Goal: Information Seeking & Learning: Check status

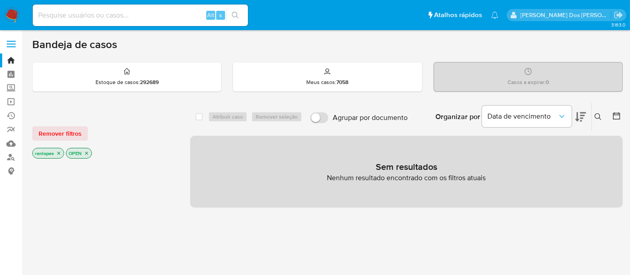
click at [144, 17] on input at bounding box center [140, 15] width 215 height 12
paste input "u8URQl74zo0GLN4MK51W6BjI"
type input "u8URQl74zo0GLN4MK51W6BjI"
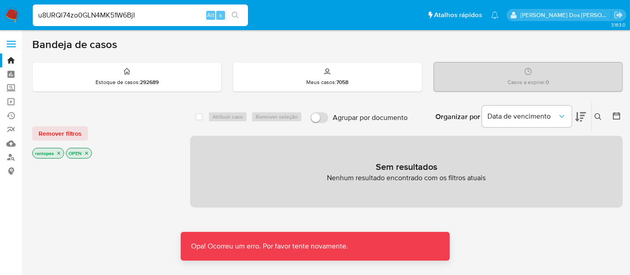
click at [9, 15] on img at bounding box center [11, 15] width 15 height 15
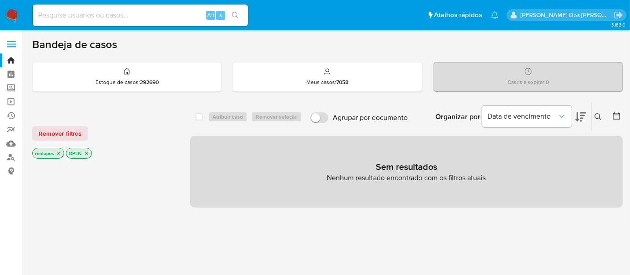
click at [140, 12] on input at bounding box center [140, 15] width 215 height 12
paste input "u8URQl74zo0GLN4MK51W6BjI"
type input "u8URQl74zo0GLN4MK51W6BjI"
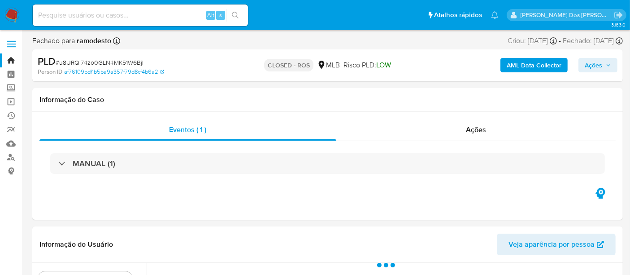
select select "10"
click at [97, 20] on input at bounding box center [140, 15] width 215 height 12
paste input "8h0TzNpNvkBTkfhym3XI9Hl9"
type input "8h0TzNpNvkBTkfhym3XI9Hl9"
select select "10"
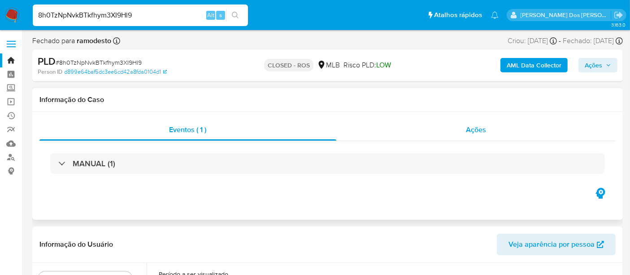
click at [465, 130] on div "Ações" at bounding box center [476, 130] width 280 height 22
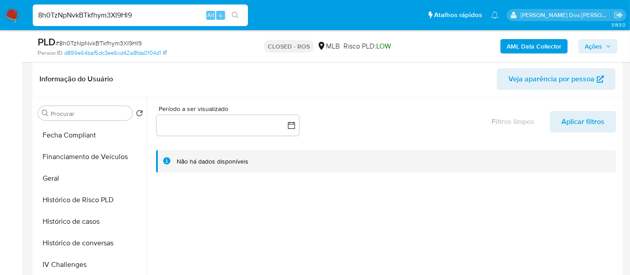
scroll to position [299, 0]
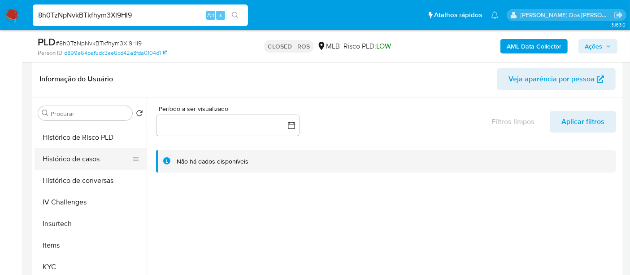
click at [76, 162] on button "Histórico de casos" at bounding box center [87, 159] width 105 height 22
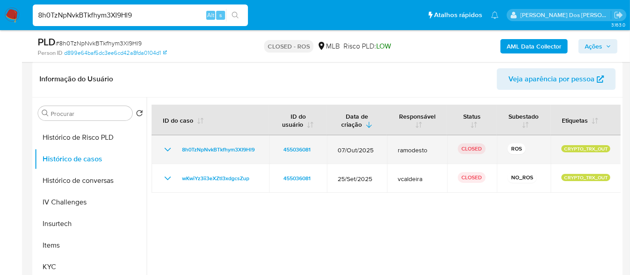
click at [164, 148] on icon "Mostrar/Ocultar" at bounding box center [167, 149] width 11 height 11
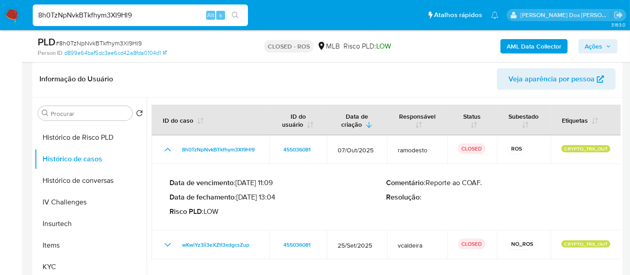
click at [145, 15] on input "8h0TzNpNvkBTkfhym3XI9Hl9" at bounding box center [140, 15] width 215 height 12
paste input "ZcLeRi3W4Mb4jimJWpImzpHF"
type input "ZcLeRi3W4Mb4jimJWpImzpHF"
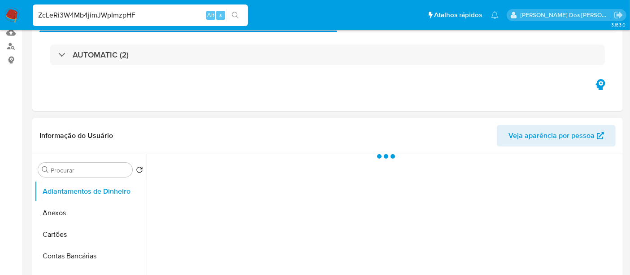
select select "10"
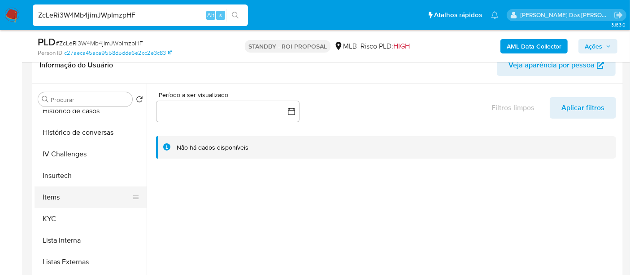
scroll to position [349, 0]
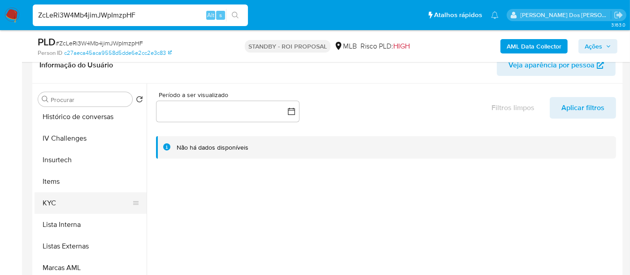
click at [54, 201] on button "KYC" at bounding box center [87, 203] width 105 height 22
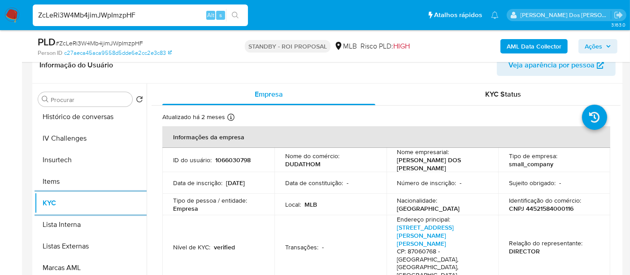
click at [141, 13] on input "ZcLeRi3W4Mb4jimJWpImzpHF" at bounding box center [140, 15] width 215 height 12
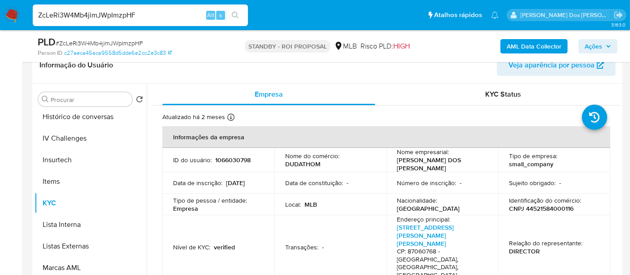
click at [141, 13] on input "ZcLeRi3W4Mb4jimJWpImzpHF" at bounding box center [140, 15] width 215 height 12
paste input "hl9AroqfSzo9aCQJsKOLVBXN"
type input "hl9AroqfSzo9aCQJsKOLVBXN"
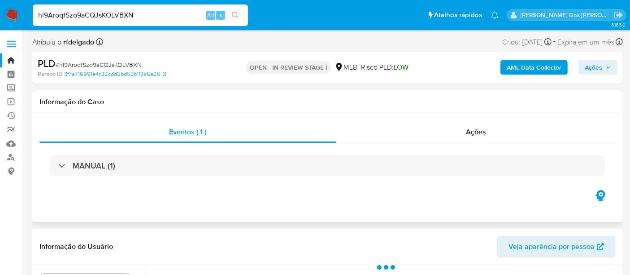
select select "10"
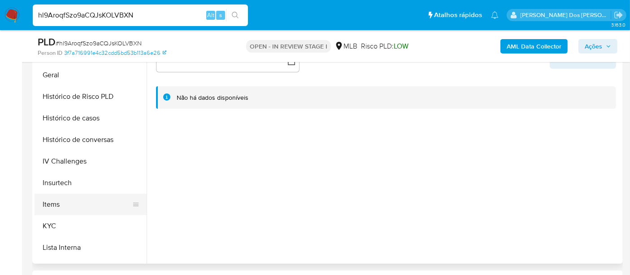
scroll to position [299, 0]
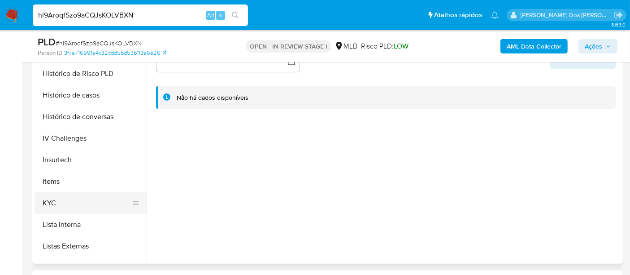
click at [51, 198] on button "KYC" at bounding box center [87, 203] width 105 height 22
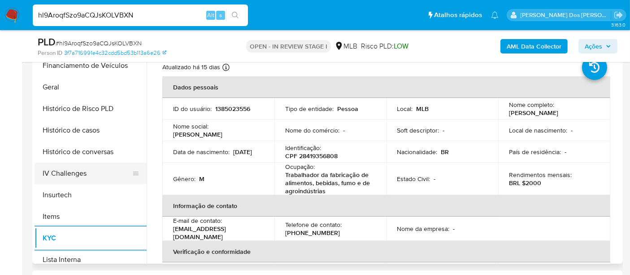
scroll to position [249, 0]
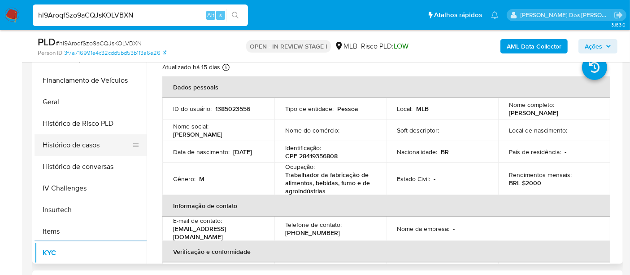
click at [84, 145] on button "Histórico de casos" at bounding box center [87, 145] width 105 height 22
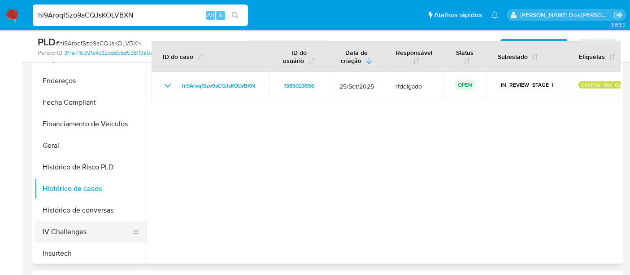
scroll to position [100, 0]
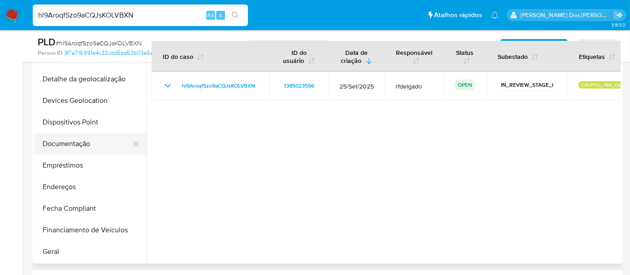
click at [86, 145] on button "Documentação" at bounding box center [87, 144] width 105 height 22
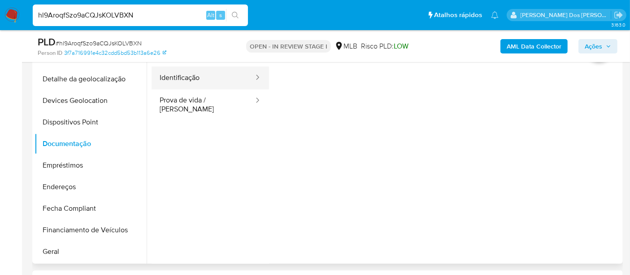
click at [192, 81] on button "Identificação" at bounding box center [203, 77] width 103 height 23
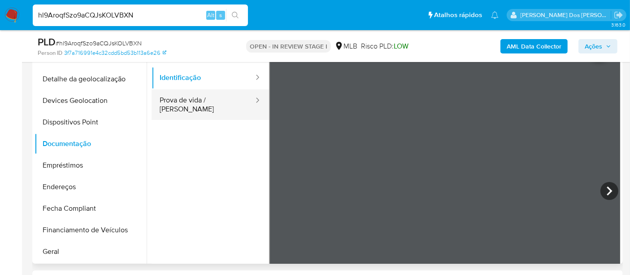
click at [209, 100] on button "Prova de vida / [PERSON_NAME]" at bounding box center [203, 104] width 103 height 31
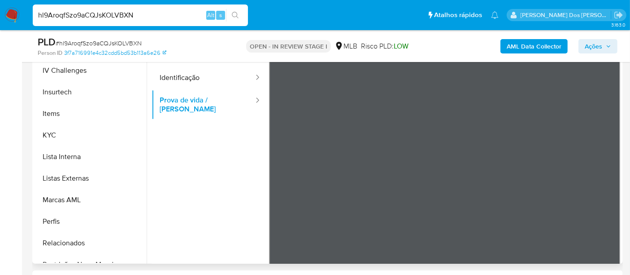
scroll to position [398, 0]
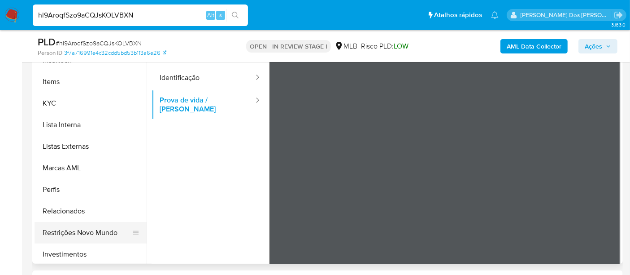
click at [93, 232] on button "Restrições Novo Mundo" at bounding box center [87, 233] width 105 height 22
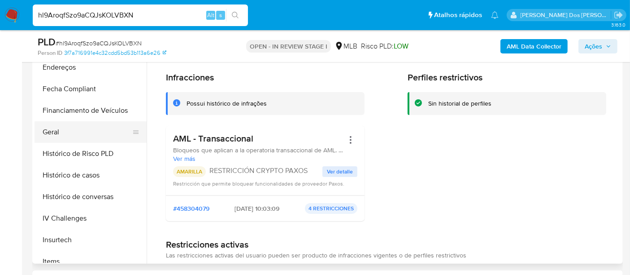
scroll to position [199, 0]
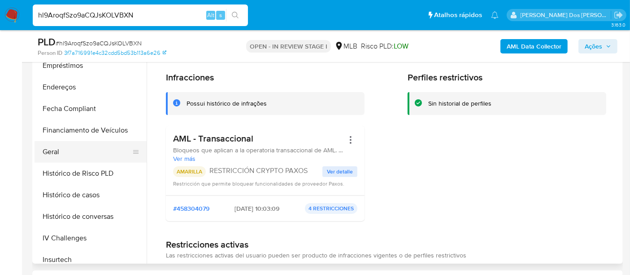
click at [60, 149] on button "Geral" at bounding box center [87, 152] width 105 height 22
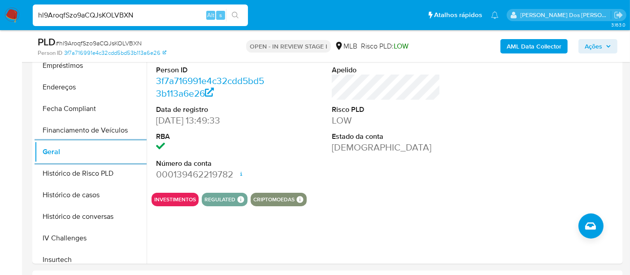
click at [585, 45] on button "Ações" at bounding box center [598, 46] width 39 height 14
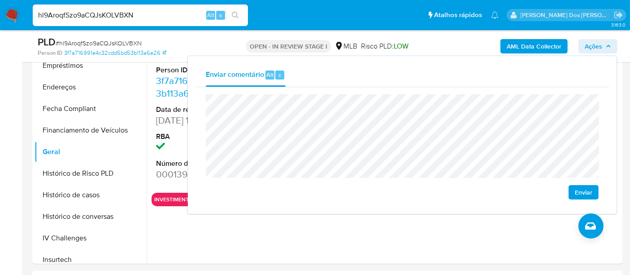
click at [581, 192] on span "Enviar" at bounding box center [583, 192] width 17 height 13
click at [155, 16] on input "hl9AroqfSzo9aCQJsKOLVBXN" at bounding box center [140, 15] width 215 height 12
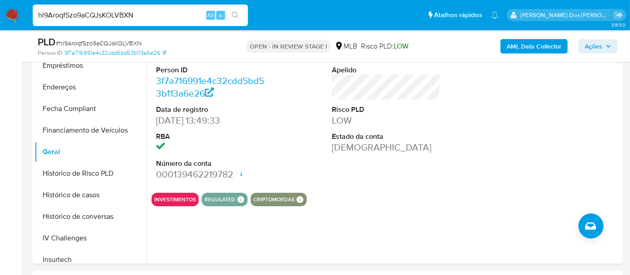
click at [155, 16] on input "hl9AroqfSzo9aCQJsKOLVBXN" at bounding box center [140, 15] width 215 height 12
click at [148, 20] on input "hl9AroqfSzo9aCQJsKOLVBXN" at bounding box center [140, 15] width 215 height 12
click at [80, 16] on input "hl9AroqfSzo9aCQJsKOLVBXN" at bounding box center [140, 15] width 215 height 12
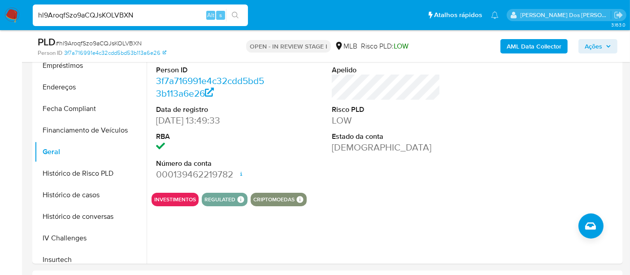
click at [80, 16] on input "hl9AroqfSzo9aCQJsKOLVBXN" at bounding box center [140, 15] width 215 height 12
paste input "ZIW6GJkAxgn71OIPhEVdCAty"
type input "ZIW6GJkAxgn71OIPhEVdCAty"
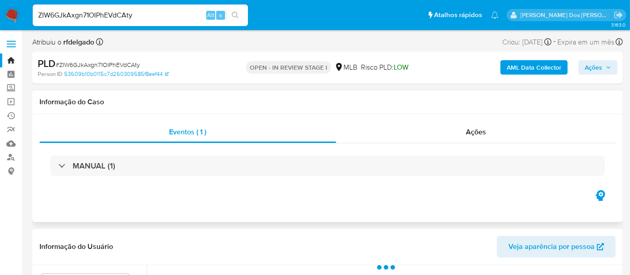
select select "10"
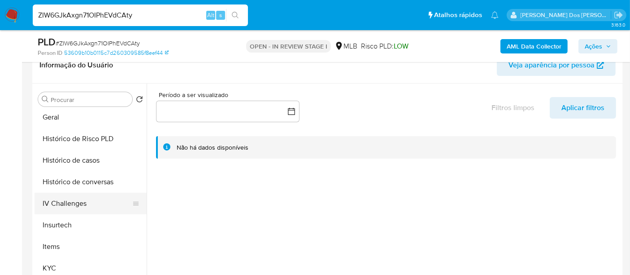
scroll to position [299, 0]
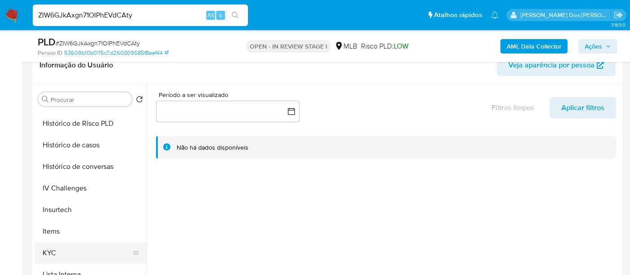
click at [51, 250] on button "KYC" at bounding box center [87, 253] width 105 height 22
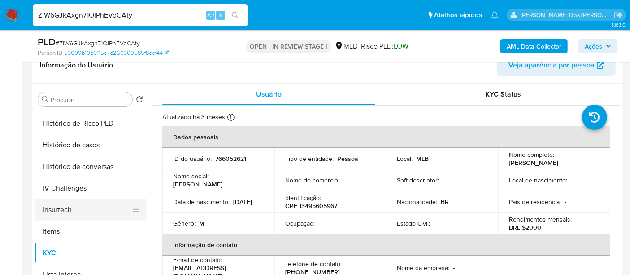
scroll to position [249, 0]
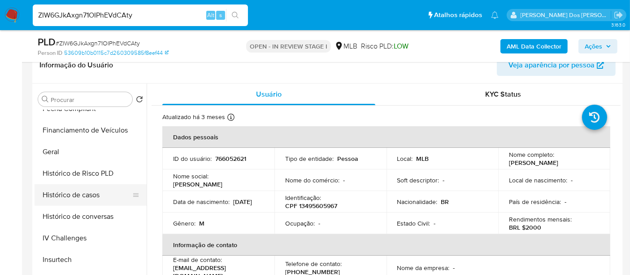
click at [75, 199] on button "Histórico de casos" at bounding box center [87, 195] width 105 height 22
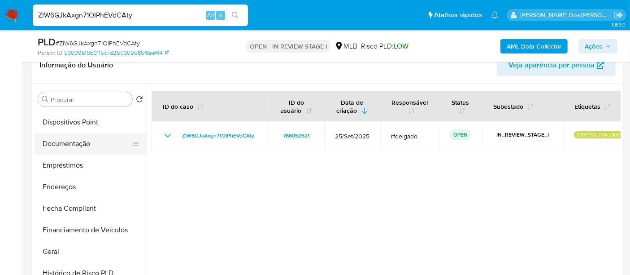
scroll to position [100, 0]
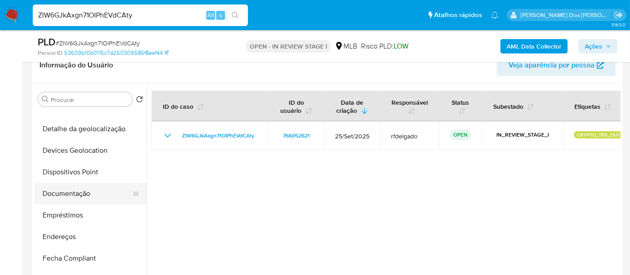
click at [79, 190] on button "Documentação" at bounding box center [87, 194] width 105 height 22
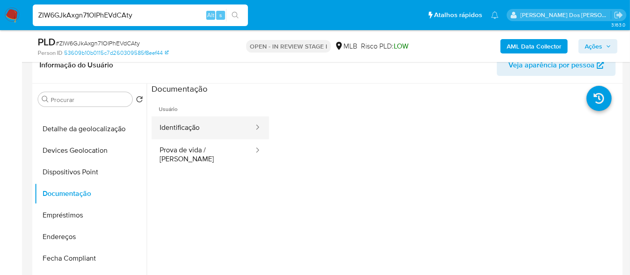
click at [179, 129] on button "Identificação" at bounding box center [203, 127] width 103 height 23
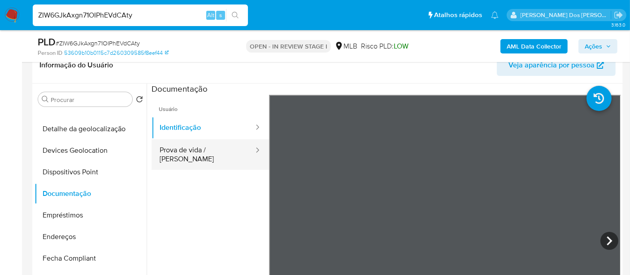
click at [197, 150] on button "Prova de vida / [PERSON_NAME]" at bounding box center [203, 154] width 103 height 31
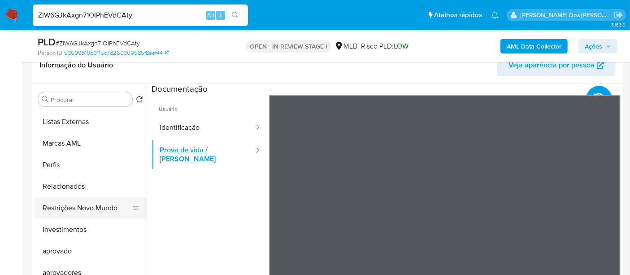
scroll to position [486, 0]
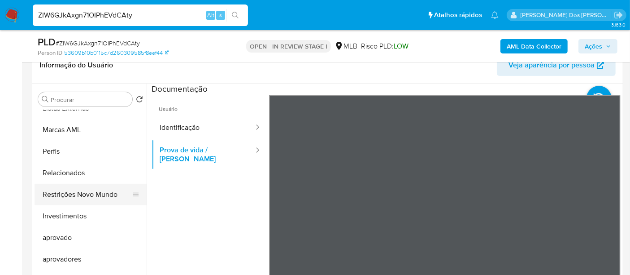
click at [89, 194] on button "Restrições Novo Mundo" at bounding box center [87, 194] width 105 height 22
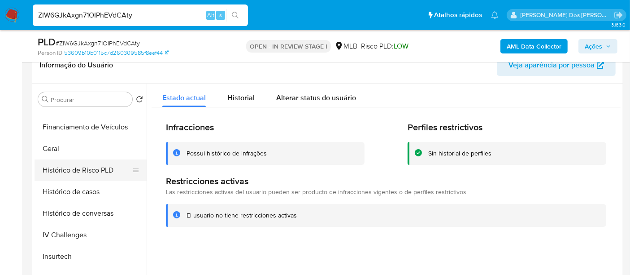
scroll to position [237, 0]
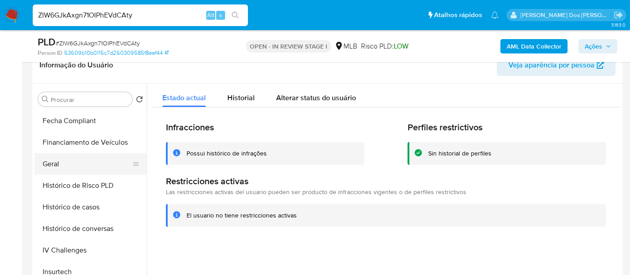
click at [52, 166] on button "Geral" at bounding box center [87, 164] width 105 height 22
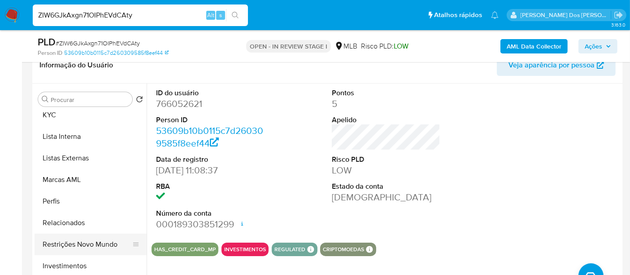
scroll to position [486, 0]
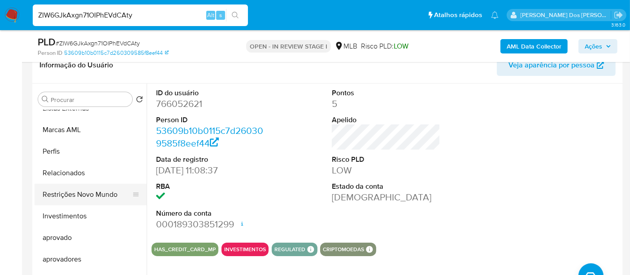
click at [94, 196] on button "Restrições Novo Mundo" at bounding box center [87, 194] width 105 height 22
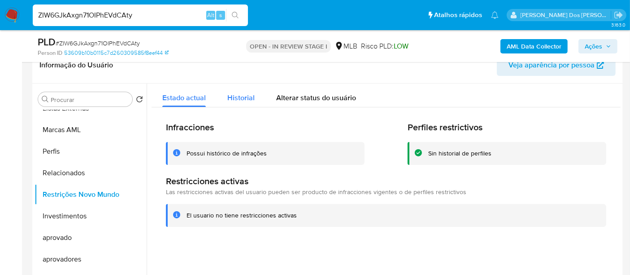
click at [232, 85] on div "Historial" at bounding box center [240, 95] width 27 height 24
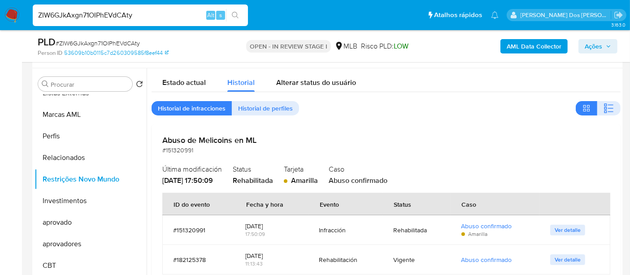
scroll to position [149, 0]
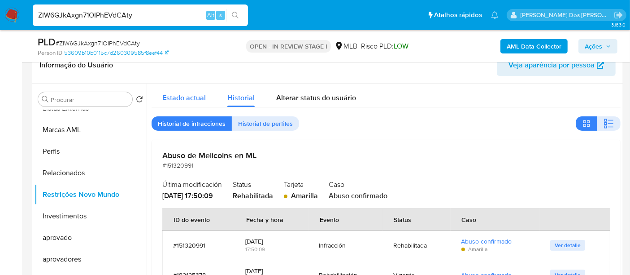
click at [175, 103] on div "Estado actual" at bounding box center [184, 95] width 44 height 24
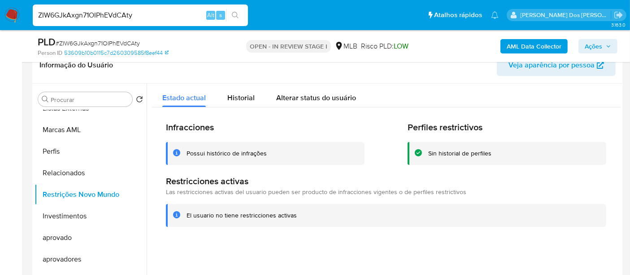
click at [594, 48] on span "Ações" at bounding box center [593, 46] width 17 height 14
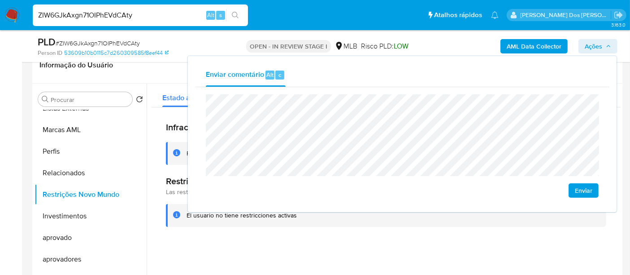
drag, startPoint x: 581, startPoint y: 189, endPoint x: 557, endPoint y: 188, distance: 23.8
click at [582, 189] on span "Enviar" at bounding box center [583, 190] width 17 height 13
drag, startPoint x: 110, startPoint y: 5, endPoint x: 108, endPoint y: 15, distance: 9.7
click at [110, 5] on div "ZIW6GJkAxgn71OIPhEVdCAty Alt s" at bounding box center [140, 15] width 215 height 22
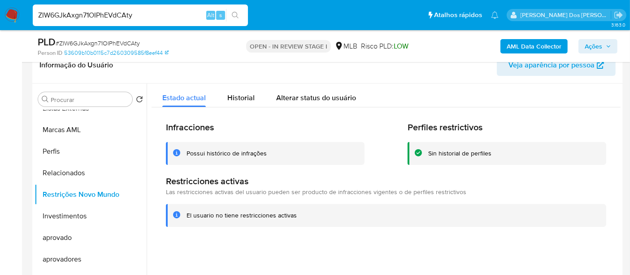
click at [108, 17] on input "ZIW6GJkAxgn71OIPhEVdCAty" at bounding box center [140, 15] width 215 height 12
click at [137, 12] on input "ZIW6GJkAxgn71OIPhEVdCAty" at bounding box center [140, 15] width 215 height 12
click at [153, 13] on input "ZIW6GJkAxgn71OIPhEVdCAty" at bounding box center [140, 15] width 215 height 12
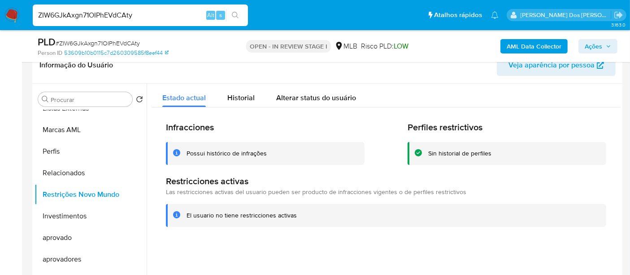
click at [153, 13] on input "ZIW6GJkAxgn71OIPhEVdCAty" at bounding box center [140, 15] width 215 height 12
paste input "I0bSbwhFGLSb0IkE9THv7JnJ"
type input "I0bSbwhFGLSb0IkE9THv7JnJ"
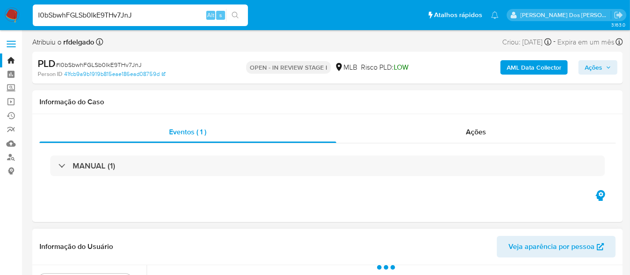
scroll to position [120, 0]
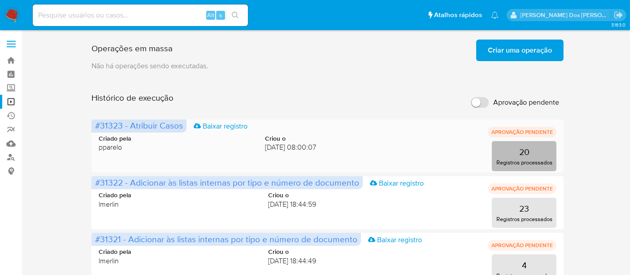
click at [519, 160] on p "Registros processados" at bounding box center [525, 162] width 56 height 9
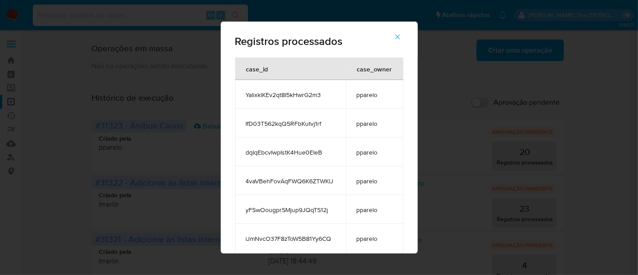
click at [400, 37] on icon "button" at bounding box center [397, 37] width 5 height 5
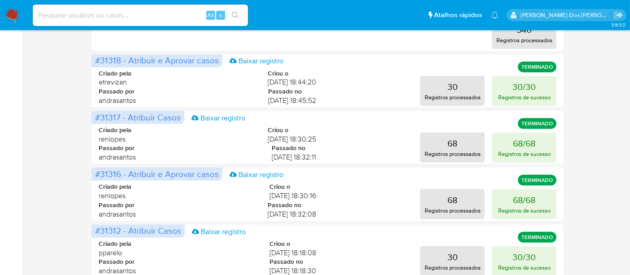
scroll to position [398, 0]
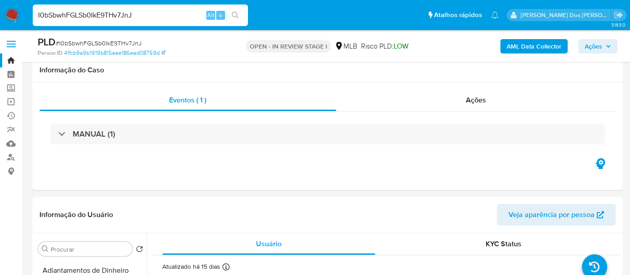
select select "10"
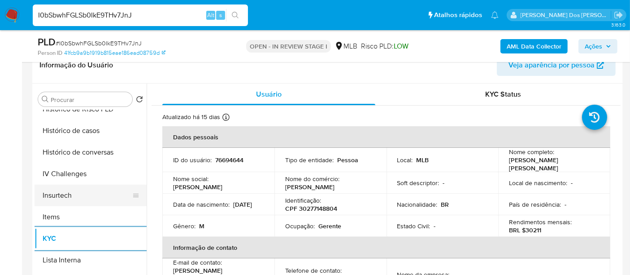
scroll to position [299, 0]
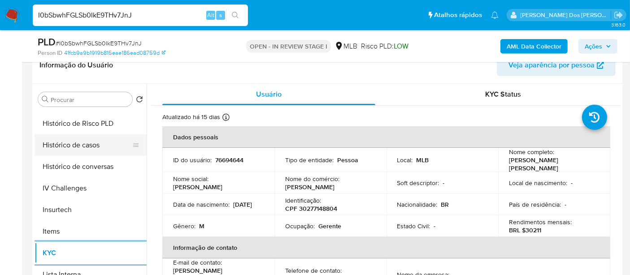
click at [84, 148] on button "Histórico de casos" at bounding box center [87, 145] width 105 height 22
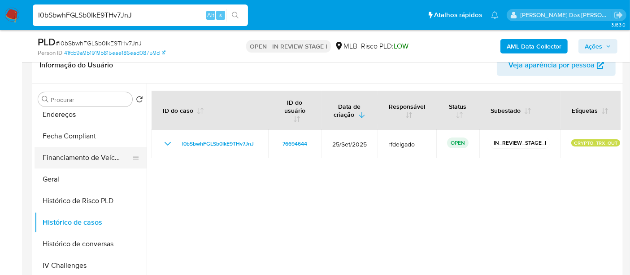
scroll to position [149, 0]
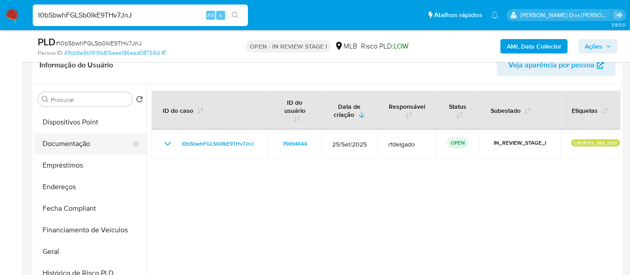
click at [78, 146] on button "Documentação" at bounding box center [87, 144] width 105 height 22
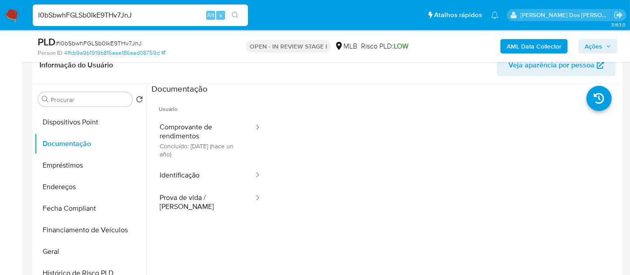
drag, startPoint x: 175, startPoint y: 172, endPoint x: 263, endPoint y: 172, distance: 87.9
click at [175, 172] on button "Identificação" at bounding box center [203, 175] width 103 height 23
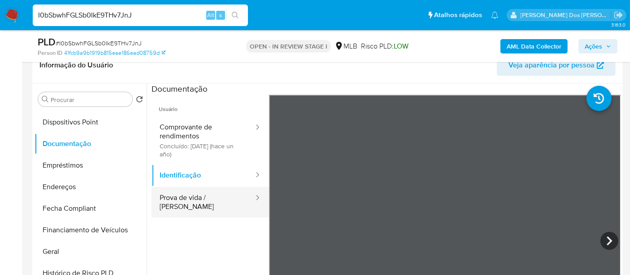
click at [213, 194] on button "Prova de vida / [PERSON_NAME]" at bounding box center [203, 202] width 103 height 31
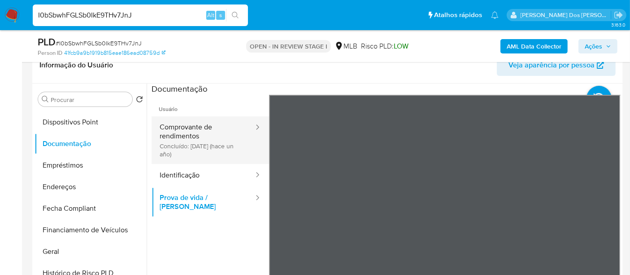
click at [182, 132] on button "Comprovante de rendimentos Concluído: 01/10/2024 (hace un año)" at bounding box center [203, 140] width 103 height 48
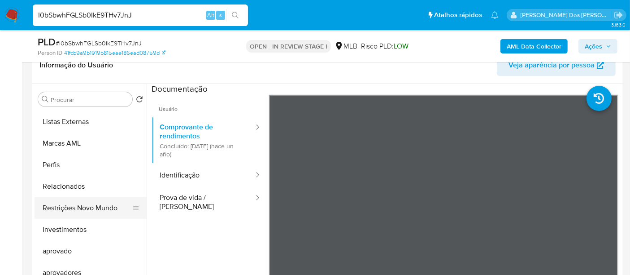
scroll to position [486, 0]
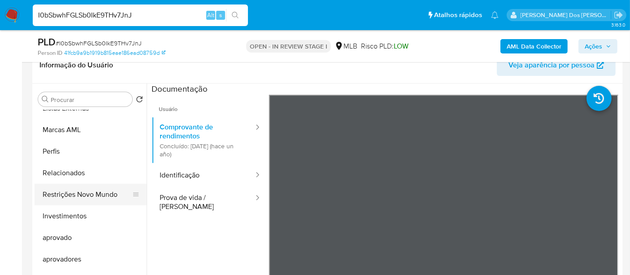
click at [108, 193] on button "Restrições Novo Mundo" at bounding box center [87, 194] width 105 height 22
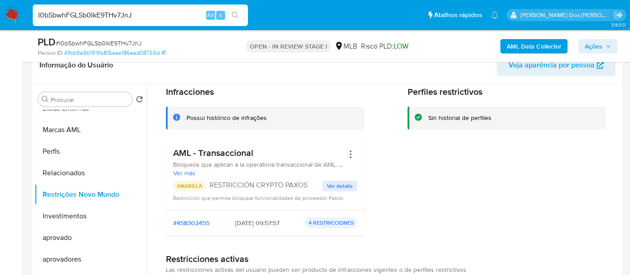
scroll to position [50, 0]
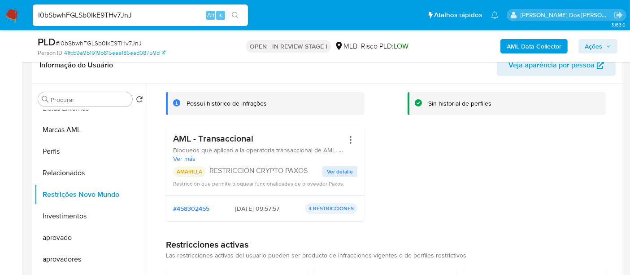
click at [102, 17] on input "I0bSbwhFGLSb0IkE9THv7JnJ" at bounding box center [140, 15] width 215 height 12
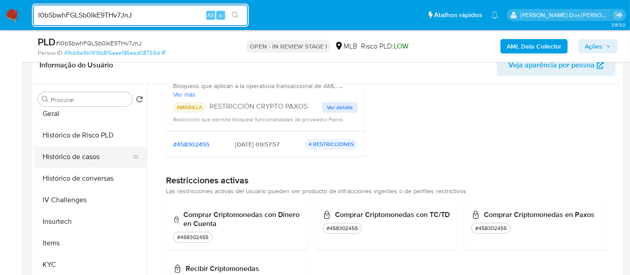
scroll to position [187, 0]
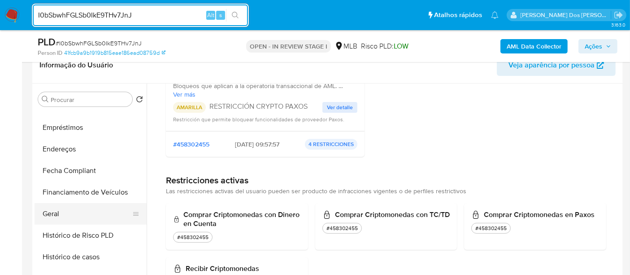
click at [52, 210] on button "Geral" at bounding box center [87, 214] width 105 height 22
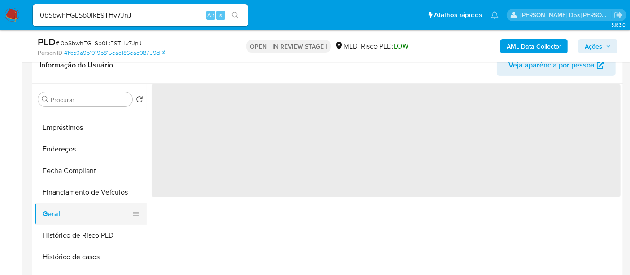
scroll to position [0, 0]
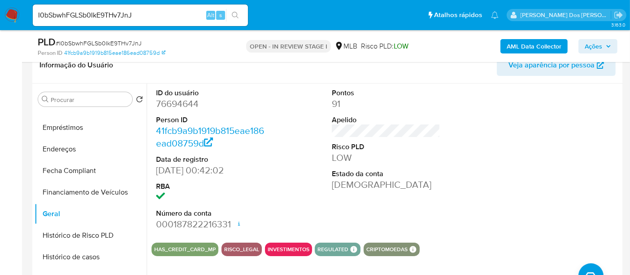
click at [123, 20] on input "I0bSbwhFGLSb0IkE9THv7JnJ" at bounding box center [140, 15] width 215 height 12
click at [123, 19] on input "I0bSbwhFGLSb0IkE9THv7JnJ" at bounding box center [140, 15] width 215 height 12
click at [587, 47] on span "Ações" at bounding box center [593, 46] width 17 height 14
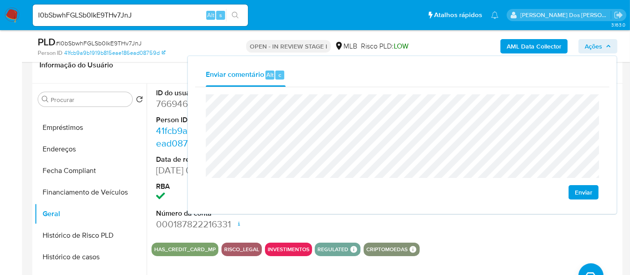
click at [577, 191] on span "Enviar" at bounding box center [583, 192] width 17 height 13
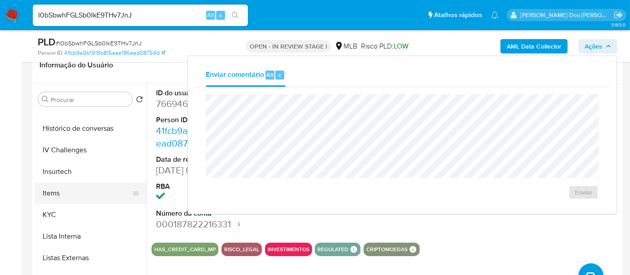
scroll to position [436, 0]
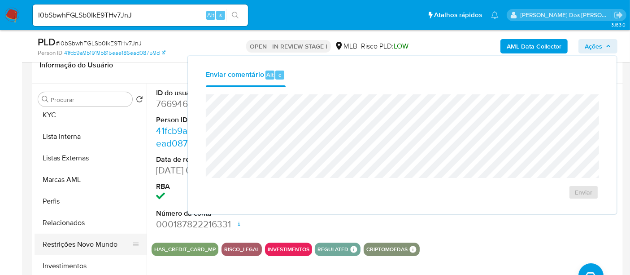
click at [92, 240] on button "Restrições Novo Mundo" at bounding box center [87, 244] width 105 height 22
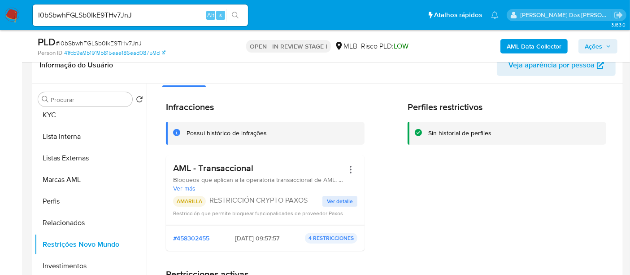
scroll to position [0, 0]
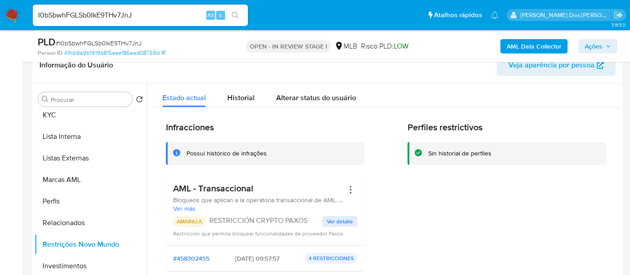
click at [585, 47] on span "Ações" at bounding box center [593, 46] width 17 height 14
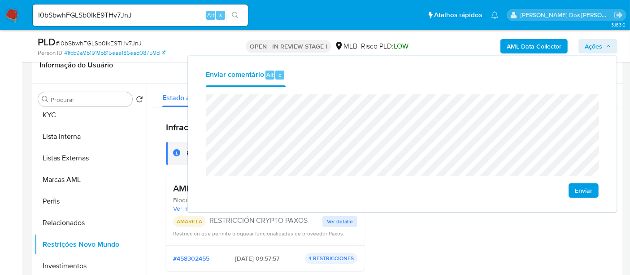
click at [576, 190] on span "Enviar" at bounding box center [583, 190] width 17 height 13
click at [102, 12] on input "I0bSbwhFGLSb0IkE9THv7JnJ" at bounding box center [140, 15] width 215 height 12
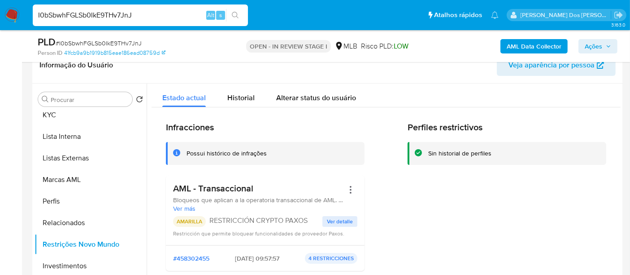
click at [102, 12] on input "I0bSbwhFGLSb0IkE9THv7JnJ" at bounding box center [140, 15] width 215 height 12
type input "simonelopes0610@gmail.com"
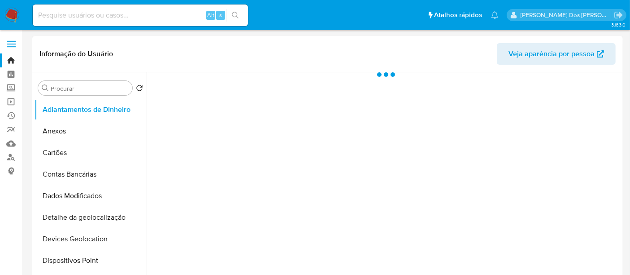
select select "10"
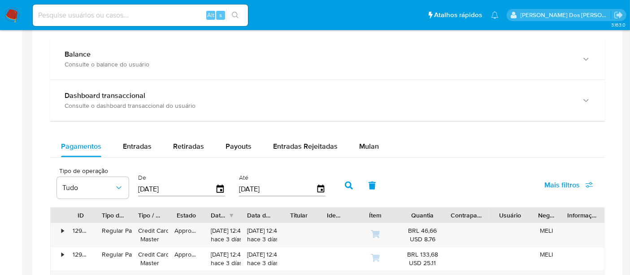
scroll to position [598, 0]
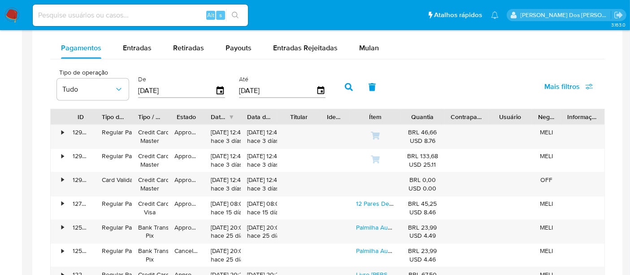
click at [131, 16] on input at bounding box center [140, 15] width 215 height 12
type input "renatolopesfilho1011@gmail.com"
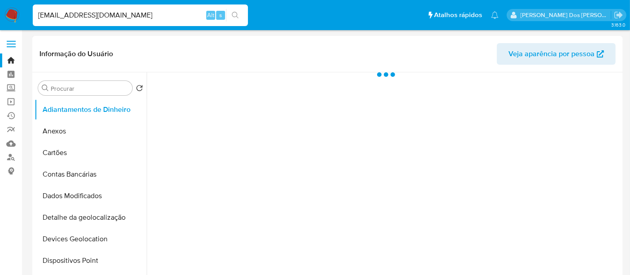
select select "10"
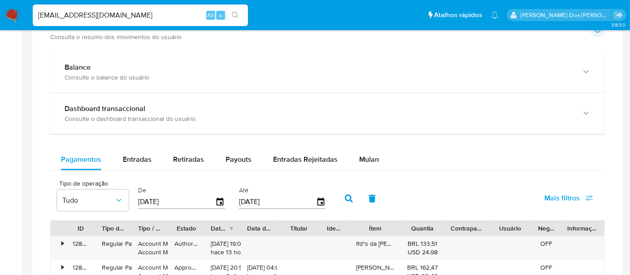
scroll to position [498, 0]
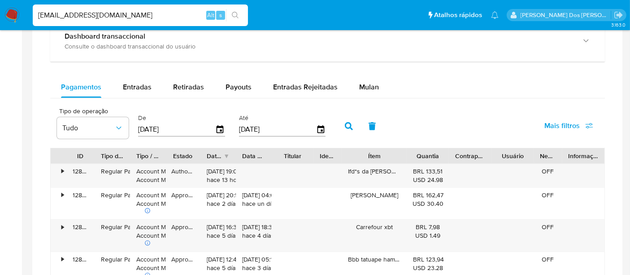
drag, startPoint x: 407, startPoint y: 156, endPoint x: 420, endPoint y: 158, distance: 13.6
click at [420, 158] on div "ID Tipo de operação Tipo / Método Estado Data de criação Data de aprovação Titu…" at bounding box center [328, 155] width 554 height 15
click at [150, 13] on input "renatolopesfilho1011@gmail.com" at bounding box center [140, 15] width 215 height 12
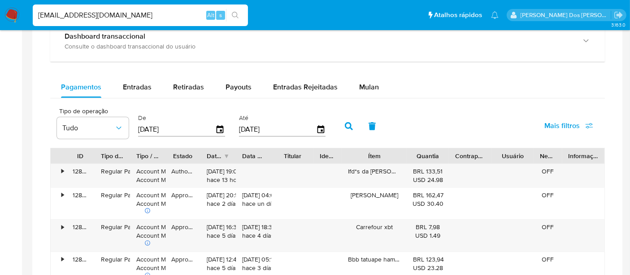
paste input "ZcLeRi3W4Mb4jimJWpImzpHF"
type input "ZcLeRi3W4Mb4jimJWpImzpHF"
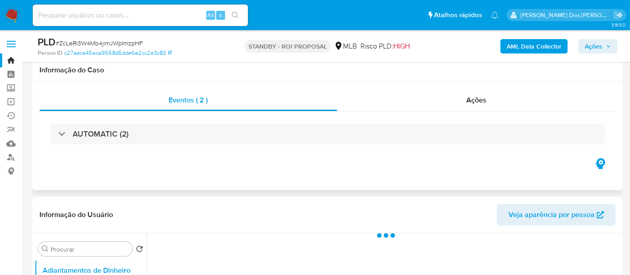
scroll to position [149, 0]
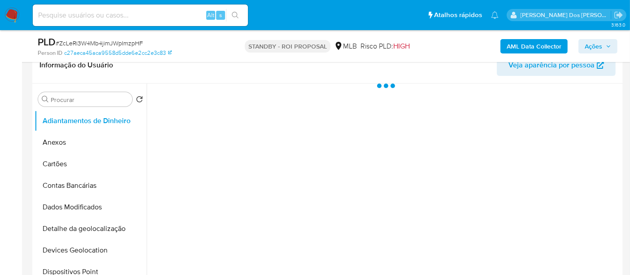
select select "10"
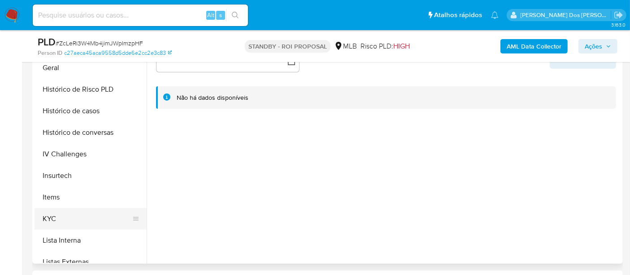
scroll to position [299, 0]
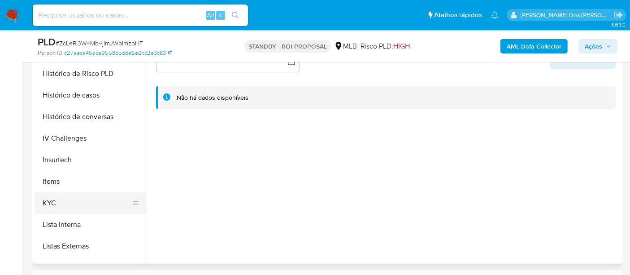
click at [52, 203] on button "KYC" at bounding box center [87, 203] width 105 height 22
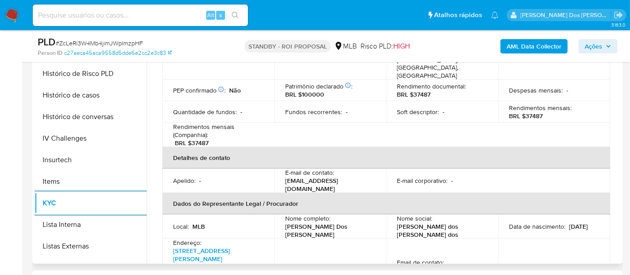
scroll to position [199, 0]
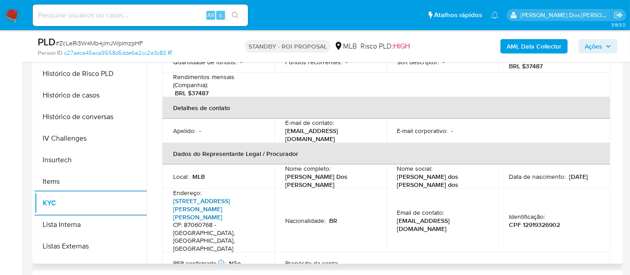
click at [230, 196] on link "Rua Pioneiro José Dionysio Da Silva 350, Jardim Europa" at bounding box center [201, 208] width 57 height 25
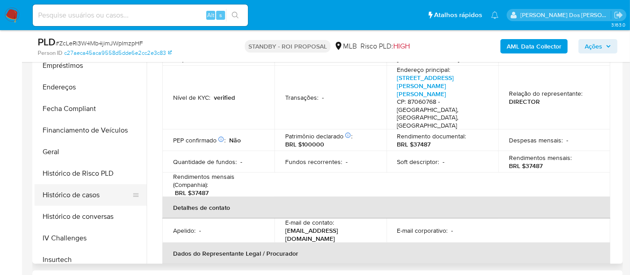
click at [83, 197] on button "Histórico de casos" at bounding box center [87, 195] width 105 height 22
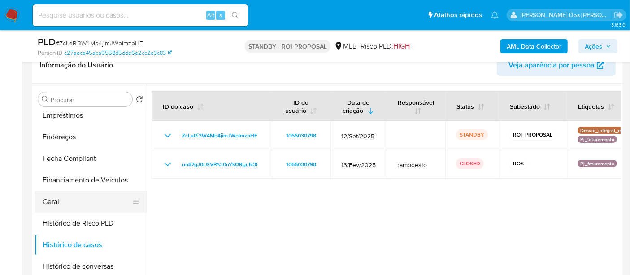
scroll to position [50, 0]
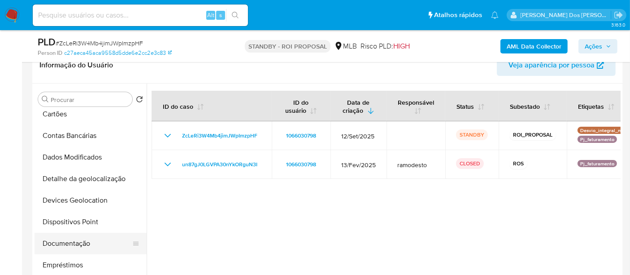
click at [69, 241] on button "Documentação" at bounding box center [87, 243] width 105 height 22
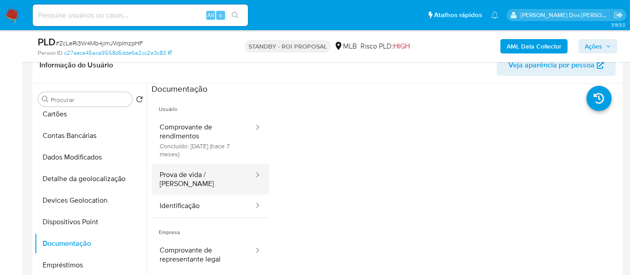
click at [180, 176] on button "Prova de vida / [PERSON_NAME]" at bounding box center [203, 179] width 103 height 31
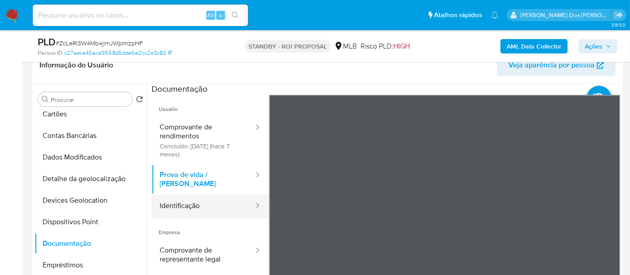
click at [178, 199] on button "Identificação" at bounding box center [203, 205] width 103 height 23
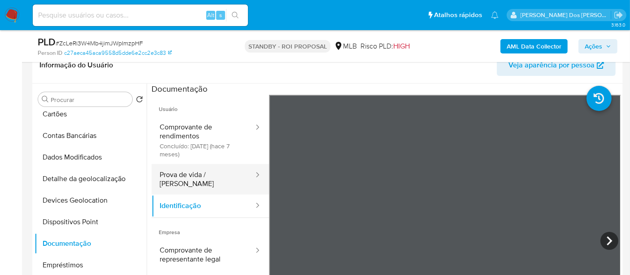
click at [213, 176] on button "Prova de vida / [PERSON_NAME]" at bounding box center [203, 179] width 103 height 31
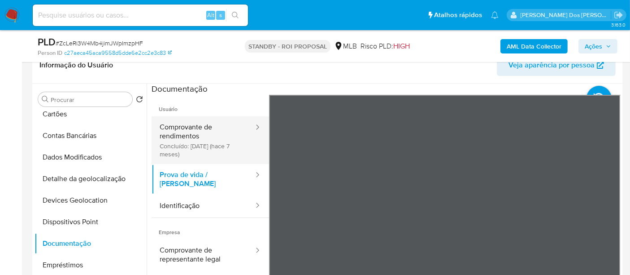
click at [173, 136] on button "Comprovante de rendimentos Concluído: 27/02/2025 (hace 7 meses)" at bounding box center [203, 140] width 103 height 48
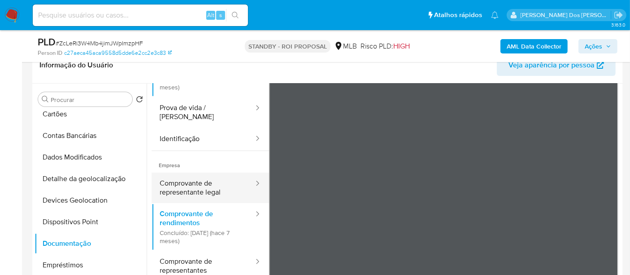
click at [200, 180] on button "Comprovante de representante legal" at bounding box center [203, 187] width 103 height 31
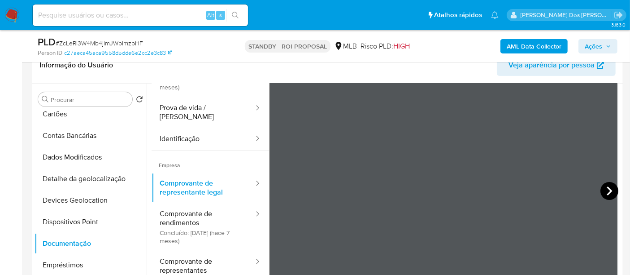
click at [609, 189] on icon at bounding box center [610, 191] width 18 height 18
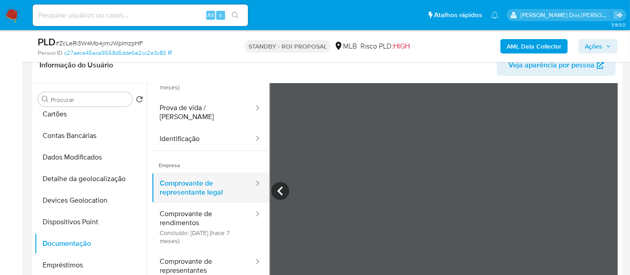
scroll to position [0, 0]
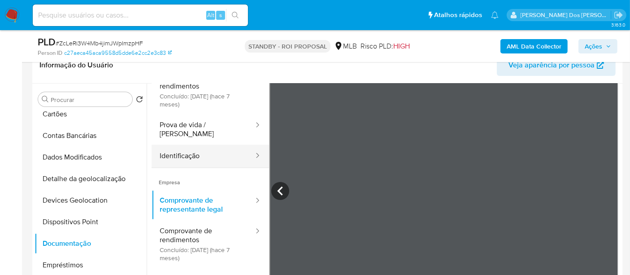
click at [192, 152] on button "Identificação" at bounding box center [203, 155] width 103 height 23
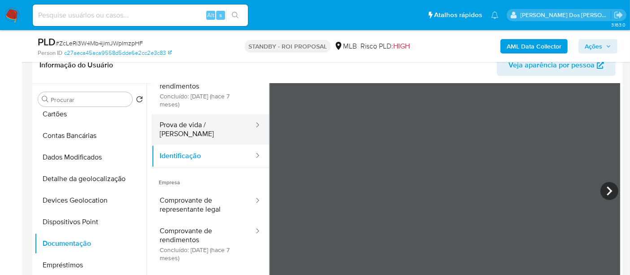
click at [175, 128] on button "Prova de vida / [PERSON_NAME]" at bounding box center [203, 129] width 103 height 31
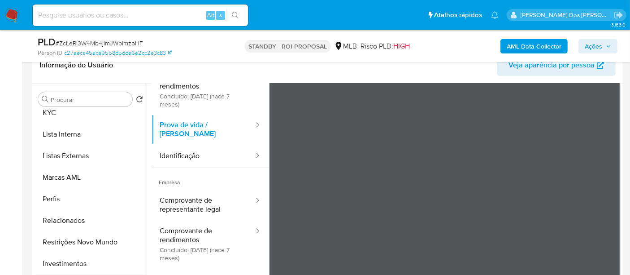
scroll to position [486, 0]
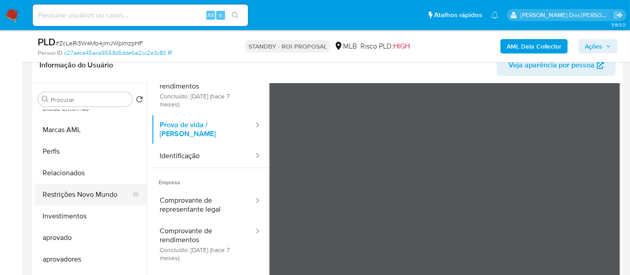
click at [100, 196] on button "Restrições Novo Mundo" at bounding box center [87, 194] width 105 height 22
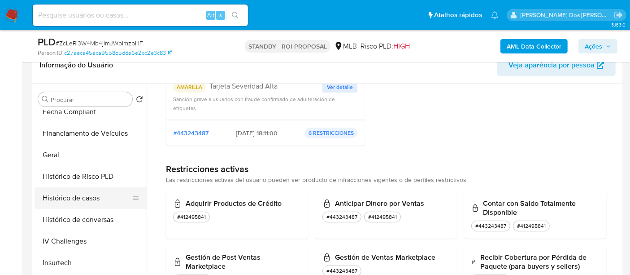
scroll to position [237, 0]
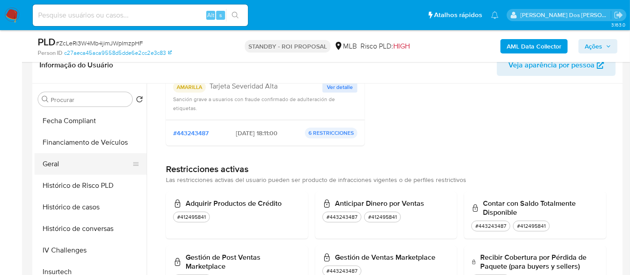
click at [55, 166] on button "Geral" at bounding box center [87, 164] width 105 height 22
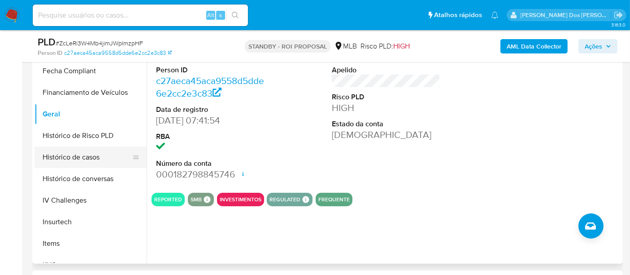
scroll to position [187, 0]
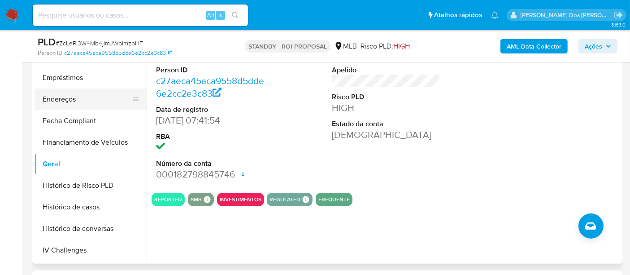
click at [54, 97] on button "Endereços" at bounding box center [87, 99] width 105 height 22
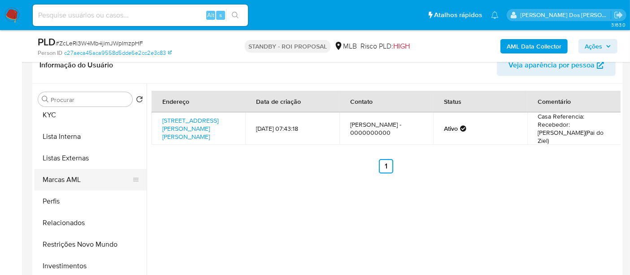
scroll to position [387, 0]
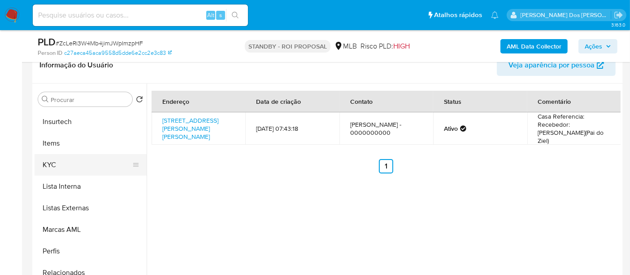
click at [53, 171] on button "KYC" at bounding box center [87, 165] width 105 height 22
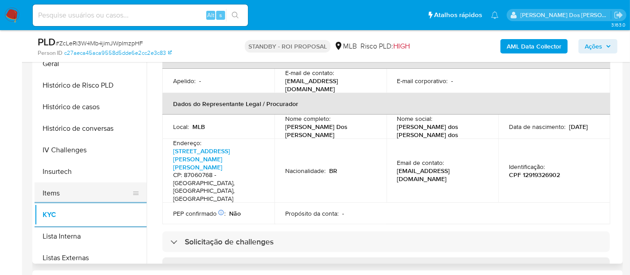
scroll to position [237, 0]
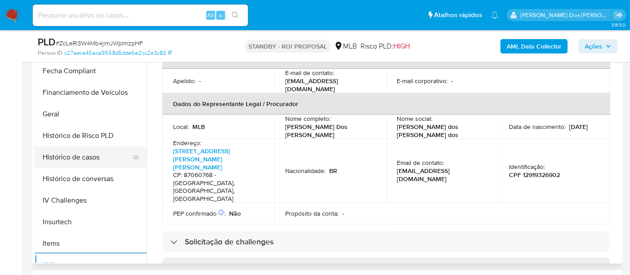
click at [68, 160] on button "Histórico de casos" at bounding box center [87, 157] width 105 height 22
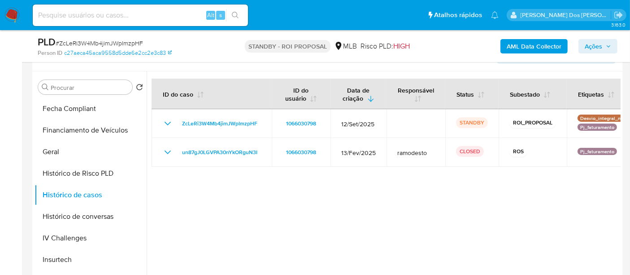
scroll to position [149, 0]
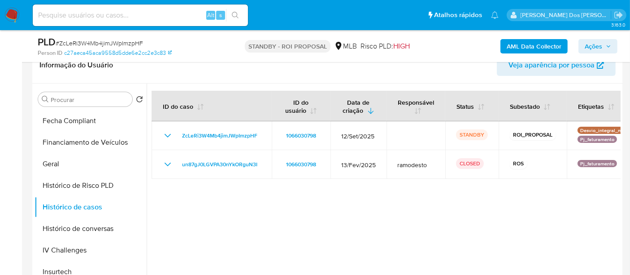
click at [146, 12] on input at bounding box center [140, 15] width 215 height 12
paste input "GI6aiq7AuG18fBBURSIIacDg"
type input "GI6aiq7AuG18fBBURSIIacDg"
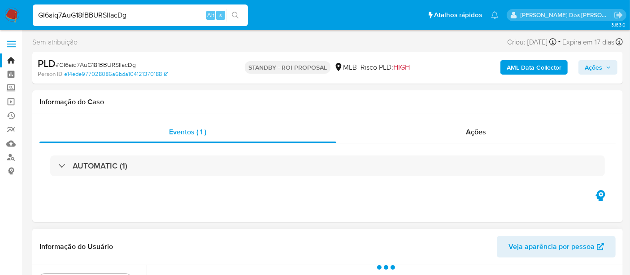
select select "10"
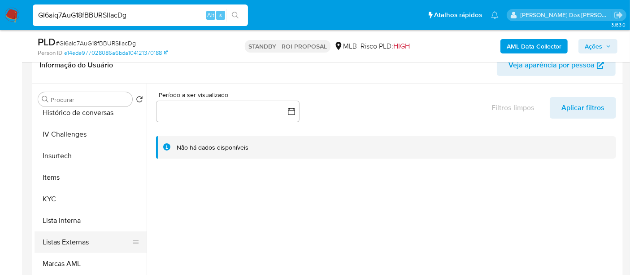
scroll to position [398, 0]
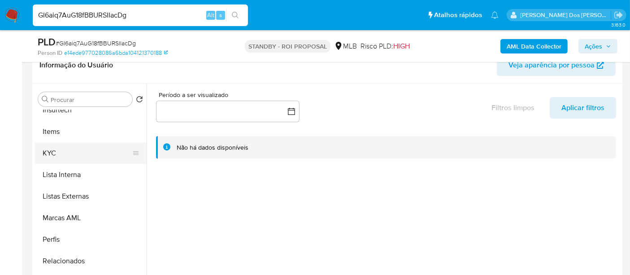
click at [50, 154] on button "KYC" at bounding box center [87, 153] width 105 height 22
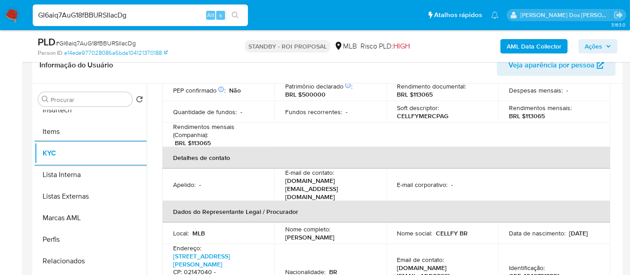
scroll to position [249, 0]
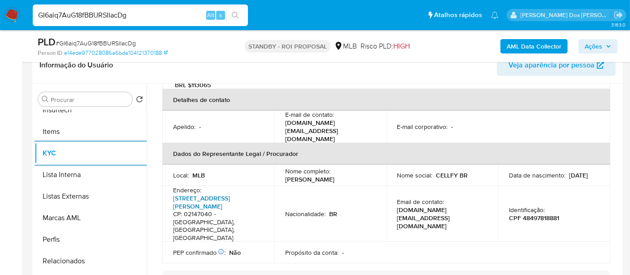
click at [211, 193] on link "Rua Cabo Norberto Enrique Weber 222, Parque Novo Mundo" at bounding box center [201, 201] width 57 height 17
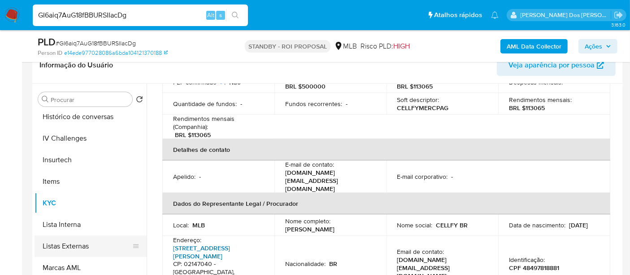
scroll to position [299, 0]
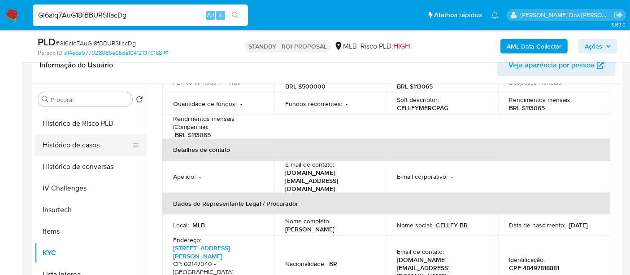
click at [74, 151] on button "Histórico de casos" at bounding box center [87, 145] width 105 height 22
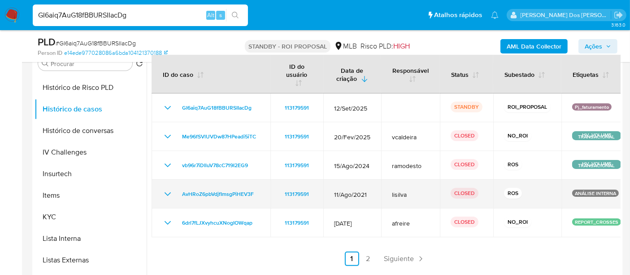
scroll to position [199, 0]
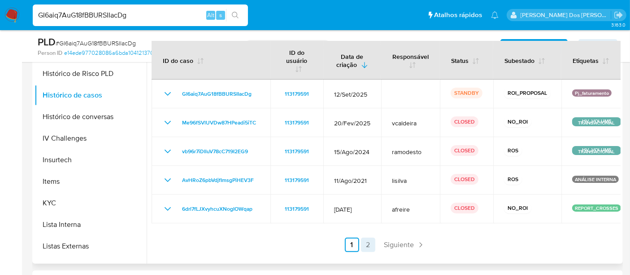
click at [363, 239] on link "2" at bounding box center [368, 244] width 14 height 14
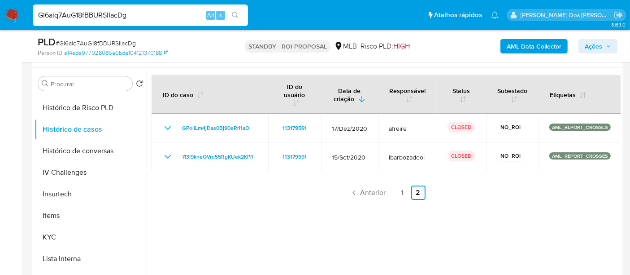
scroll to position [149, 0]
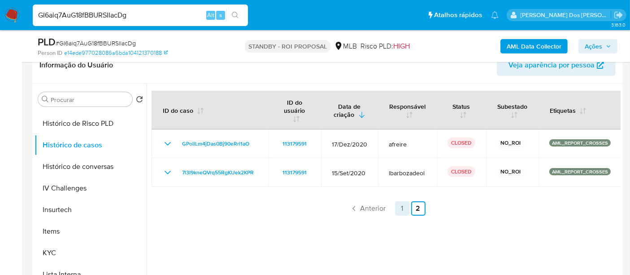
click at [400, 208] on link "1" at bounding box center [402, 208] width 14 height 14
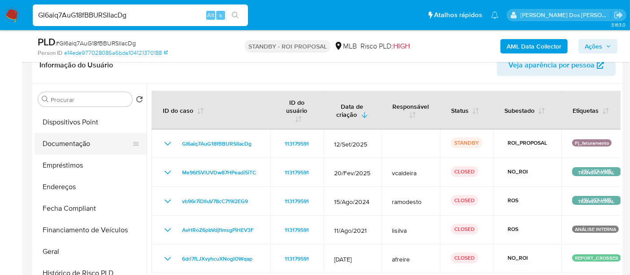
click at [88, 143] on button "Documentação" at bounding box center [87, 144] width 105 height 22
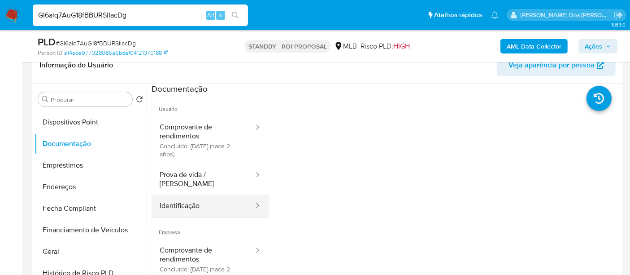
click at [197, 195] on button "Identificação" at bounding box center [203, 205] width 103 height 23
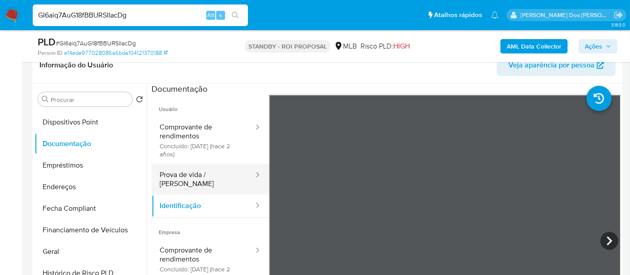
click at [216, 177] on button "Prova de vida / [PERSON_NAME]" at bounding box center [203, 179] width 103 height 31
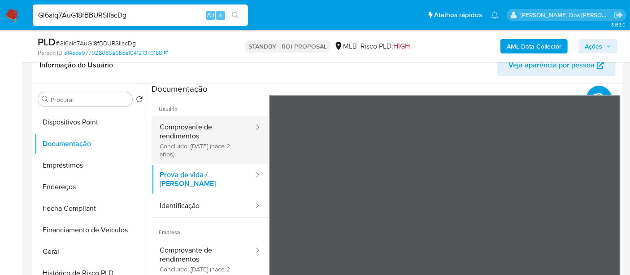
click at [169, 136] on button "Comprovante de rendimentos Concluído: 20/06/2023 (hace 2 años)" at bounding box center [203, 140] width 103 height 48
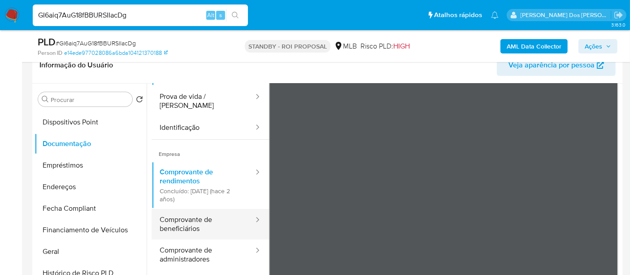
scroll to position [17, 0]
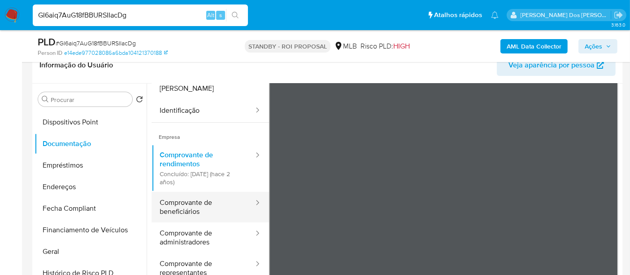
click at [187, 205] on button "Comprovante de beneficiários" at bounding box center [203, 207] width 103 height 31
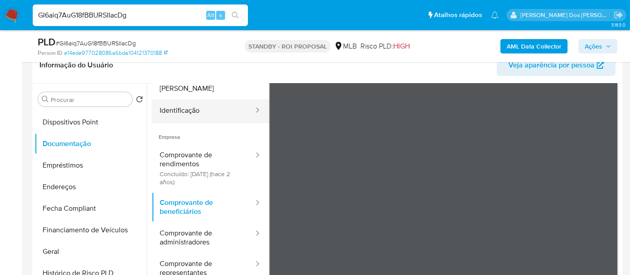
click at [177, 105] on button "Identificação" at bounding box center [203, 110] width 103 height 23
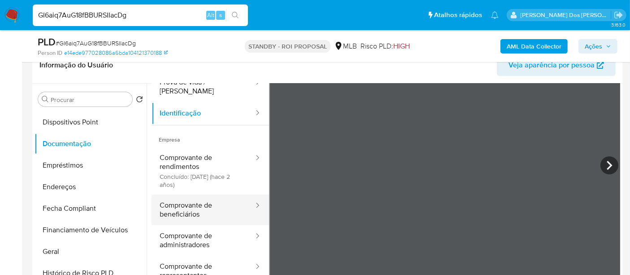
drag, startPoint x: 189, startPoint y: 204, endPoint x: 196, endPoint y: 202, distance: 7.5
click at [189, 204] on button "Comprovante de beneficiários" at bounding box center [203, 209] width 103 height 31
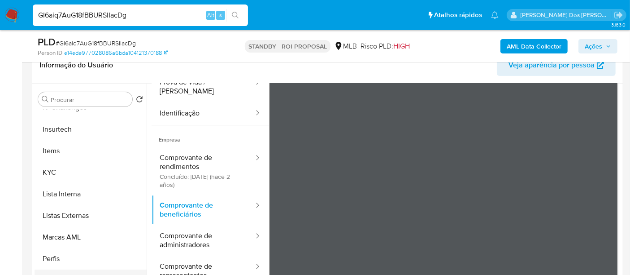
scroll to position [449, 0]
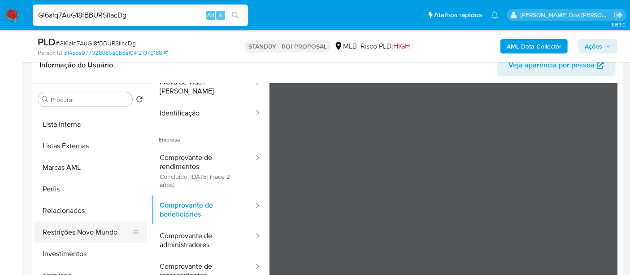
click at [92, 234] on button "Restrições Novo Mundo" at bounding box center [87, 232] width 105 height 22
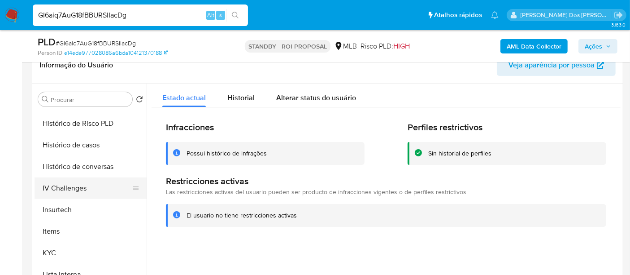
scroll to position [199, 0]
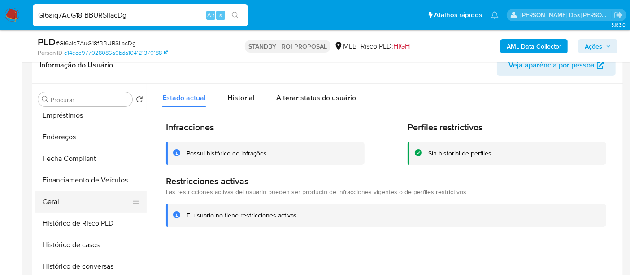
click at [44, 199] on button "Geral" at bounding box center [87, 202] width 105 height 22
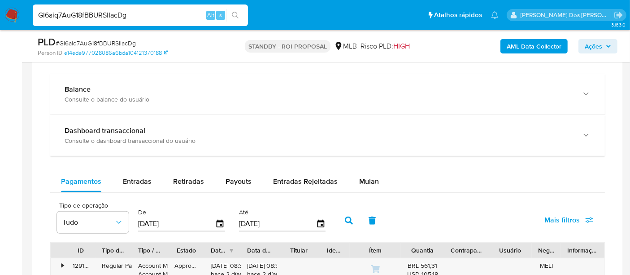
scroll to position [698, 0]
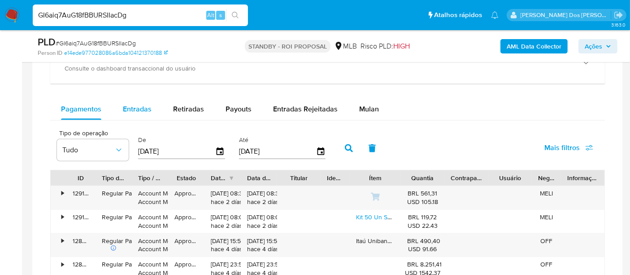
click at [141, 109] on span "Entradas" at bounding box center [137, 109] width 29 height 10
select select "10"
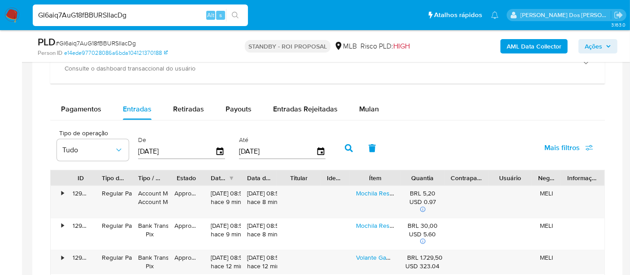
scroll to position [747, 0]
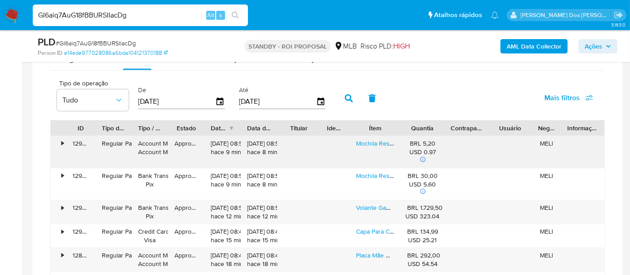
click at [362, 145] on link "Mochila Resistente Notebook Executiva Tecido Moderno Viagem Cor Preto" at bounding box center [476, 143] width 241 height 9
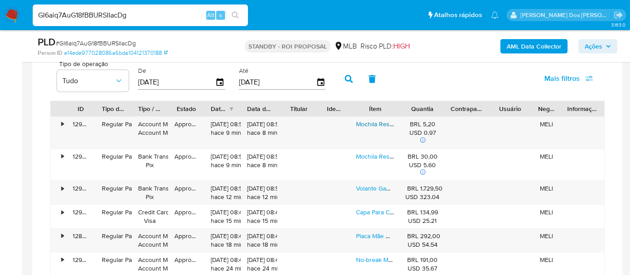
scroll to position [821, 0]
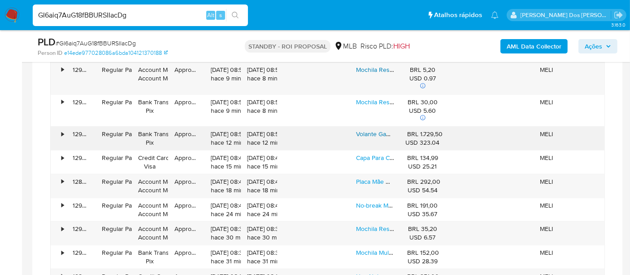
click at [373, 129] on link "Volante Gamer V99 Controle Driving Direção Force Feedback" at bounding box center [441, 133] width 171 height 9
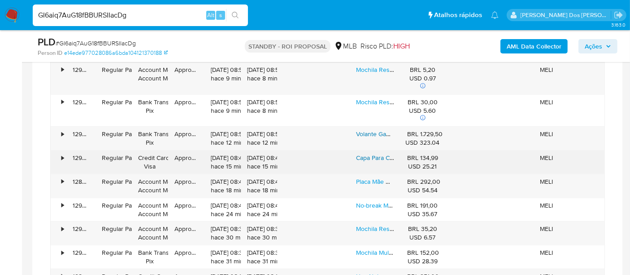
scroll to position [871, 0]
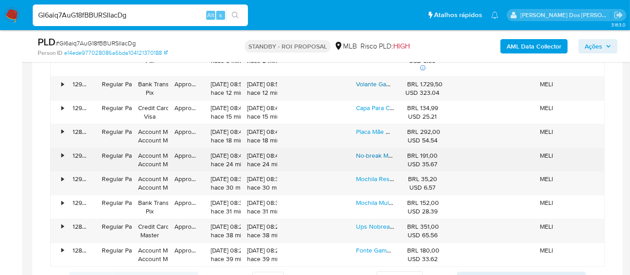
click at [367, 152] on link "No-break Multifuncional Portátil 36w Usb Proteção Sobrecarga" at bounding box center [442, 155] width 173 height 9
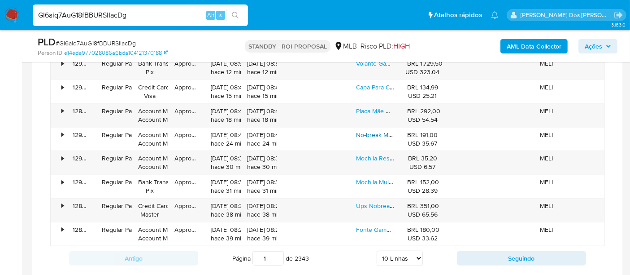
scroll to position [921, 0]
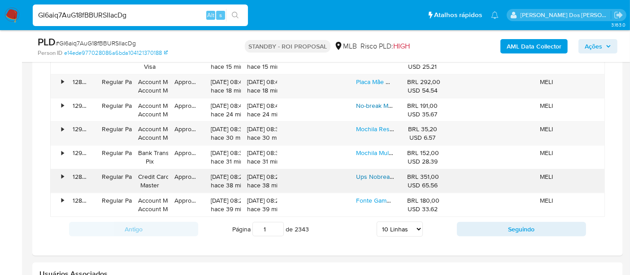
click at [369, 174] on link "Ups Nobreak Estabilizador Onda Senoidal Simulada 650va 110v" at bounding box center [443, 176] width 175 height 9
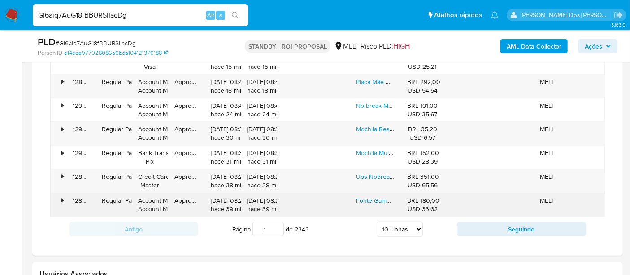
click at [362, 198] on link "Fonte Gamer 350w Alimentação Computador Amd Intel 110/220v" at bounding box center [445, 200] width 179 height 9
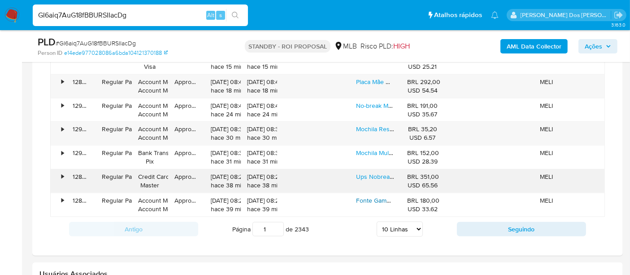
scroll to position [970, 0]
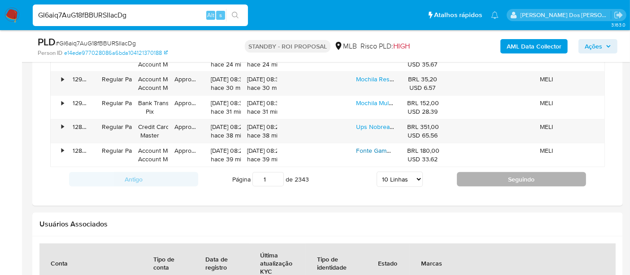
click at [496, 174] on button "Seguindo" at bounding box center [521, 179] width 129 height 14
type input "2"
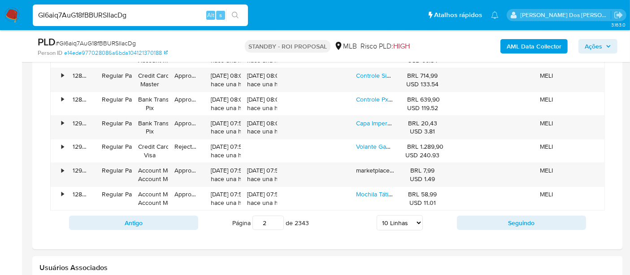
scroll to position [871, 0]
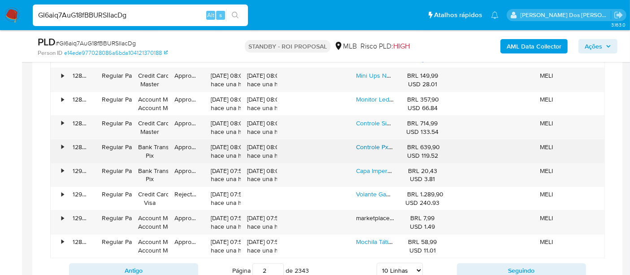
click at [367, 144] on link "Controle Pxn Cb1 Simulador Corrida Pc Rgb Personalizável" at bounding box center [437, 146] width 162 height 9
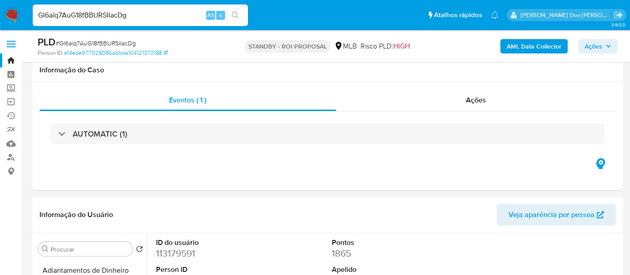
select select "10"
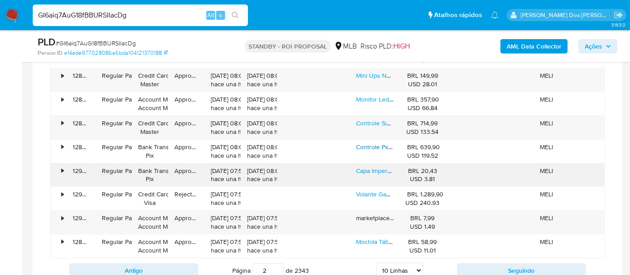
scroll to position [199, 0]
click at [360, 167] on link "Capa Impermeável Mochila Ajuste Elástico Motociclista 45l" at bounding box center [436, 170] width 161 height 9
click at [141, 14] on input "GI6aiq7AuG18fBBURSIIacDg" at bounding box center [140, 15] width 215 height 12
paste input "rO6UkVsuGQ71efm32uhnhZFD"
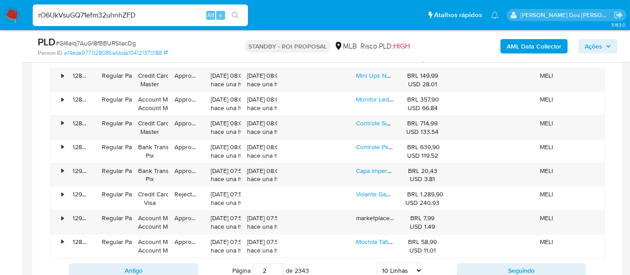
type input "rO6UkVsuGQ71efm32uhnhZFD"
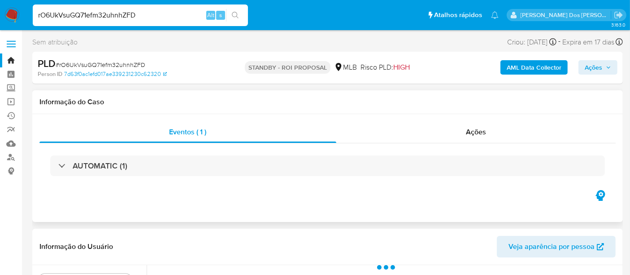
select select "10"
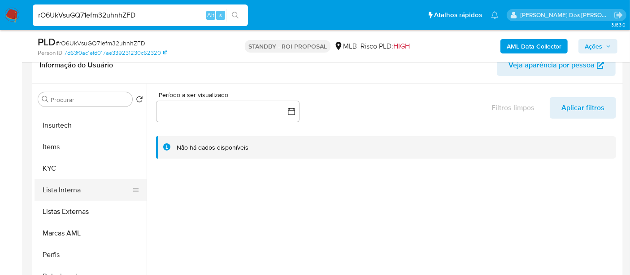
scroll to position [398, 0]
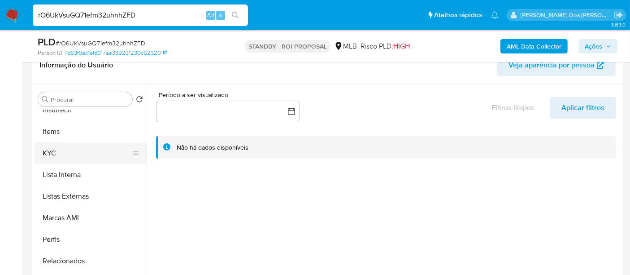
click at [48, 155] on button "KYC" at bounding box center [87, 153] width 105 height 22
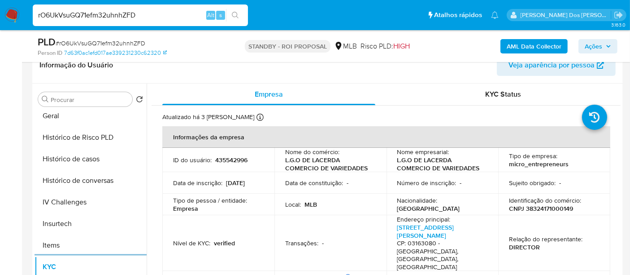
scroll to position [249, 0]
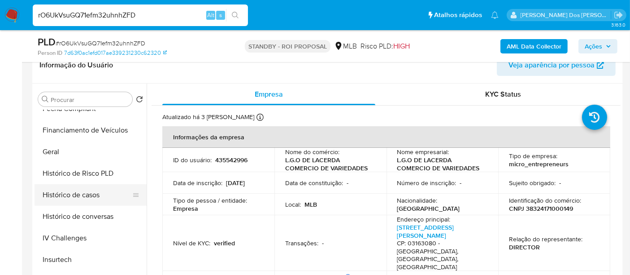
click at [91, 193] on button "Histórico de casos" at bounding box center [87, 195] width 105 height 22
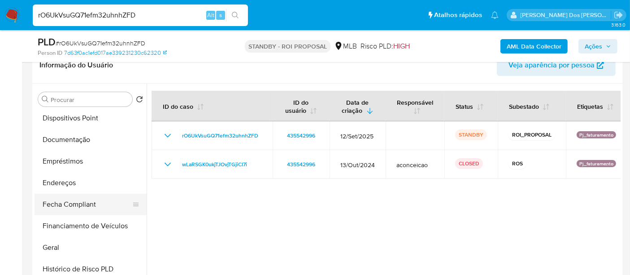
scroll to position [149, 0]
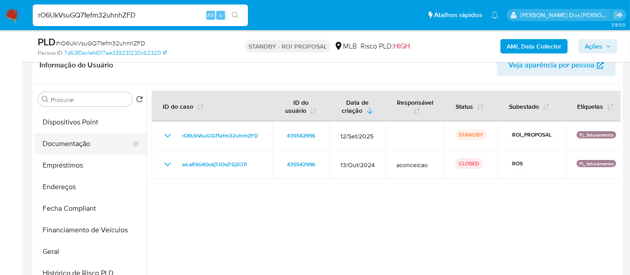
click at [75, 144] on button "Documentação" at bounding box center [87, 144] width 105 height 22
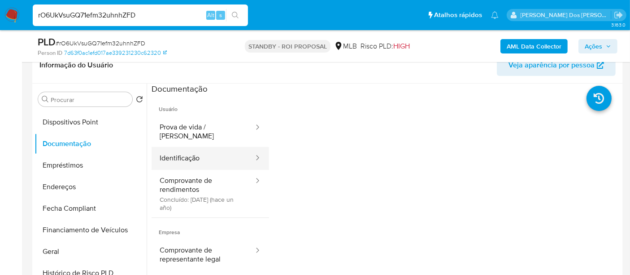
click at [194, 151] on button "Identificação" at bounding box center [203, 158] width 103 height 23
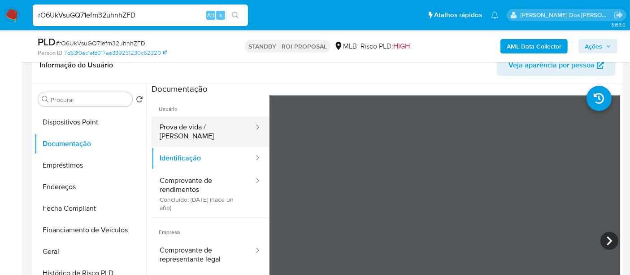
click at [214, 129] on button "Prova de vida / [PERSON_NAME]" at bounding box center [203, 131] width 103 height 31
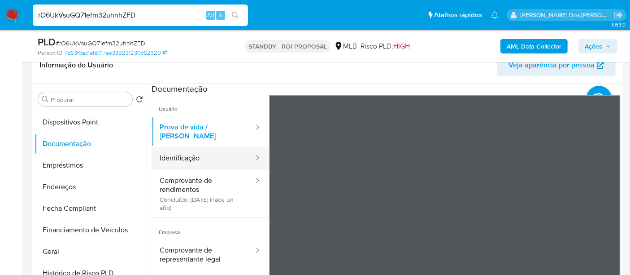
click at [196, 148] on button "Identificação" at bounding box center [203, 158] width 103 height 23
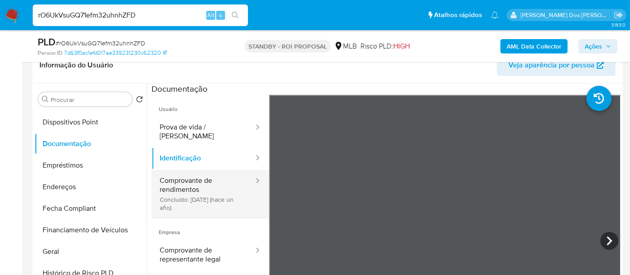
drag, startPoint x: 189, startPoint y: 179, endPoint x: 209, endPoint y: 178, distance: 19.7
click at [189, 179] on button "Comprovante de rendimentos Concluído: 11/11/2024 (hace un año)" at bounding box center [203, 194] width 103 height 48
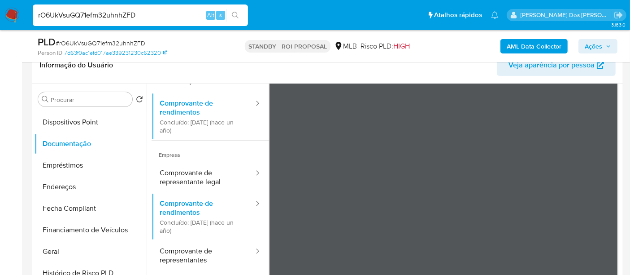
scroll to position [78, 0]
click at [192, 241] on button "Comprovante de representantes" at bounding box center [203, 254] width 103 height 31
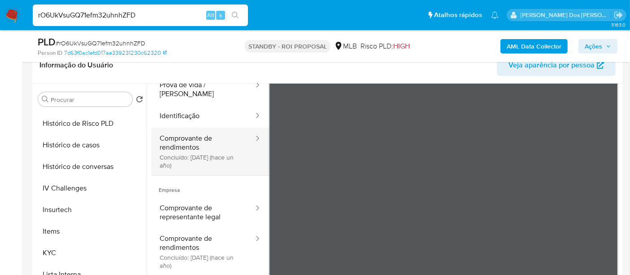
scroll to position [0, 0]
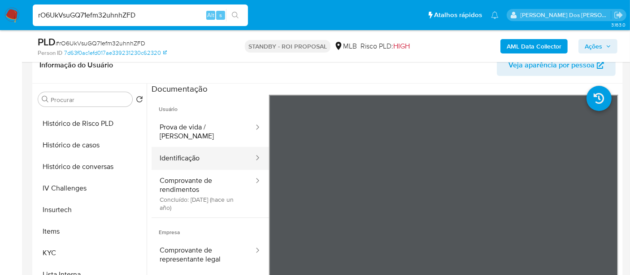
click at [188, 147] on button "Identificação" at bounding box center [203, 158] width 103 height 23
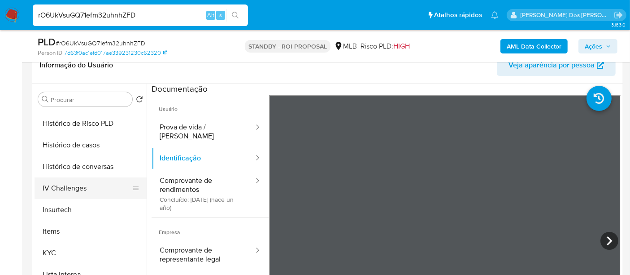
scroll to position [449, 0]
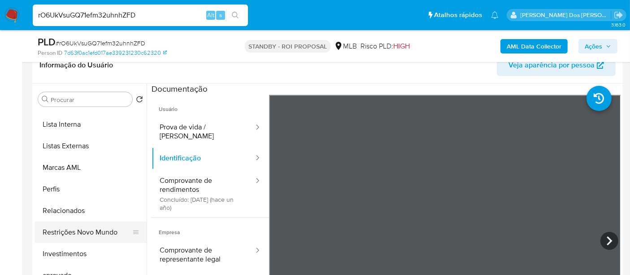
click at [88, 231] on button "Restrições Novo Mundo" at bounding box center [87, 232] width 105 height 22
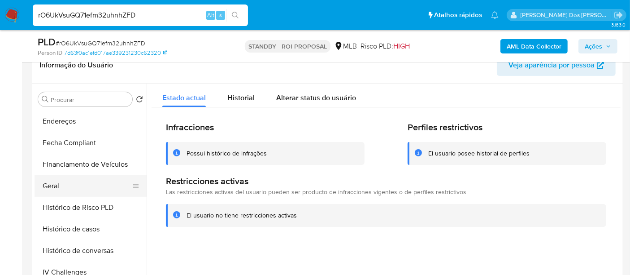
scroll to position [199, 0]
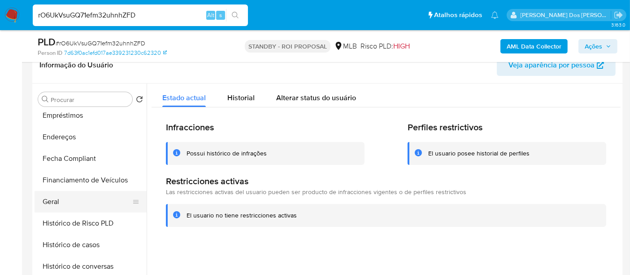
click at [55, 200] on button "Geral" at bounding box center [87, 202] width 105 height 22
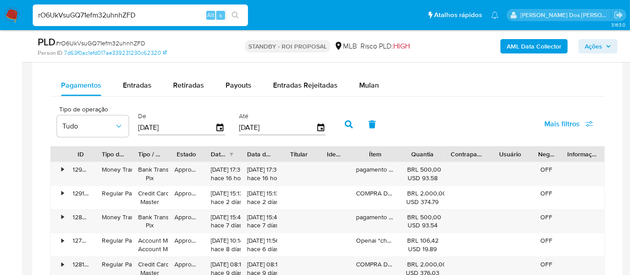
scroll to position [709, 0]
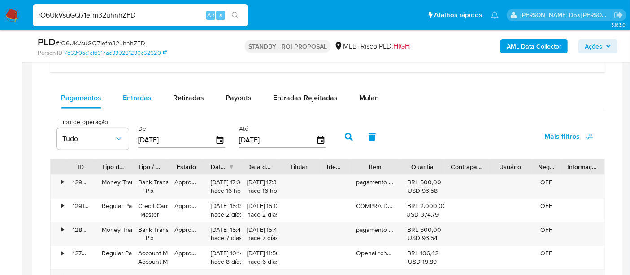
click at [137, 102] on div "Entradas" at bounding box center [137, 98] width 29 height 22
select select "10"
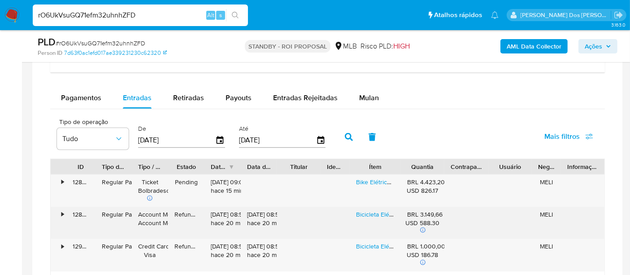
scroll to position [759, 0]
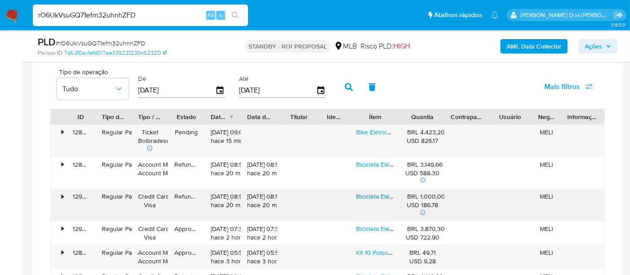
click at [370, 196] on link "Bicicleta Elétrica Dx Bike 48v 20ah 800w Aro16 Sem Bateria" at bounding box center [439, 196] width 167 height 9
click at [82, 14] on input "rO6UkVsuGQ71efm32uhnhZFD" at bounding box center [140, 15] width 215 height 12
paste input "l5eh4hA0wkh34HRRD1q70kdZ"
type input "l5eh4hA0wkh34HRRD1q70kdZ"
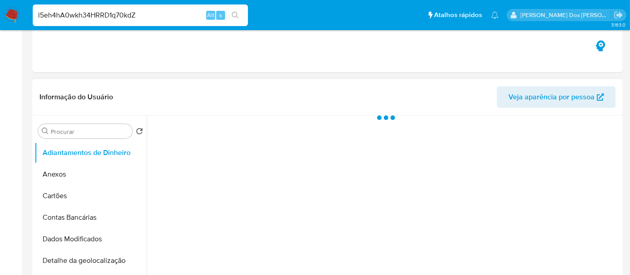
select select "10"
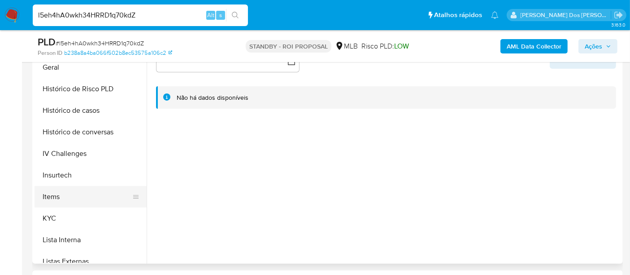
scroll to position [299, 0]
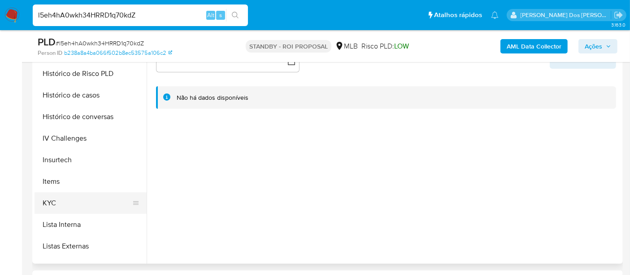
click at [53, 201] on button "KYC" at bounding box center [87, 203] width 105 height 22
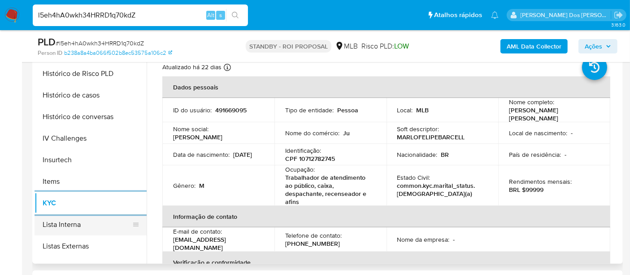
scroll to position [249, 0]
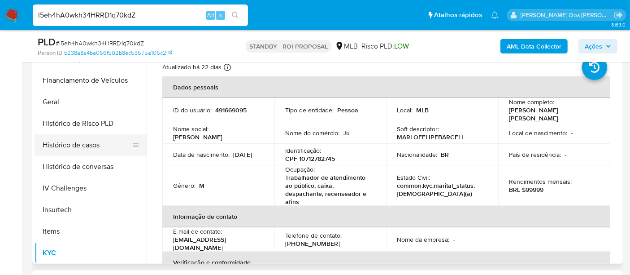
click at [66, 149] on button "Histórico de casos" at bounding box center [87, 145] width 105 height 22
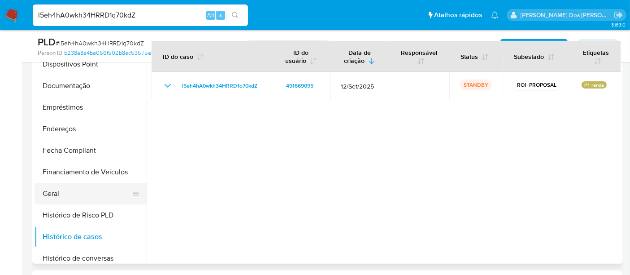
scroll to position [149, 0]
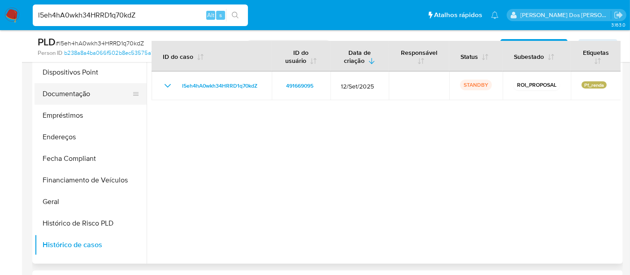
click at [78, 94] on button "Documentação" at bounding box center [87, 94] width 105 height 22
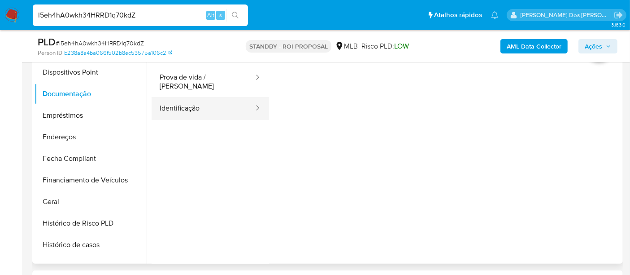
click at [174, 108] on button "Identificação" at bounding box center [203, 108] width 103 height 23
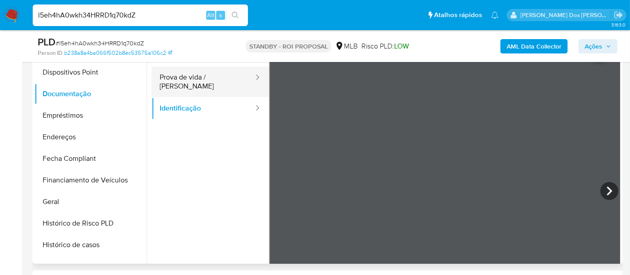
click at [211, 82] on button "Prova de vida / [PERSON_NAME]" at bounding box center [203, 81] width 103 height 31
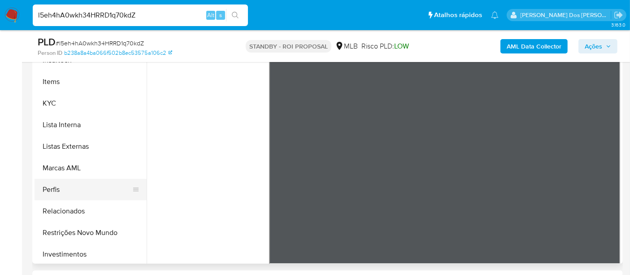
scroll to position [449, 0]
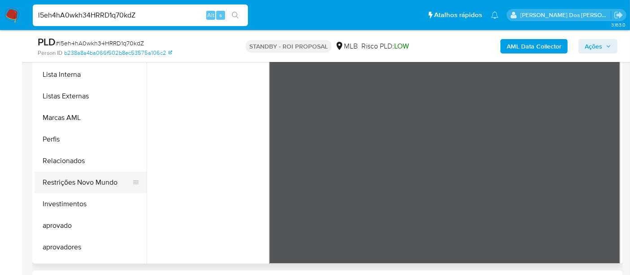
click at [107, 184] on button "Restrições Novo Mundo" at bounding box center [87, 182] width 105 height 22
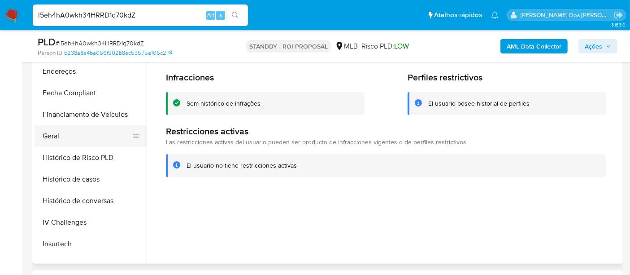
scroll to position [199, 0]
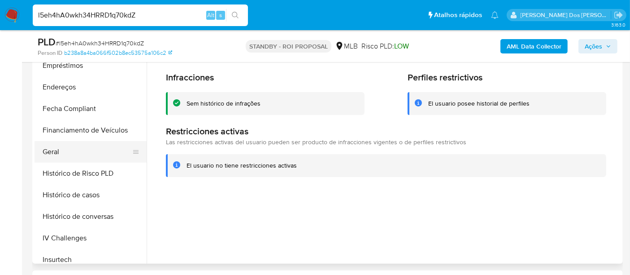
click at [52, 152] on button "Geral" at bounding box center [87, 152] width 105 height 22
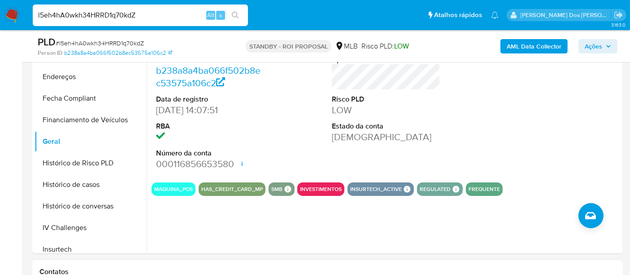
scroll to position [398, 0]
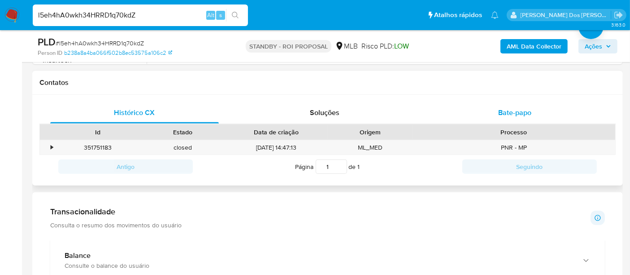
click at [506, 113] on span "Bate-papo" at bounding box center [514, 112] width 33 height 10
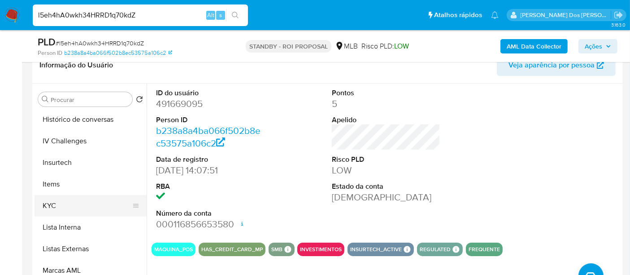
scroll to position [349, 0]
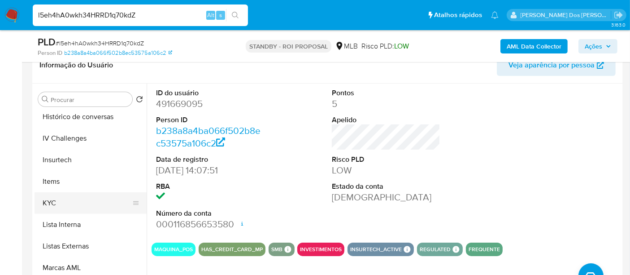
click at [52, 201] on button "KYC" at bounding box center [87, 203] width 105 height 22
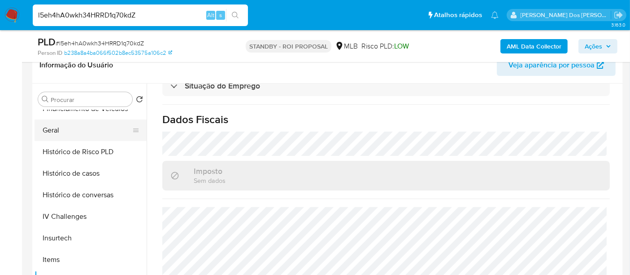
scroll to position [199, 0]
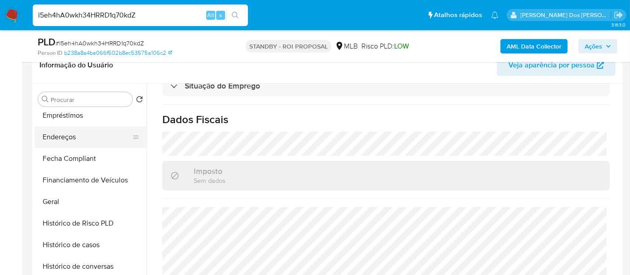
click at [61, 139] on button "Endereços" at bounding box center [87, 137] width 105 height 22
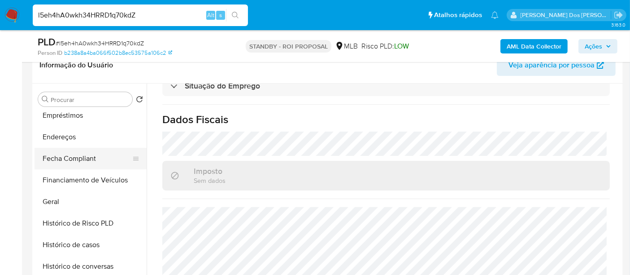
scroll to position [0, 0]
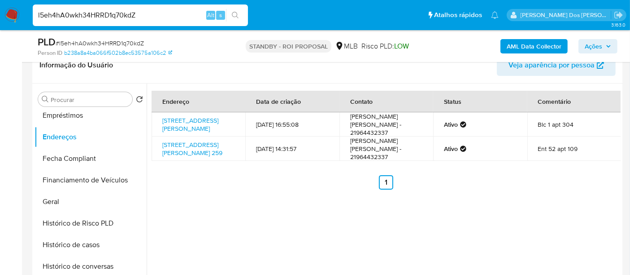
click at [78, 17] on input "l5eh4hA0wkh34HRRD1q70kdZ" at bounding box center [140, 15] width 215 height 12
paste input "DwkYR49jw7VK1AeWLZvnFBDs"
type input "DwkYR49jw7VK1AeWLZvnFBDs"
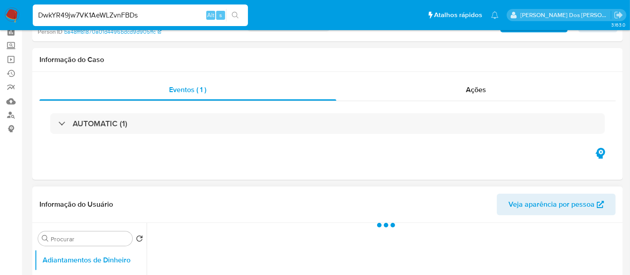
scroll to position [149, 0]
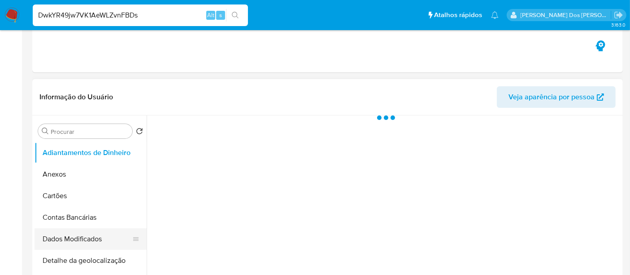
select select "10"
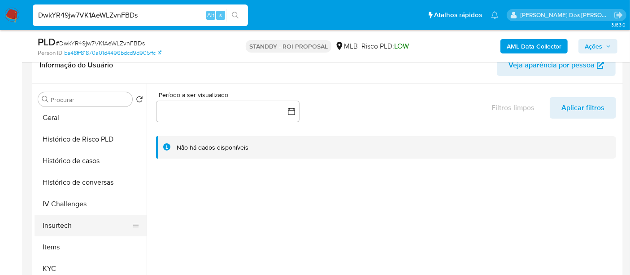
scroll to position [299, 0]
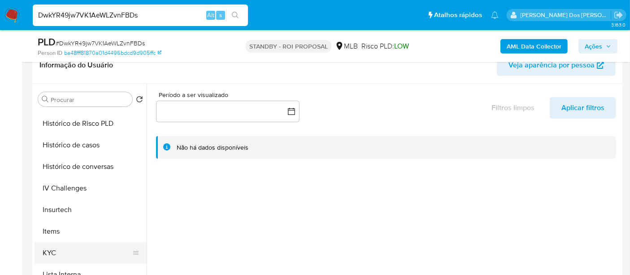
click at [44, 251] on button "KYC" at bounding box center [87, 253] width 105 height 22
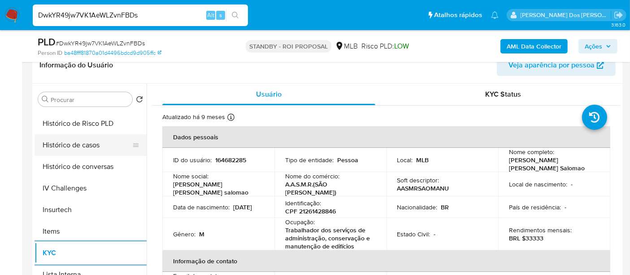
click at [88, 149] on button "Histórico de casos" at bounding box center [87, 145] width 105 height 22
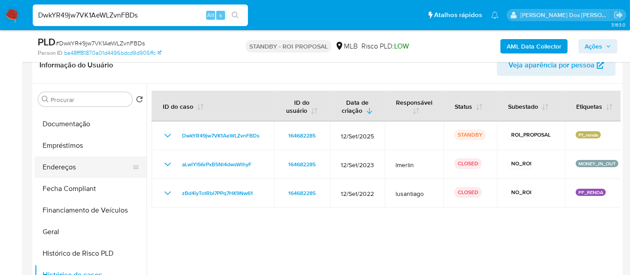
scroll to position [149, 0]
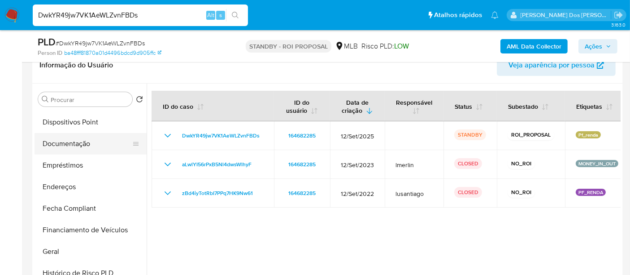
click at [82, 141] on button "Documentação" at bounding box center [87, 144] width 105 height 22
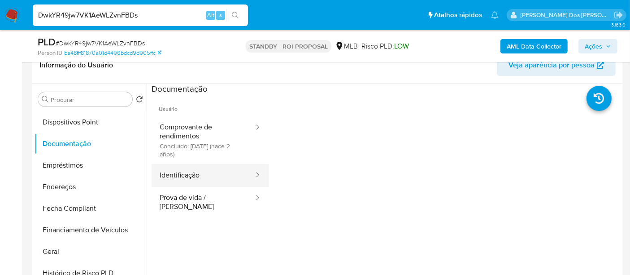
click at [188, 169] on button "Identificação" at bounding box center [203, 175] width 103 height 23
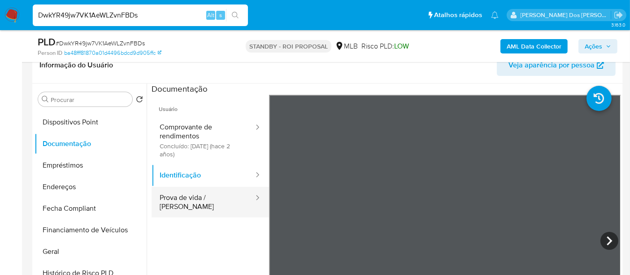
click at [209, 199] on button "Prova de vida / [PERSON_NAME]" at bounding box center [203, 202] width 103 height 31
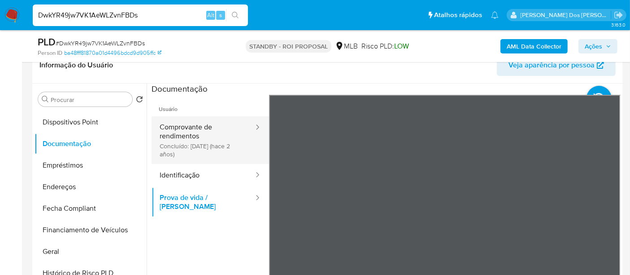
click at [186, 134] on button "Comprovante de rendimentos Concluído: 05/10/2023 (hace 2 años)" at bounding box center [203, 140] width 103 height 48
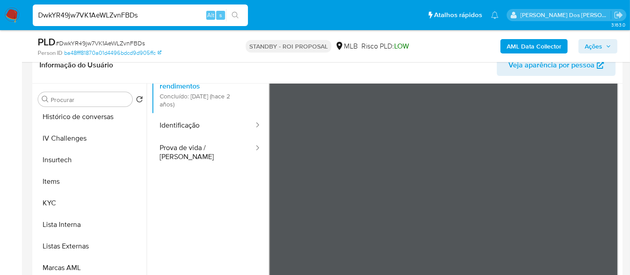
scroll to position [486, 0]
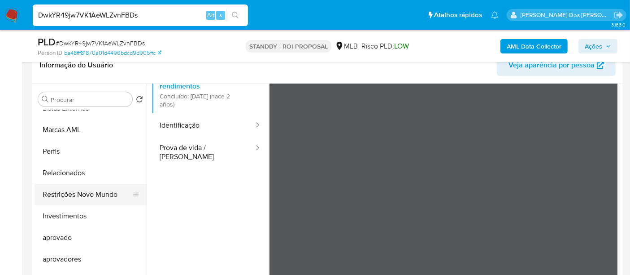
click at [95, 197] on button "Restrições Novo Mundo" at bounding box center [87, 194] width 105 height 22
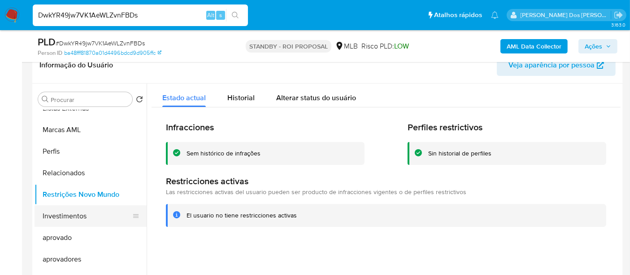
scroll to position [287, 0]
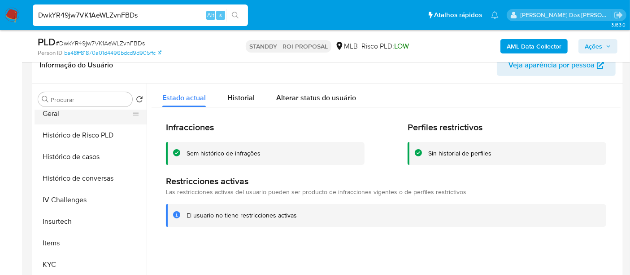
click at [54, 116] on button "Geral" at bounding box center [87, 114] width 105 height 22
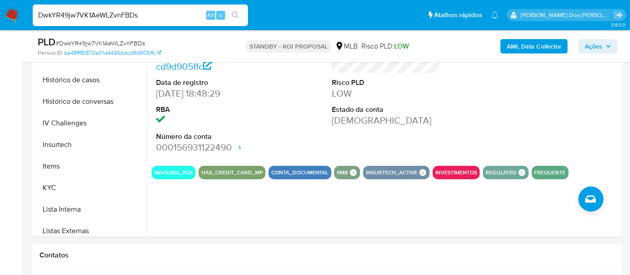
scroll to position [299, 0]
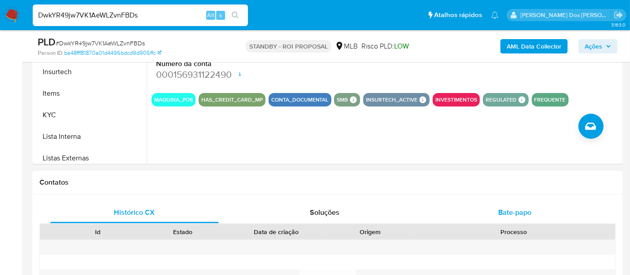
click at [505, 209] on span "Bate-papo" at bounding box center [514, 212] width 33 height 10
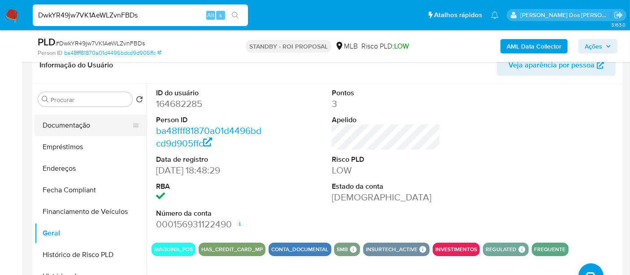
scroll to position [137, 0]
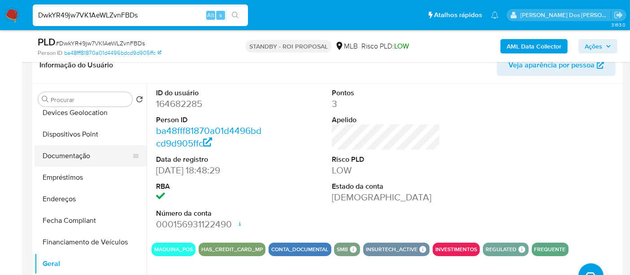
click at [73, 152] on button "Documentação" at bounding box center [87, 156] width 105 height 22
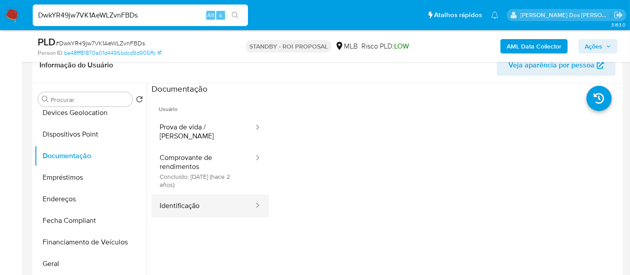
click at [191, 194] on button "Identificação" at bounding box center [203, 205] width 103 height 23
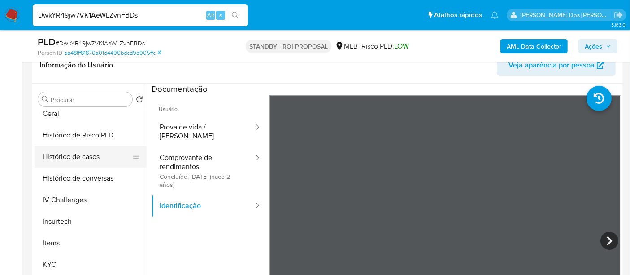
scroll to position [237, 0]
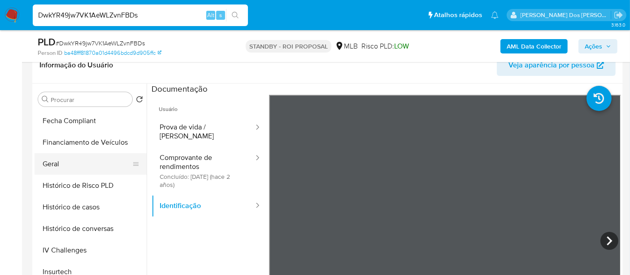
click at [50, 162] on button "Geral" at bounding box center [87, 164] width 105 height 22
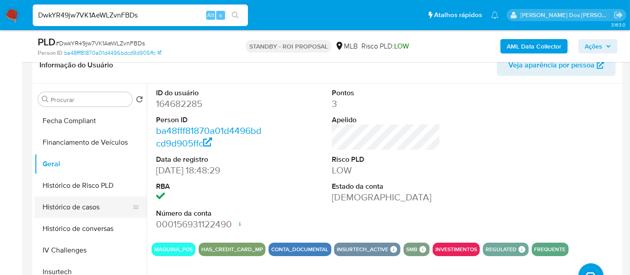
click at [69, 212] on button "Histórico de casos" at bounding box center [87, 207] width 105 height 22
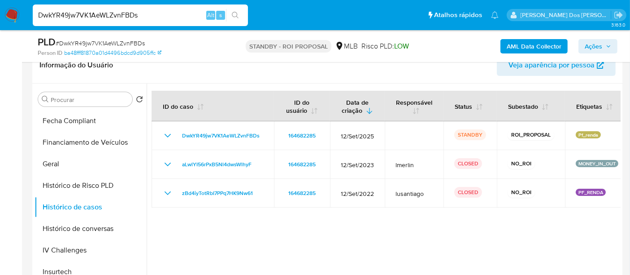
click at [115, 13] on input "DwkYR49jw7VK1AeWLZvnFBDs" at bounding box center [140, 15] width 215 height 12
paste input "jSsuQ9xePaSDAfBs50LD2qXU"
type input "jSsuQ9xePaSDAfBs50LD2qXU"
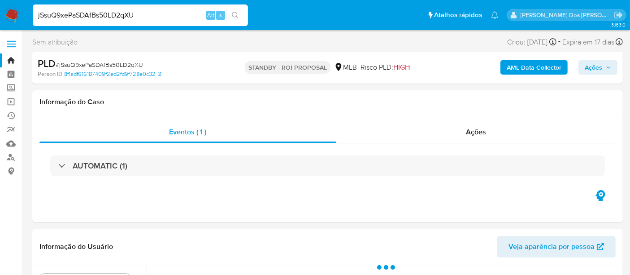
select select "10"
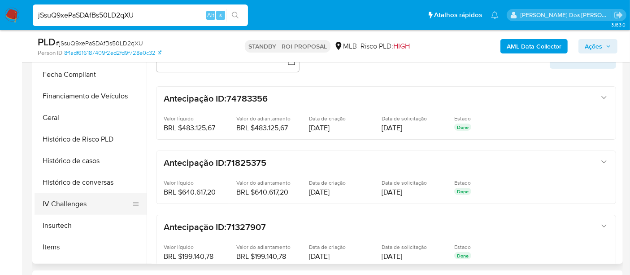
scroll to position [249, 0]
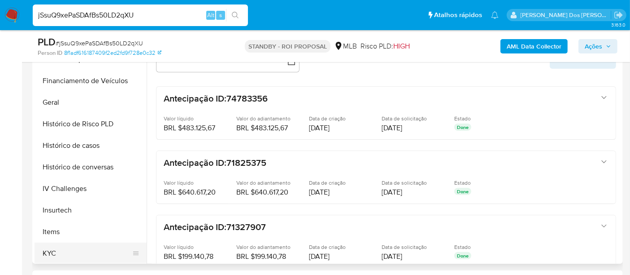
click at [55, 249] on button "KYC" at bounding box center [87, 253] width 105 height 22
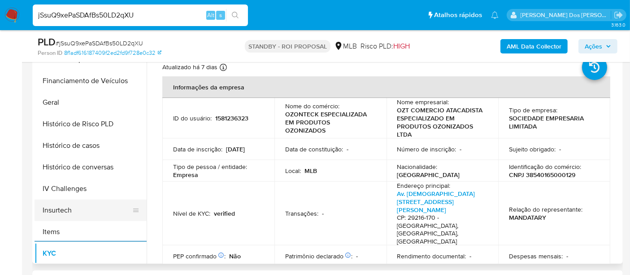
scroll to position [199, 0]
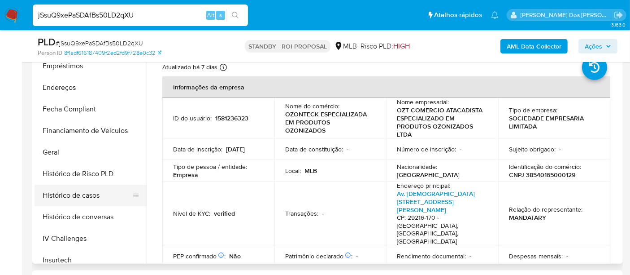
click at [71, 191] on button "Histórico de casos" at bounding box center [87, 195] width 105 height 22
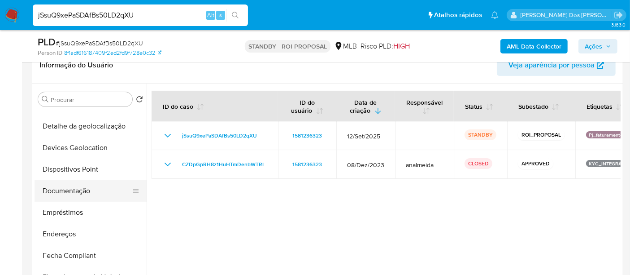
scroll to position [99, 0]
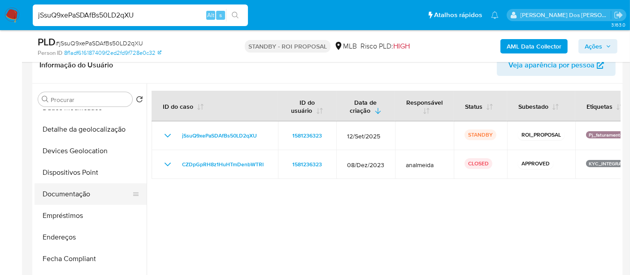
click at [77, 195] on button "Documentação" at bounding box center [87, 194] width 105 height 22
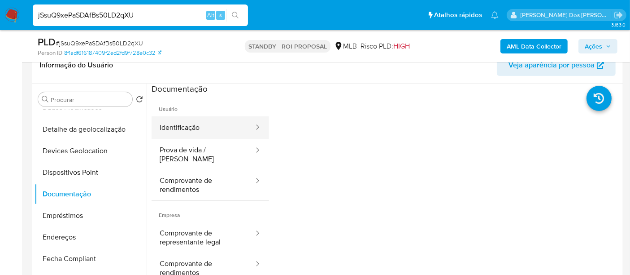
click at [178, 135] on button "Identificação" at bounding box center [203, 127] width 103 height 23
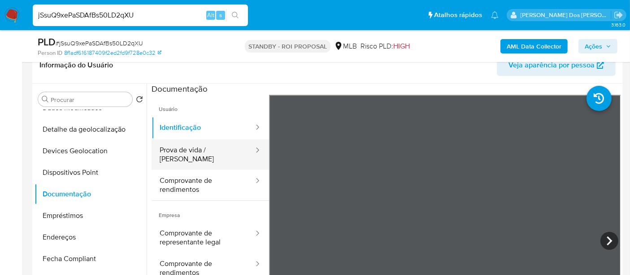
click at [214, 152] on button "Prova de vida / [PERSON_NAME]" at bounding box center [203, 154] width 103 height 31
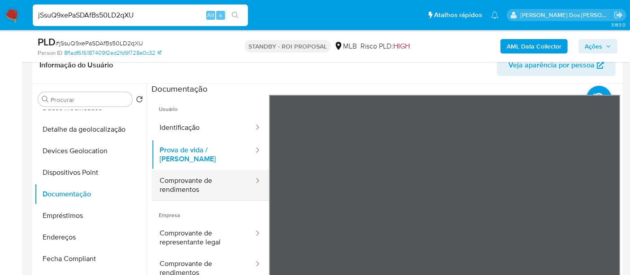
click at [179, 178] on button "Comprovante de rendimentos" at bounding box center [203, 185] width 103 height 31
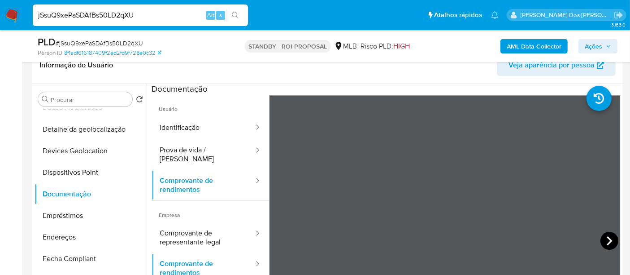
click at [607, 242] on icon at bounding box center [609, 240] width 5 height 9
click at [601, 239] on icon at bounding box center [610, 240] width 18 height 18
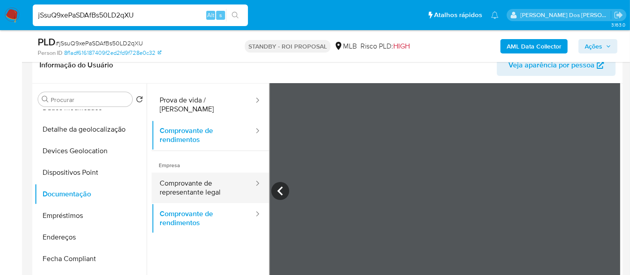
click at [197, 183] on button "Comprovante de representante legal" at bounding box center [203, 187] width 103 height 31
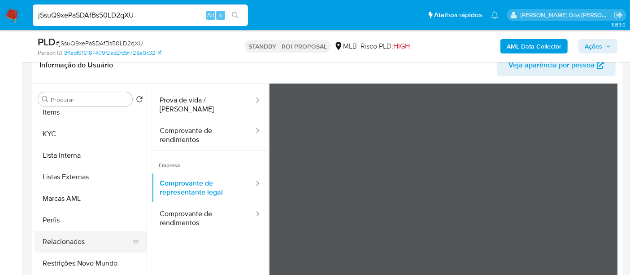
scroll to position [448, 0]
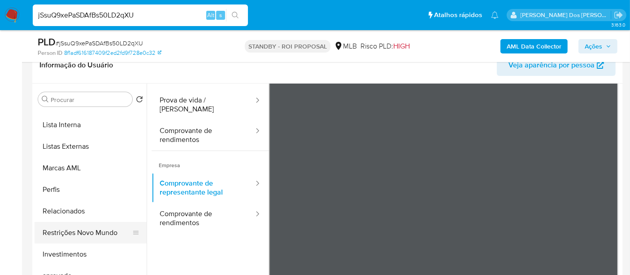
click at [90, 229] on button "Restrições Novo Mundo" at bounding box center [87, 233] width 105 height 22
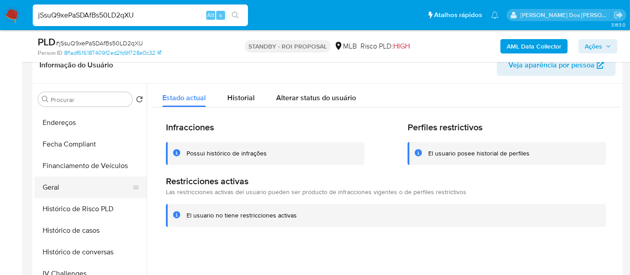
scroll to position [199, 0]
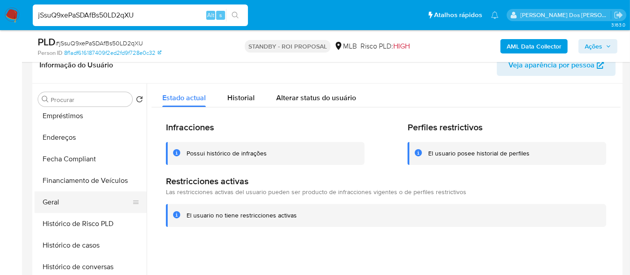
click at [56, 202] on button "Geral" at bounding box center [87, 202] width 105 height 22
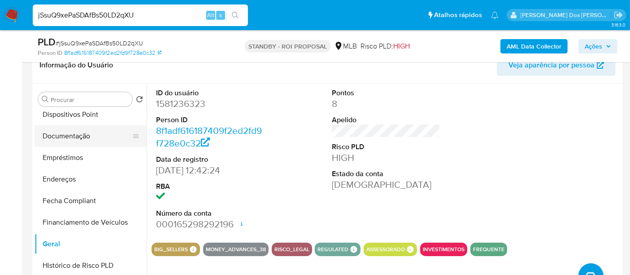
scroll to position [99, 0]
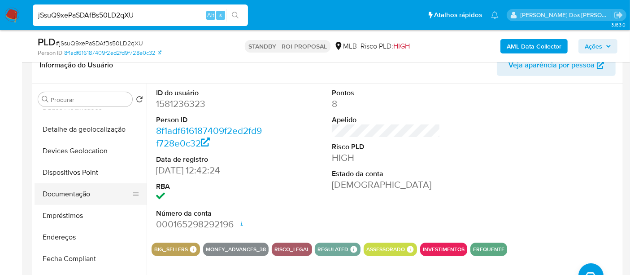
click at [74, 193] on button "Documentação" at bounding box center [87, 194] width 105 height 22
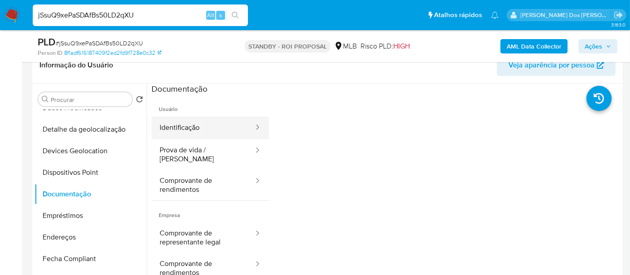
click at [195, 128] on button "Identificação" at bounding box center [203, 127] width 103 height 23
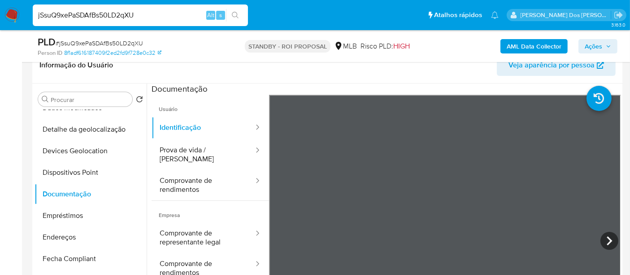
click at [153, 16] on input "jSsuQ9xePaSDAfBs50LD2qXU" at bounding box center [140, 15] width 215 height 12
click at [153, 15] on input "jSsuQ9xePaSDAfBs50LD2qXU" at bounding box center [140, 15] width 215 height 12
paste input "GUMkBL0UXJTjCLSc6BWP7JRo"
type input "GUMkBL0UXJTjCLSc6BWP7JRo"
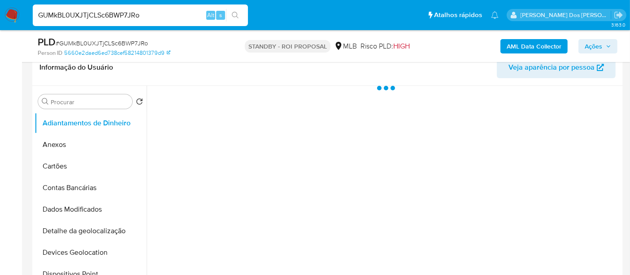
scroll to position [149, 0]
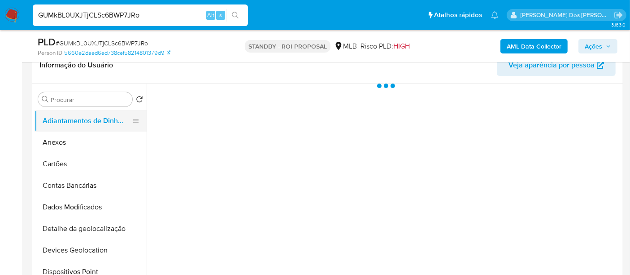
select select "10"
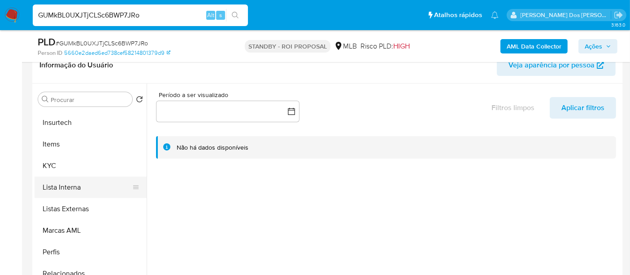
scroll to position [398, 0]
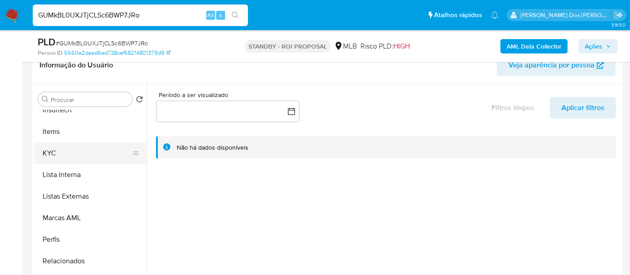
click at [52, 155] on button "KYC" at bounding box center [87, 153] width 105 height 22
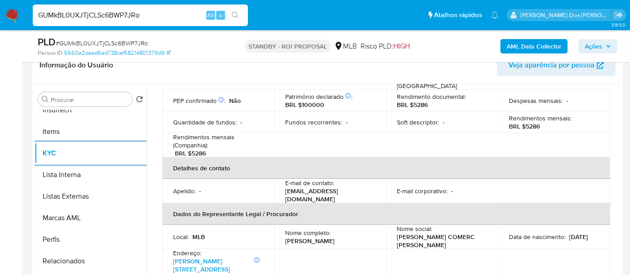
scroll to position [299, 0]
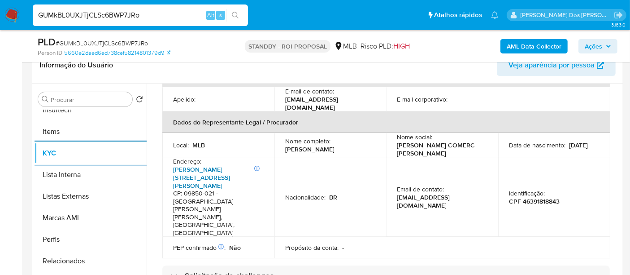
click at [192, 165] on link "[PERSON_NAME][STREET_ADDRESS][PERSON_NAME]" at bounding box center [201, 177] width 57 height 25
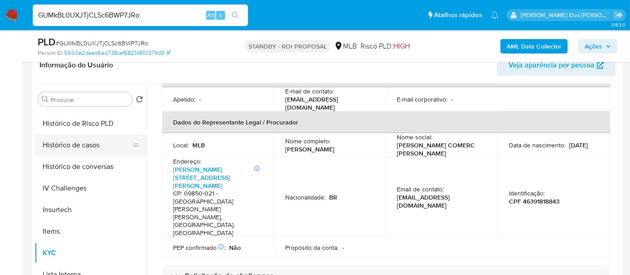
click at [71, 144] on button "Histórico de casos" at bounding box center [87, 145] width 105 height 22
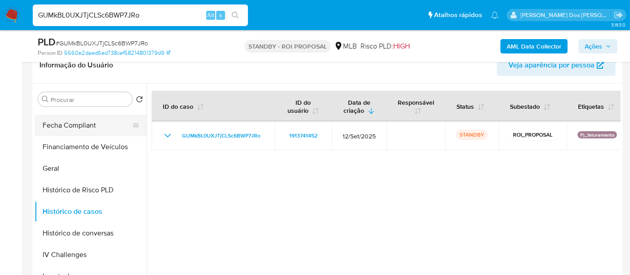
scroll to position [149, 0]
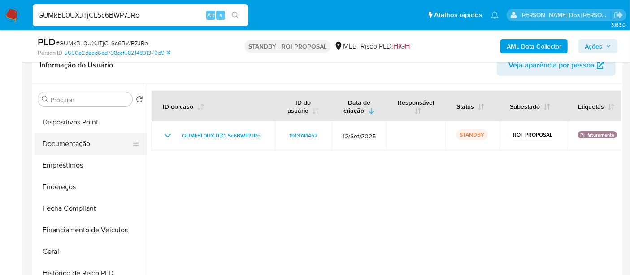
click at [79, 143] on button "Documentação" at bounding box center [87, 144] width 105 height 22
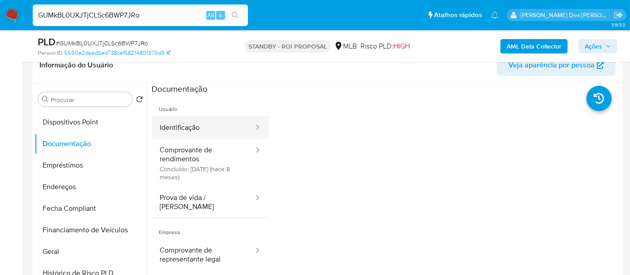
click at [196, 132] on button "Identificação" at bounding box center [203, 127] width 103 height 23
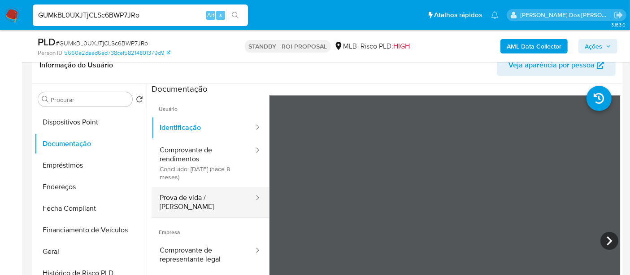
click at [214, 199] on button "Prova de vida / [PERSON_NAME]" at bounding box center [203, 202] width 103 height 31
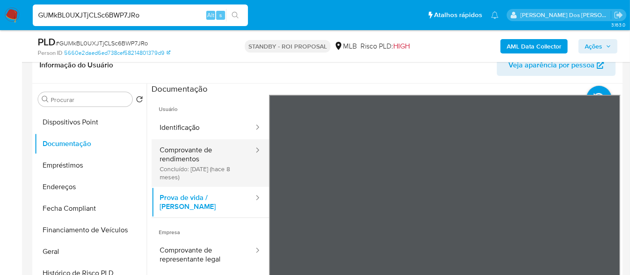
click at [188, 161] on button "Comprovante de rendimentos Concluído: 20/02/2025 (hace 8 meses)" at bounding box center [203, 163] width 103 height 48
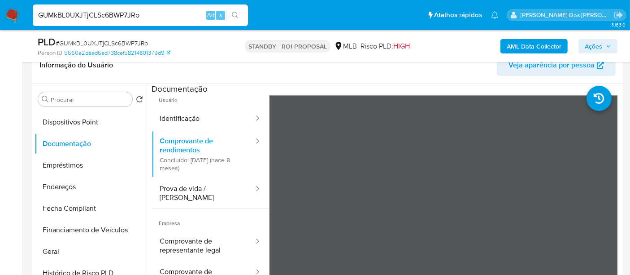
scroll to position [17, 0]
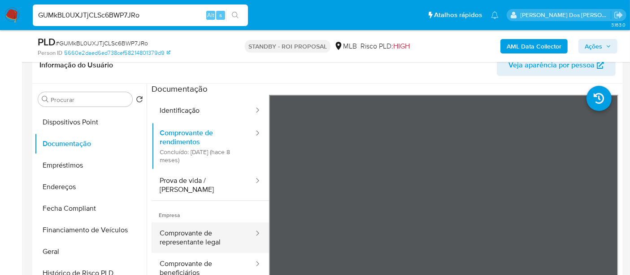
click at [200, 223] on button "Comprovante de representante legal" at bounding box center [203, 237] width 103 height 31
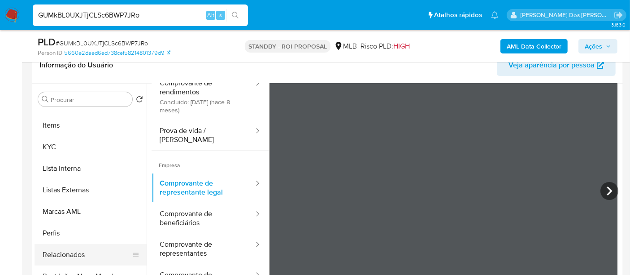
scroll to position [449, 0]
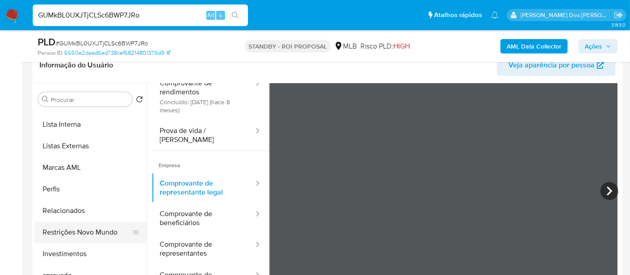
click at [88, 229] on button "Restrições Novo Mundo" at bounding box center [87, 232] width 105 height 22
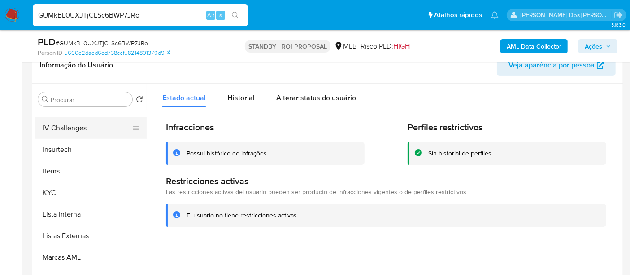
scroll to position [249, 0]
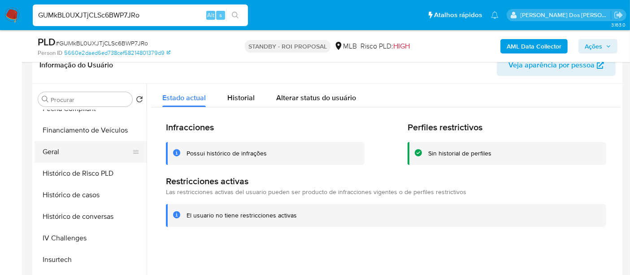
click at [54, 156] on button "Geral" at bounding box center [87, 152] width 105 height 22
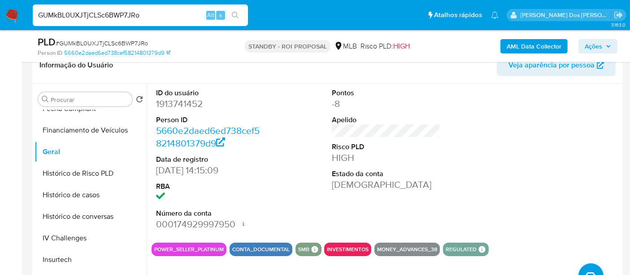
click at [156, 16] on input "GUMkBL0UXJTjCLSc6BWP7JRo" at bounding box center [140, 15] width 215 height 12
click at [156, 15] on input "GUMkBL0UXJTjCLSc6BWP7JRo" at bounding box center [140, 15] width 215 height 12
paste input "cDK2i95bVFHYXaHylKiI2YmX"
type input "cDK2i95bVFHYXaHylKiI2YmX"
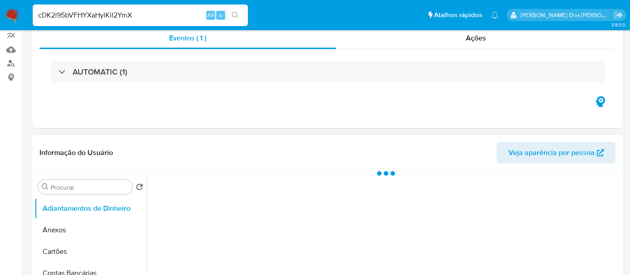
scroll to position [199, 0]
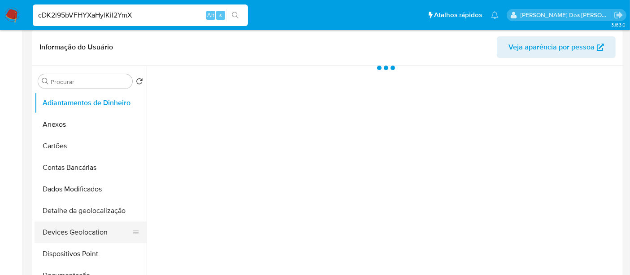
select select "10"
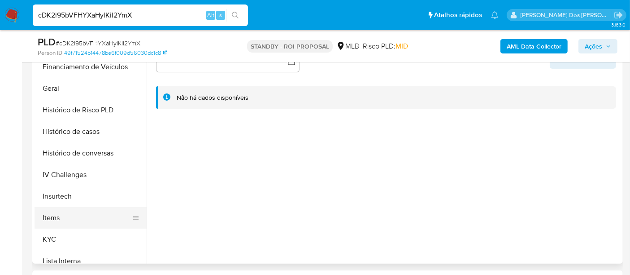
scroll to position [299, 0]
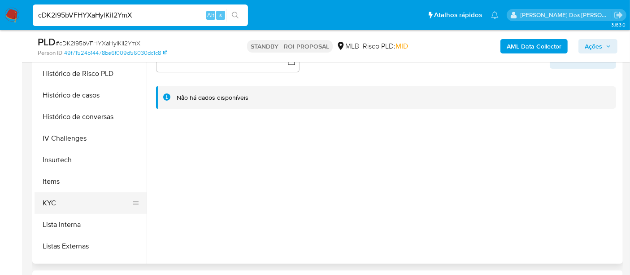
click at [56, 201] on button "KYC" at bounding box center [87, 203] width 105 height 22
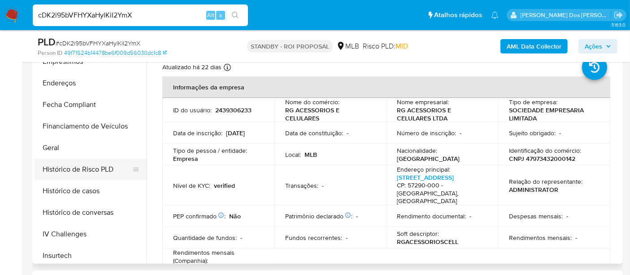
scroll to position [199, 0]
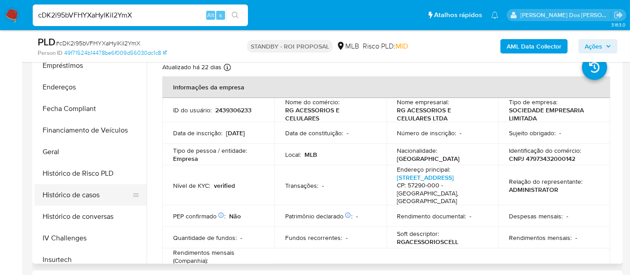
click at [83, 190] on button "Histórico de casos" at bounding box center [87, 195] width 105 height 22
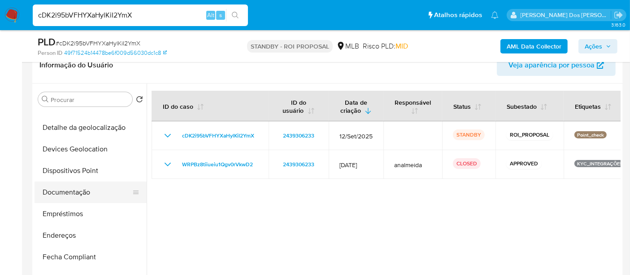
scroll to position [100, 0]
click at [83, 188] on button "Documentação" at bounding box center [87, 194] width 105 height 22
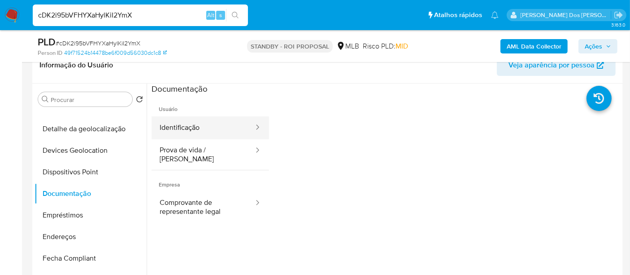
click at [185, 131] on button "Identificação" at bounding box center [203, 127] width 103 height 23
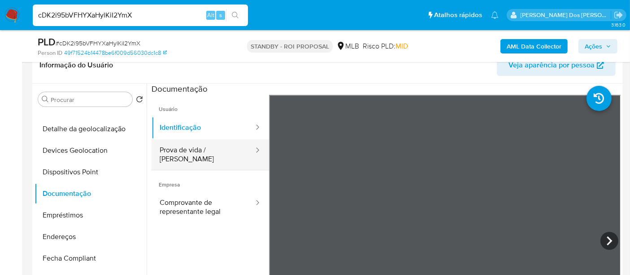
click at [217, 153] on button "Prova de vida / [PERSON_NAME]" at bounding box center [203, 154] width 103 height 31
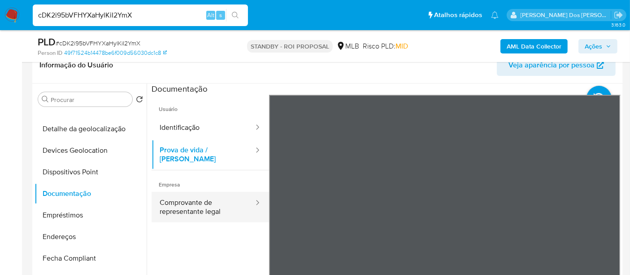
click at [206, 198] on button "Comprovante de representante legal" at bounding box center [203, 207] width 103 height 31
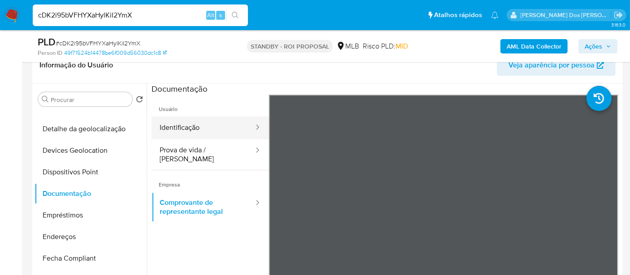
click at [192, 128] on button "Identificação" at bounding box center [203, 127] width 103 height 23
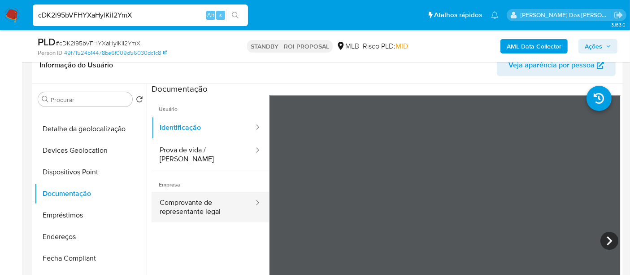
click at [183, 195] on button "Comprovante de representante legal" at bounding box center [203, 207] width 103 height 31
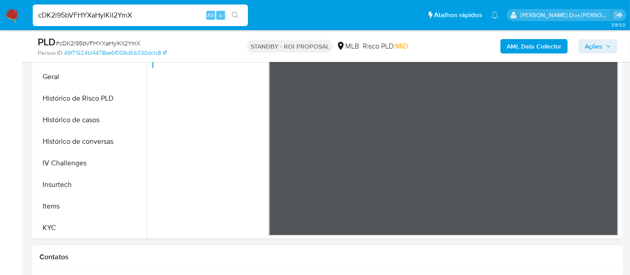
scroll to position [299, 0]
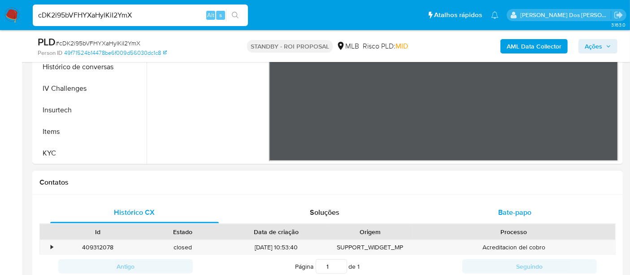
click at [505, 209] on span "Bate-papo" at bounding box center [514, 212] width 33 height 10
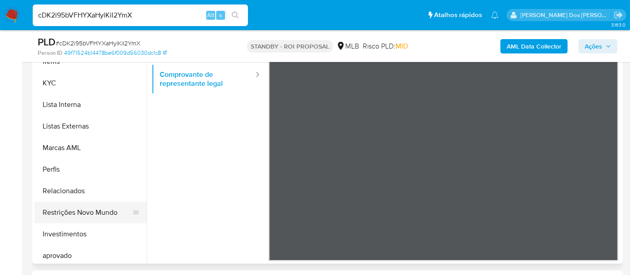
scroll to position [449, 0]
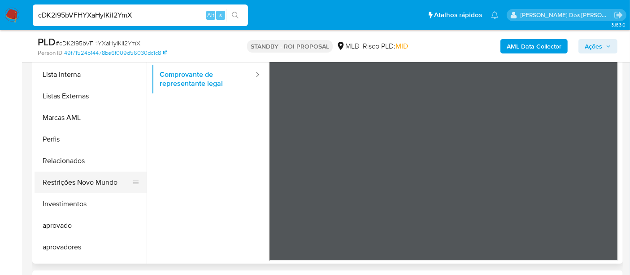
click at [97, 183] on button "Restrições Novo Mundo" at bounding box center [87, 182] width 105 height 22
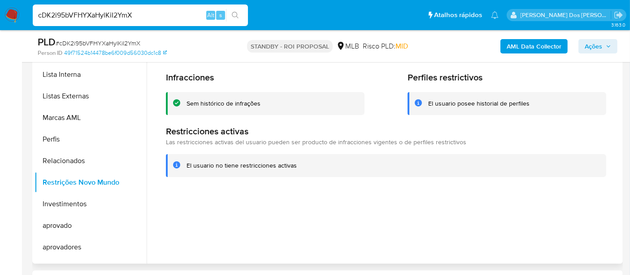
scroll to position [199, 0]
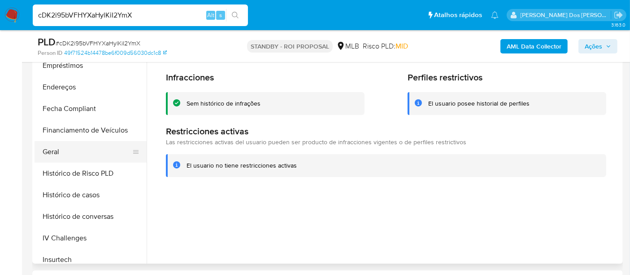
click at [54, 150] on button "Geral" at bounding box center [87, 152] width 105 height 22
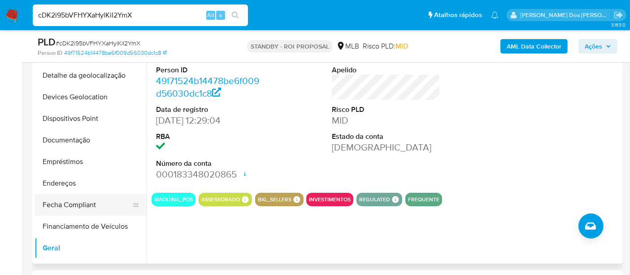
scroll to position [100, 0]
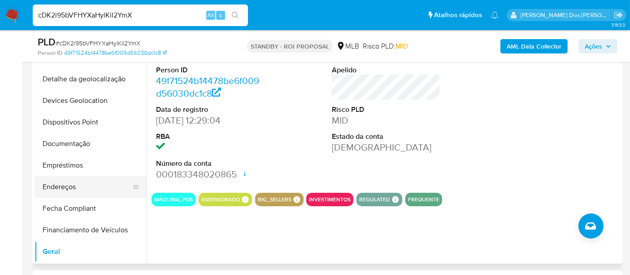
click at [69, 191] on button "Endereços" at bounding box center [87, 187] width 105 height 22
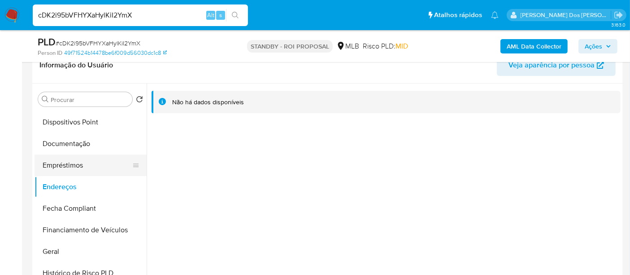
scroll to position [199, 0]
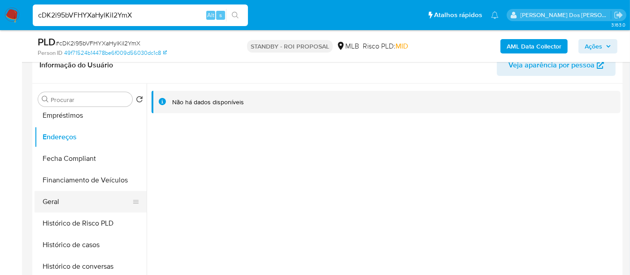
click at [52, 193] on button "Geral" at bounding box center [87, 202] width 105 height 22
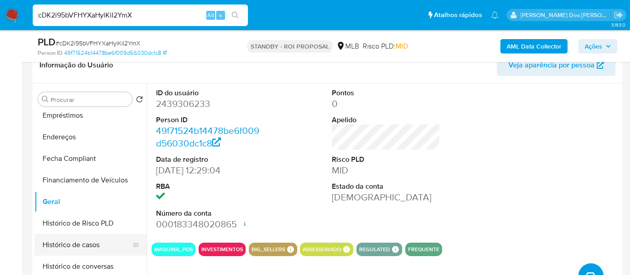
click at [79, 247] on button "Histórico de casos" at bounding box center [87, 245] width 105 height 22
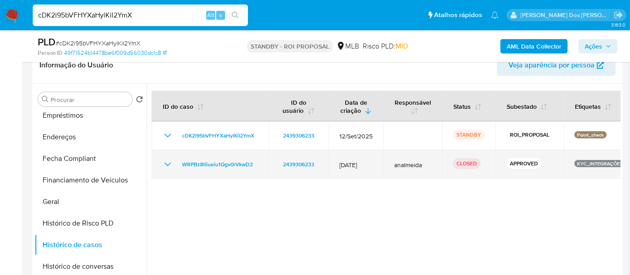
click at [167, 160] on icon "Mostrar/Ocultar" at bounding box center [167, 164] width 11 height 11
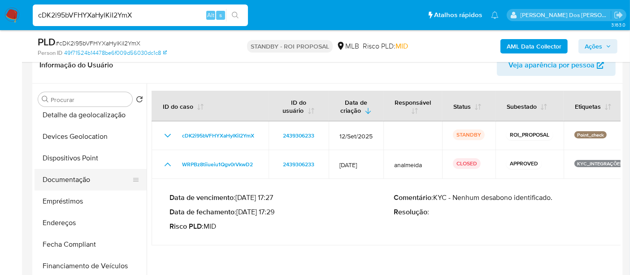
scroll to position [100, 0]
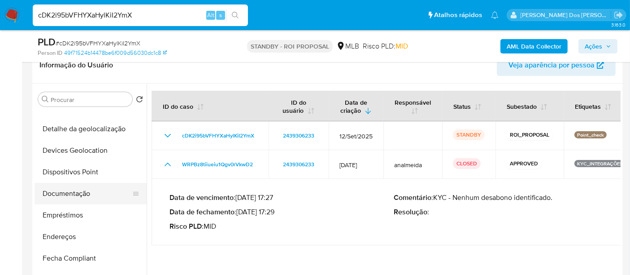
click at [86, 191] on button "Documentação" at bounding box center [87, 194] width 105 height 22
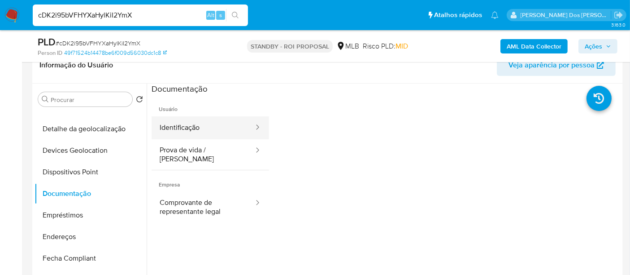
click at [189, 132] on button "Identificação" at bounding box center [203, 127] width 103 height 23
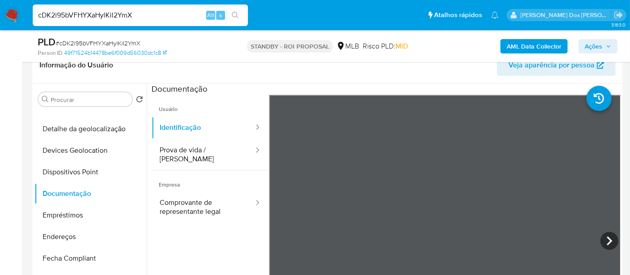
click at [114, 16] on input "cDK2i95bVFHYXaHylKiI2YmX" at bounding box center [140, 15] width 215 height 12
paste input "aNRIsbQIq2fae3ru02pTr2ZK"
type input "aNRIsbQIq2fae3ru02pTr2ZK"
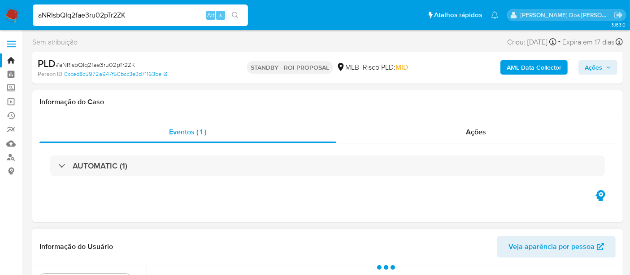
scroll to position [149, 0]
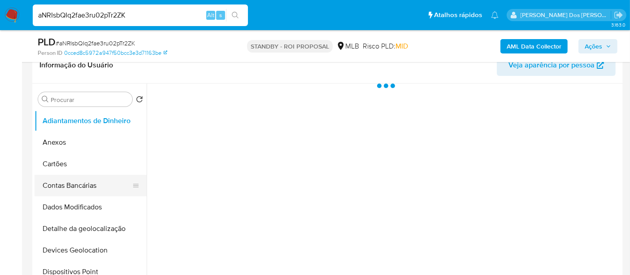
select select "10"
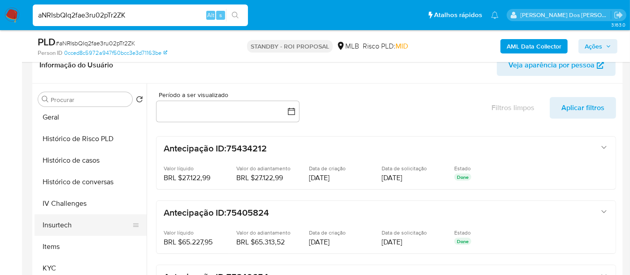
scroll to position [299, 0]
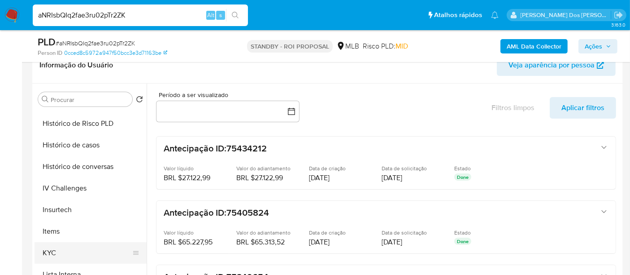
click at [51, 251] on button "KYC" at bounding box center [87, 253] width 105 height 22
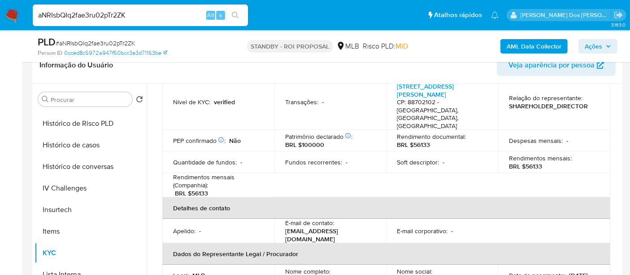
scroll to position [199, 0]
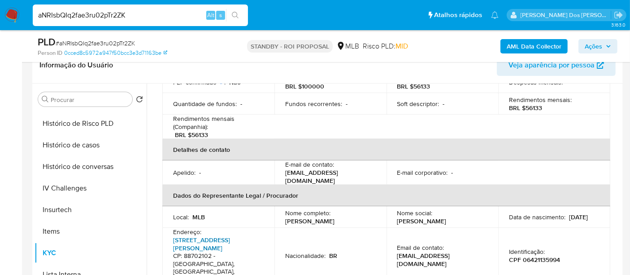
click at [222, 235] on link "Rua Altamiro Guimarães 1085, Oficinas" at bounding box center [201, 243] width 57 height 17
click at [76, 150] on button "Histórico de casos" at bounding box center [87, 145] width 105 height 22
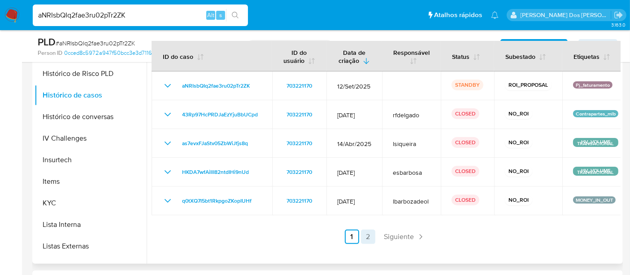
click at [365, 236] on link "2" at bounding box center [368, 236] width 14 height 14
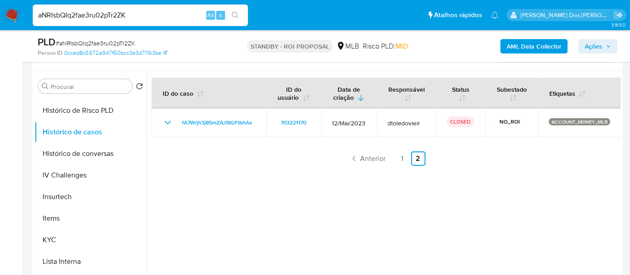
scroll to position [149, 0]
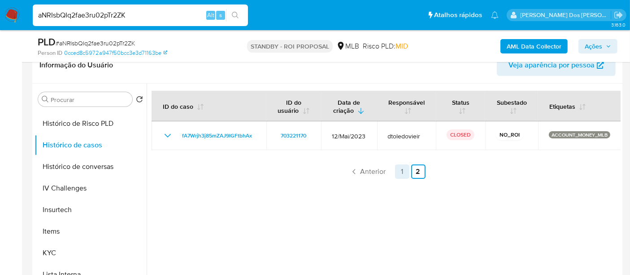
click at [400, 169] on link "1" at bounding box center [402, 171] width 14 height 14
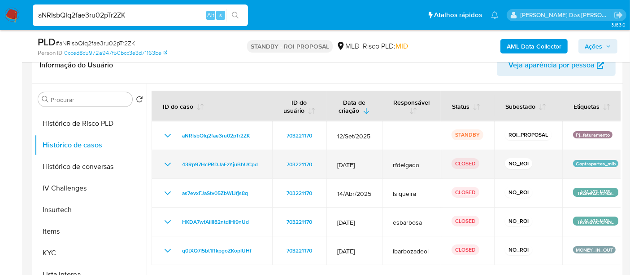
click at [167, 169] on td "43Rp97HcPRDJaEzYjuBbUCpd" at bounding box center [212, 164] width 121 height 29
click at [167, 165] on icon "Mostrar/Ocultar" at bounding box center [167, 164] width 11 height 11
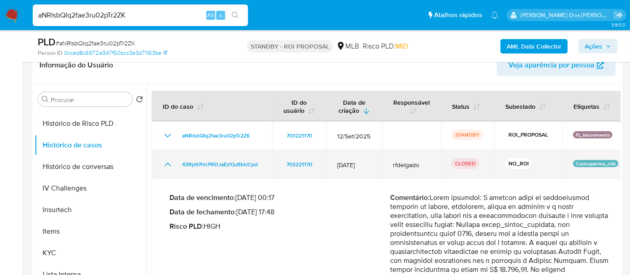
click at [167, 165] on icon "Mostrar/Ocultar" at bounding box center [167, 164] width 11 height 11
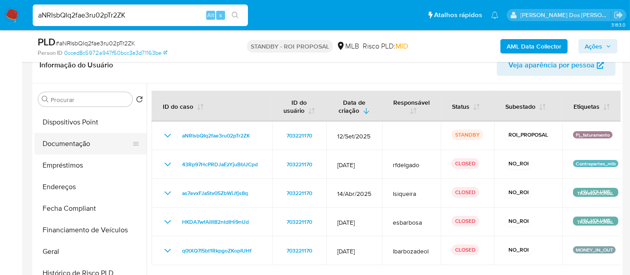
click at [77, 147] on button "Documentação" at bounding box center [87, 144] width 105 height 22
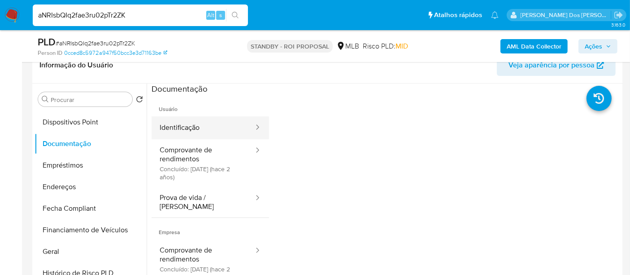
click at [190, 127] on button "Identificação" at bounding box center [203, 127] width 103 height 23
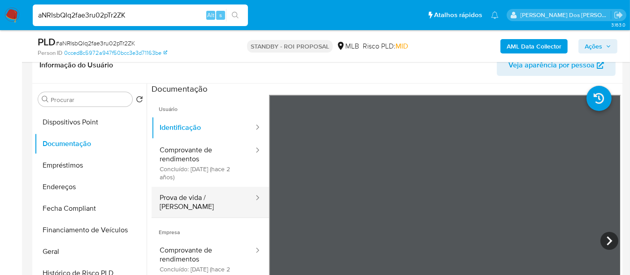
click at [203, 203] on button "Prova de vida / [PERSON_NAME]" at bounding box center [203, 202] width 103 height 31
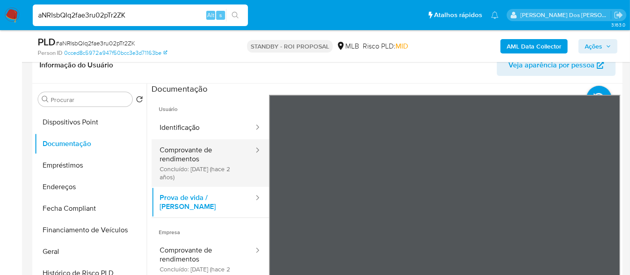
click at [194, 160] on button "Comprovante de rendimentos Concluído: 13/06/2023 (hace 2 años)" at bounding box center [203, 163] width 103 height 48
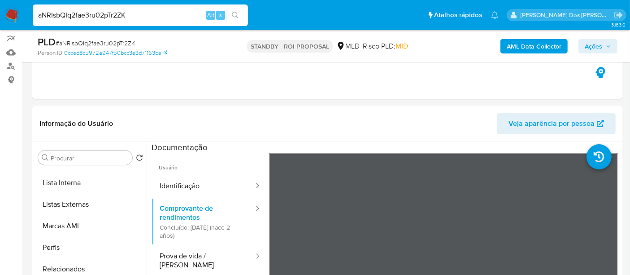
scroll to position [50, 0]
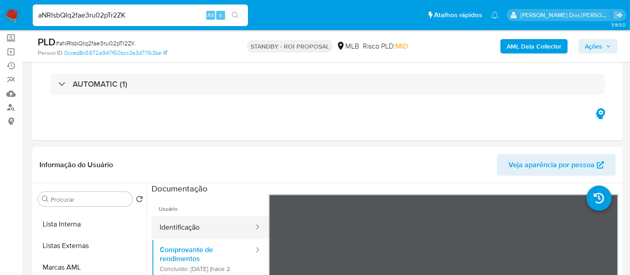
click at [178, 220] on button "Identificação" at bounding box center [203, 227] width 103 height 23
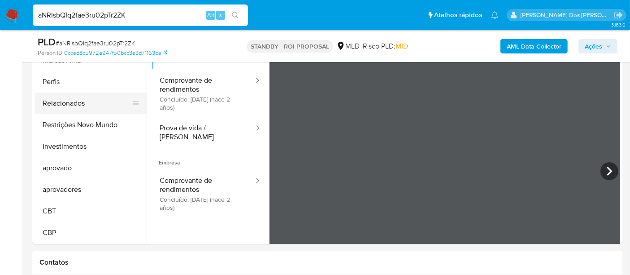
scroll to position [149, 0]
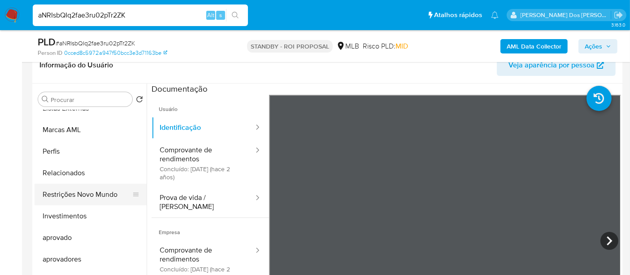
click at [103, 191] on button "Restrições Novo Mundo" at bounding box center [87, 194] width 105 height 22
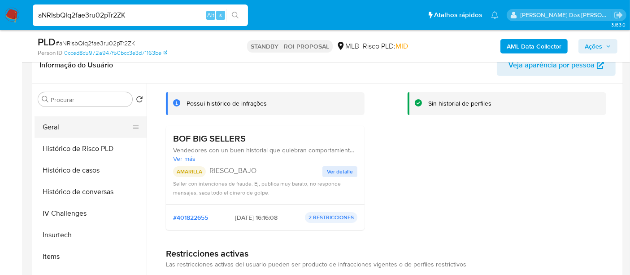
scroll to position [237, 0]
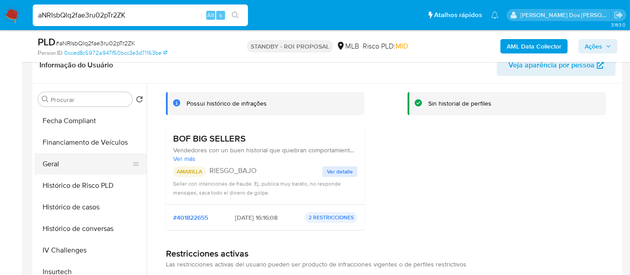
click at [53, 159] on button "Geral" at bounding box center [87, 164] width 105 height 22
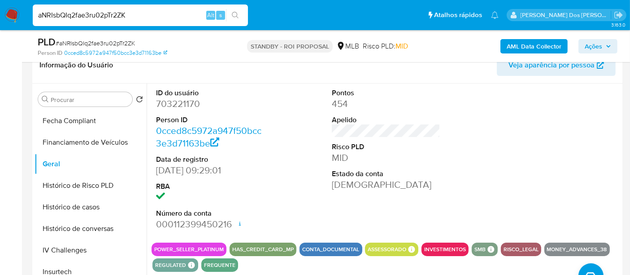
click at [113, 10] on input "aNRIsbQIq2fae3ru02pTr2ZK" at bounding box center [140, 15] width 215 height 12
paste input "XJAeWtcX1D68CkSFnjYYoFY"
type input "aXJAeWtcX1D68CkSFnjYYoFY"
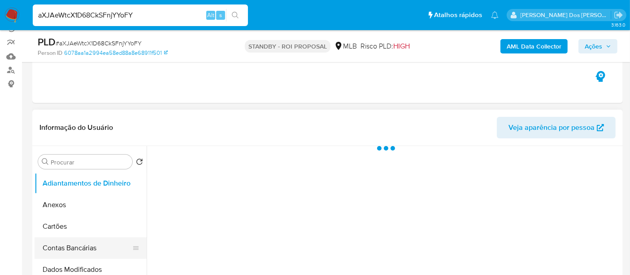
scroll to position [149, 0]
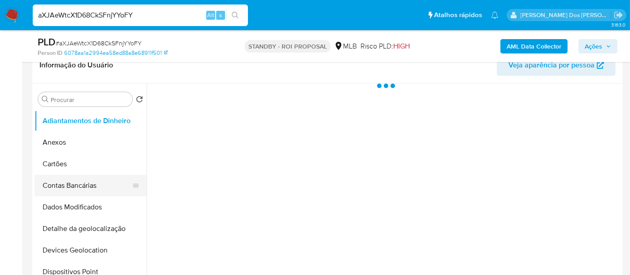
select select "10"
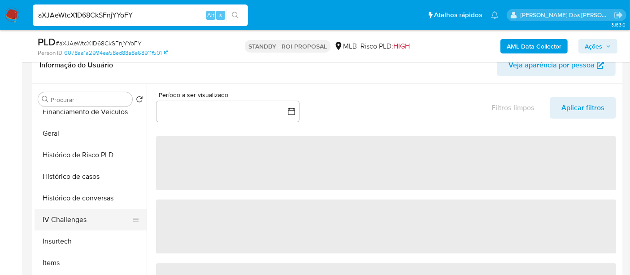
scroll to position [299, 0]
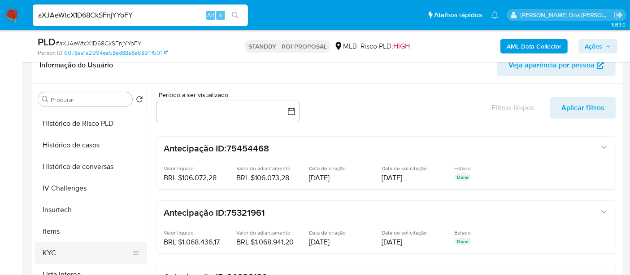
click at [48, 246] on button "KYC" at bounding box center [87, 253] width 105 height 22
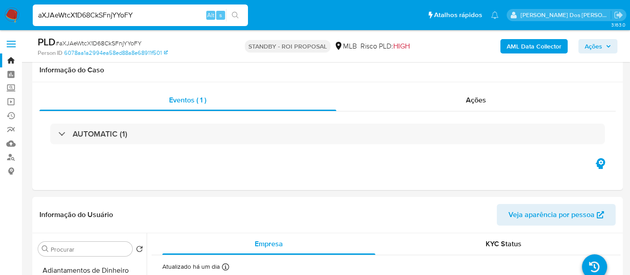
select select "10"
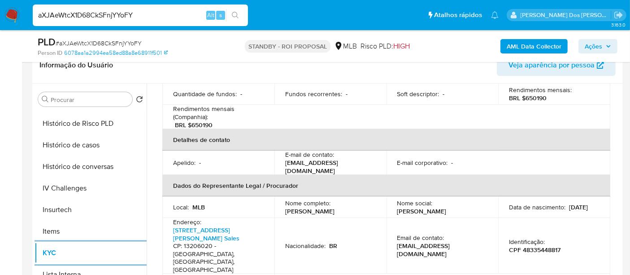
scroll to position [249, 0]
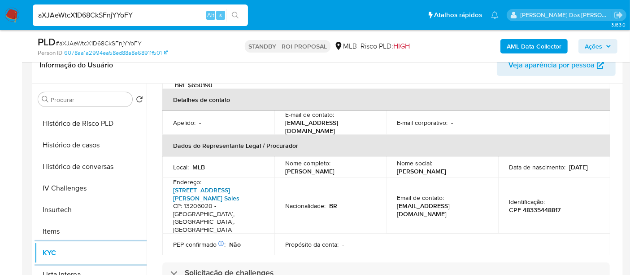
click at [209, 185] on link "[STREET_ADDRESS][PERSON_NAME] Sales" at bounding box center [206, 193] width 66 height 17
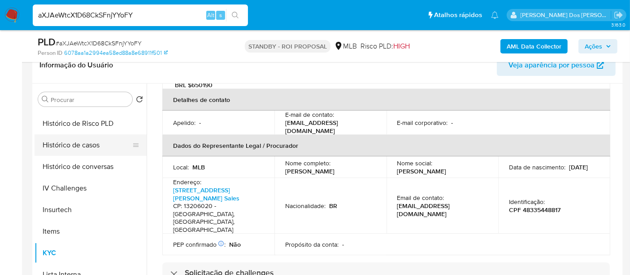
click at [90, 148] on button "Histórico de casos" at bounding box center [87, 145] width 105 height 22
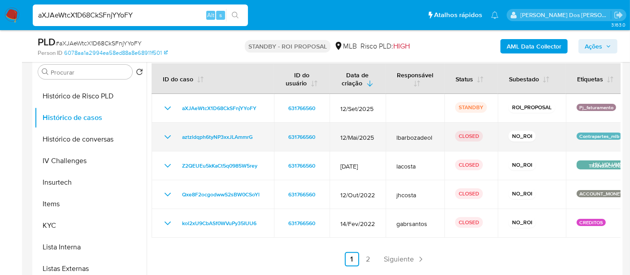
scroll to position [199, 0]
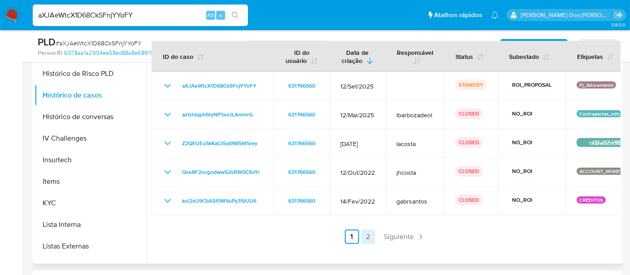
click at [361, 232] on link "2" at bounding box center [368, 236] width 14 height 14
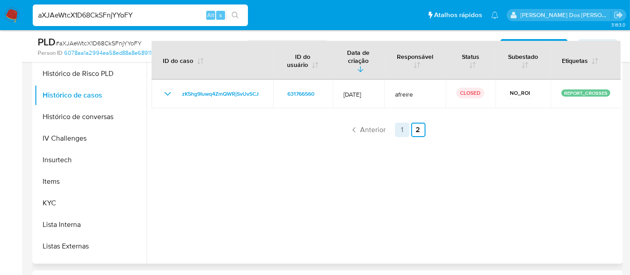
click at [399, 125] on link "1" at bounding box center [402, 129] width 14 height 14
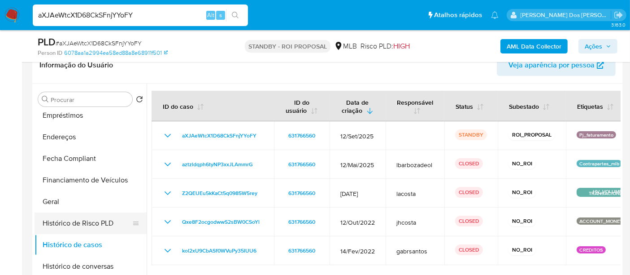
scroll to position [149, 0]
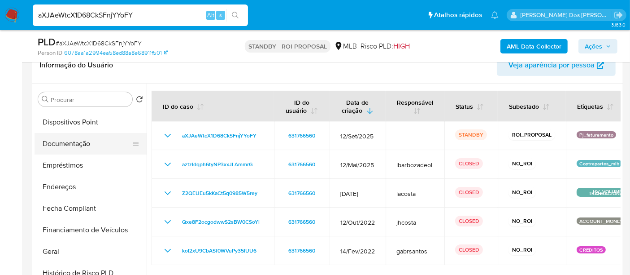
click at [76, 149] on button "Documentação" at bounding box center [87, 144] width 105 height 22
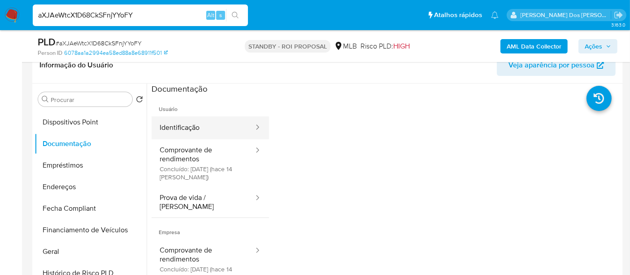
drag, startPoint x: 174, startPoint y: 127, endPoint x: 225, endPoint y: 138, distance: 52.4
click at [174, 127] on button "Identificação" at bounding box center [203, 127] width 103 height 23
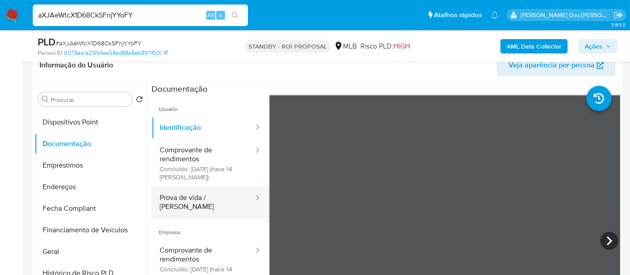
click at [191, 198] on button "Prova de vida / [PERSON_NAME]" at bounding box center [203, 202] width 103 height 31
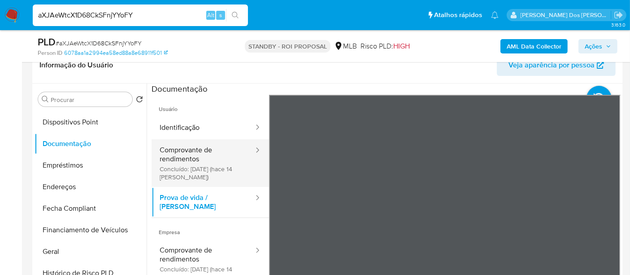
click at [189, 161] on button "Comprovante de rendimentos Concluído: 26/09/2025 (hace 14 días)" at bounding box center [203, 163] width 103 height 48
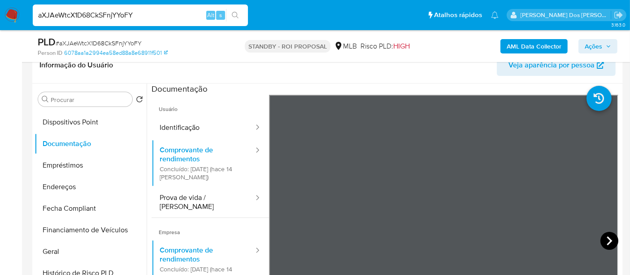
click at [605, 237] on icon at bounding box center [610, 240] width 18 height 18
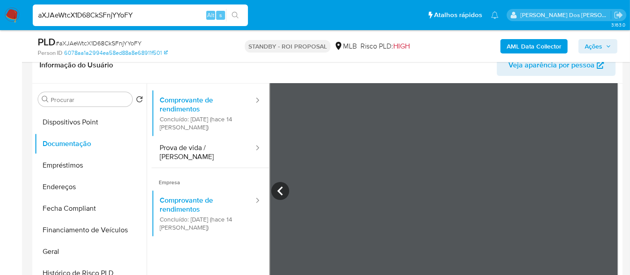
scroll to position [0, 0]
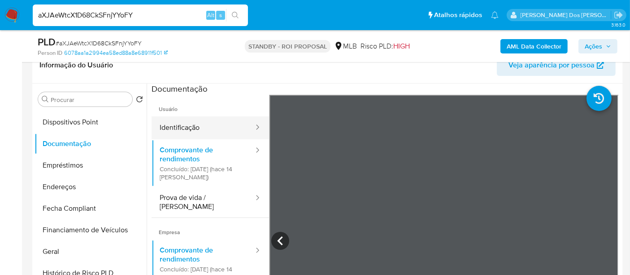
click at [182, 131] on button "Identificação" at bounding box center [203, 127] width 103 height 23
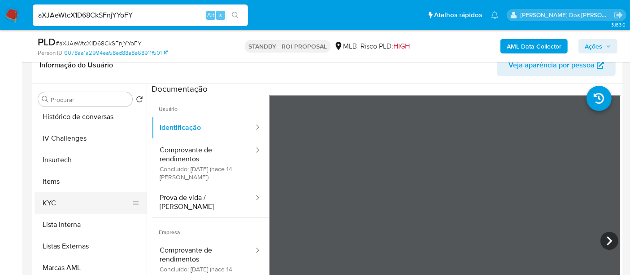
scroll to position [486, 0]
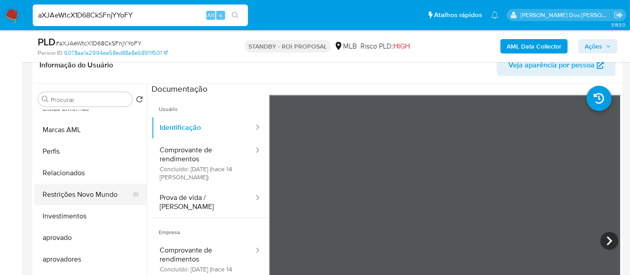
click at [94, 197] on button "Restrições Novo Mundo" at bounding box center [87, 194] width 105 height 22
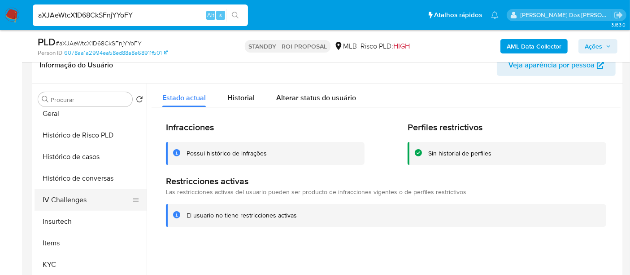
scroll to position [287, 0]
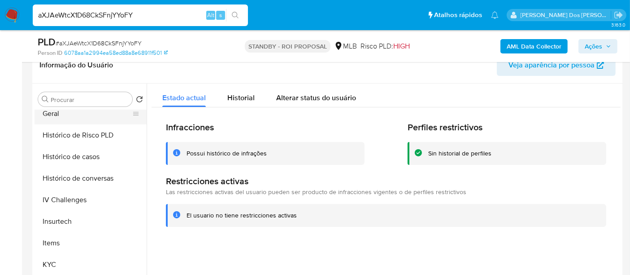
click at [52, 115] on button "Geral" at bounding box center [87, 114] width 105 height 22
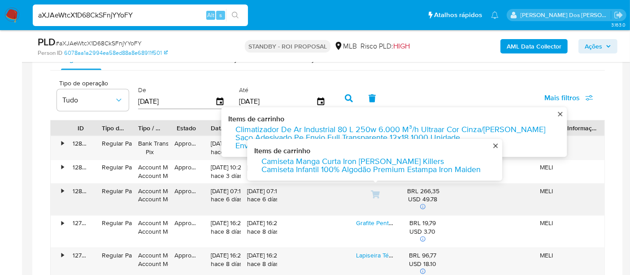
scroll to position [698, 0]
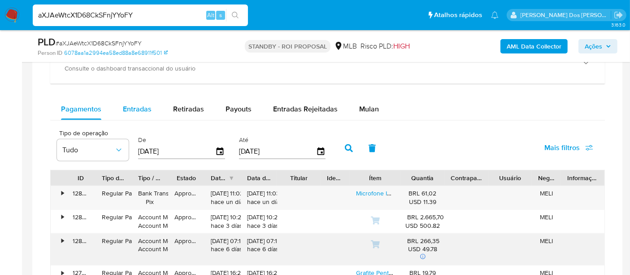
click at [150, 106] on span "Entradas" at bounding box center [137, 109] width 29 height 10
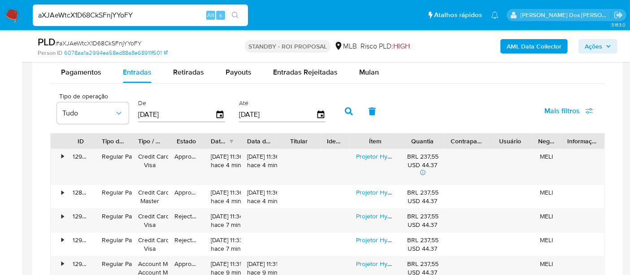
scroll to position [747, 0]
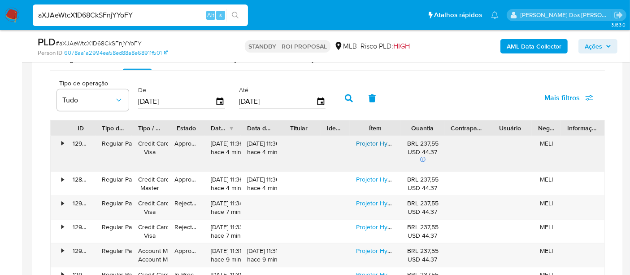
click at [365, 143] on link "Projetor Hy320 Davely Smart Tv Android Wifi6 390 Ansi Lumens Full Hd 4k Mini Pr…" at bounding box center [529, 143] width 346 height 9
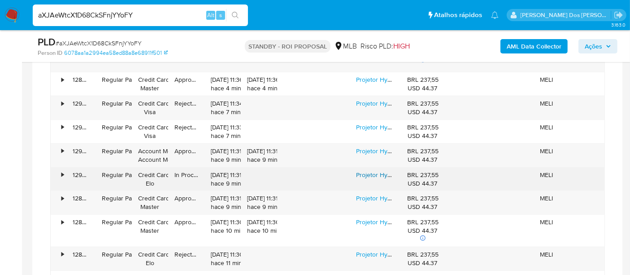
click at [370, 170] on link "Projetor Hy320 Smart Tv Mini Wifi6 390ansi Melhor Projetor De Alta Definicao Sm…" at bounding box center [620, 174] width 528 height 9
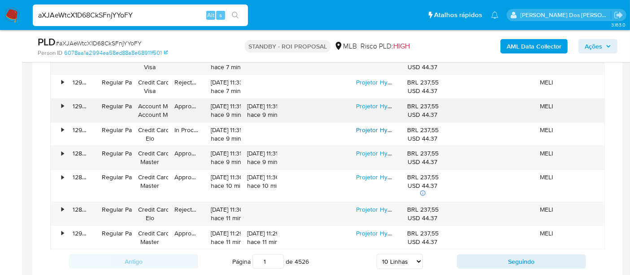
scroll to position [947, 0]
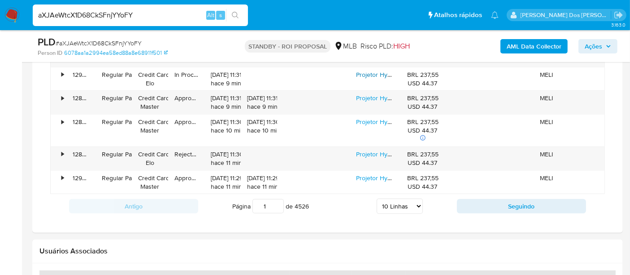
click at [414, 205] on select "5 Linhas 10 Linhas 20 Linhas 25 Linhas 50 Linhas 100 Linhas" at bounding box center [400, 205] width 46 height 15
select select "100"
click at [377, 198] on select "5 Linhas 10 Linhas 20 Linhas 25 Linhas 50 Linhas 100 Linhas" at bounding box center [400, 205] width 46 height 15
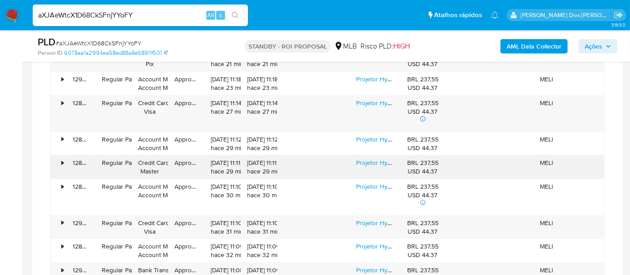
scroll to position [1396, 0]
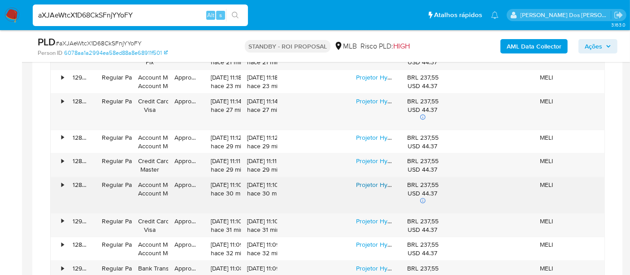
click at [363, 180] on link "Projetor Hy320 Davely Smart Tv Android Wifi6 390 Ansi Lumens Full Hd 4k Mini Pr…" at bounding box center [529, 184] width 346 height 9
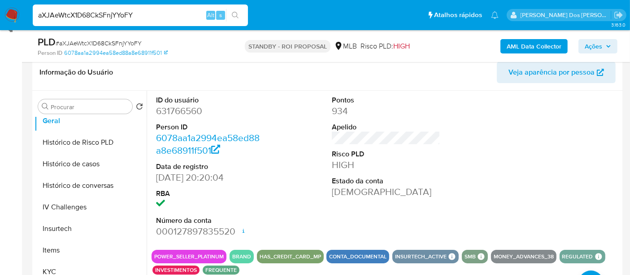
scroll to position [342, 0]
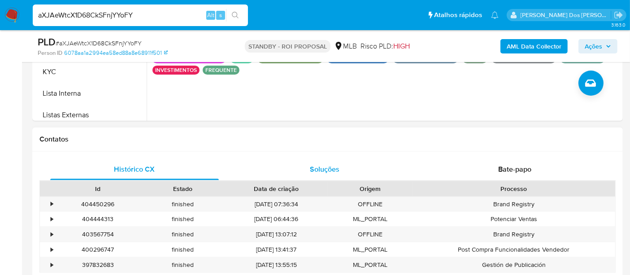
click at [315, 167] on span "Soluções" at bounding box center [325, 169] width 30 height 10
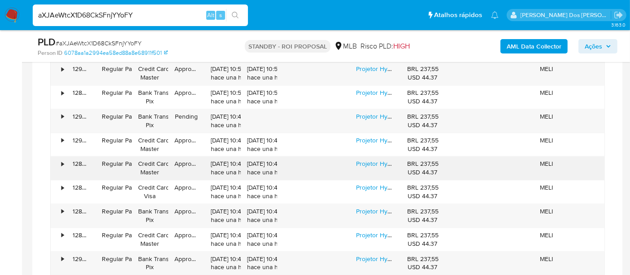
scroll to position [2037, 0]
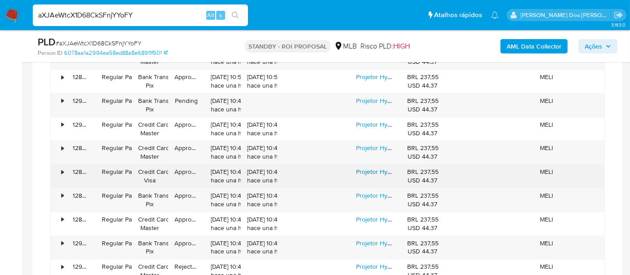
click at [361, 167] on link "Projetor Hy320 Davely Smart Tv Android Wifi6 390 Ansi Lumens Full Hd 4k Mini Pr…" at bounding box center [529, 171] width 346 height 9
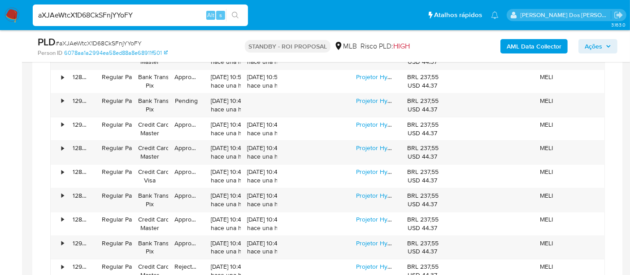
click at [126, 17] on input "aXJAeWtcX1D68CkSFnjYYoFY" at bounding box center [140, 15] width 215 height 12
paste input "8T2Q39m6ArYOailh0R6z8l5W"
type input "8T2Q39m6ArYOailh0R6z8l5W"
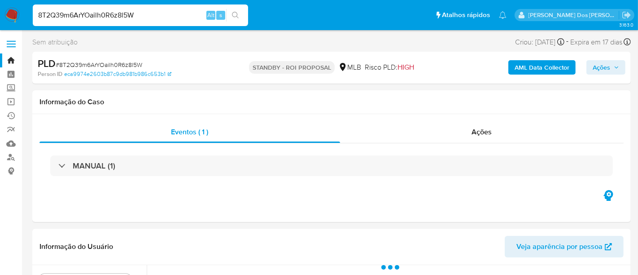
select select "10"
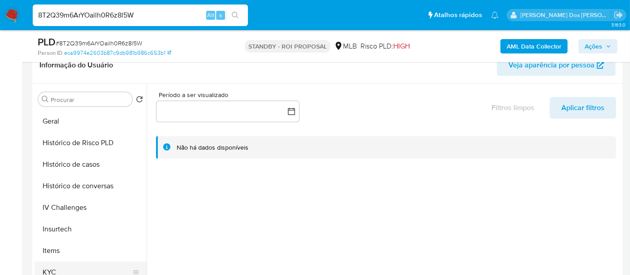
scroll to position [349, 0]
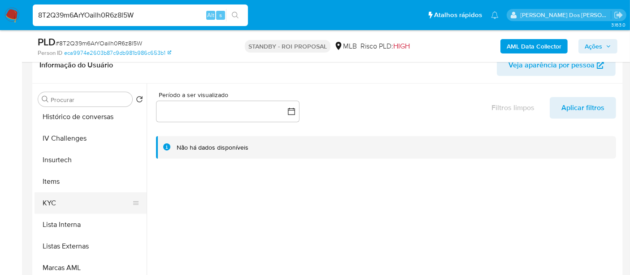
click at [53, 205] on button "KYC" at bounding box center [87, 203] width 105 height 22
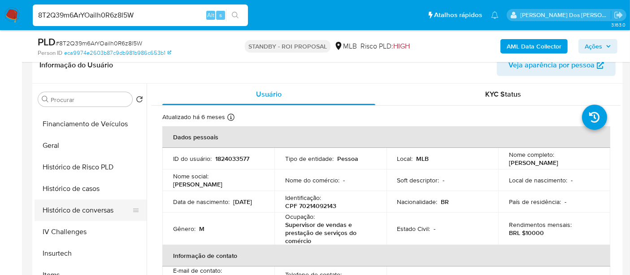
scroll to position [249, 0]
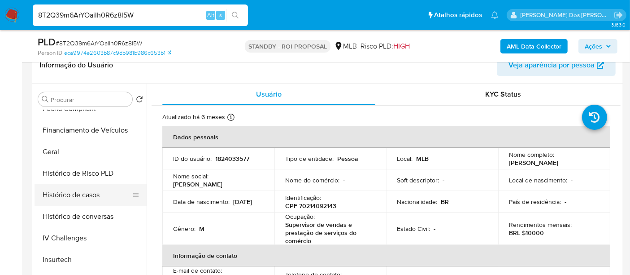
click at [81, 196] on button "Histórico de casos" at bounding box center [87, 195] width 105 height 22
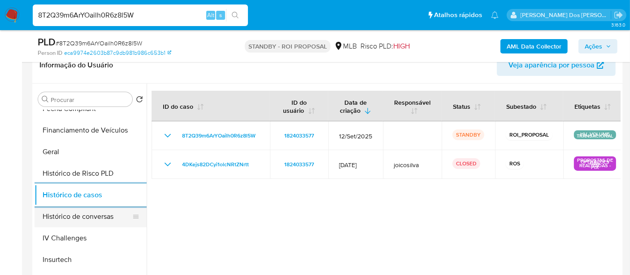
scroll to position [149, 0]
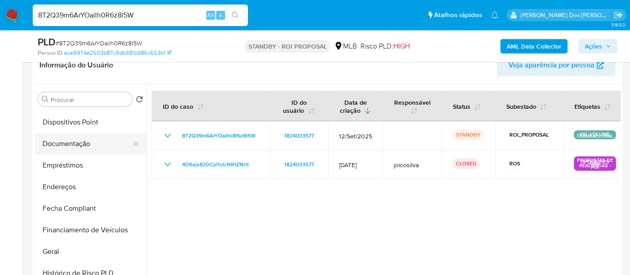
click at [72, 146] on button "Documentação" at bounding box center [87, 144] width 105 height 22
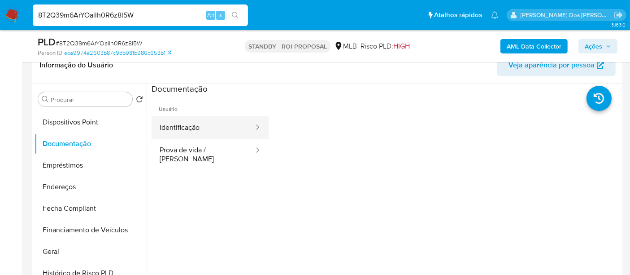
click at [182, 131] on button "Identificação" at bounding box center [203, 127] width 103 height 23
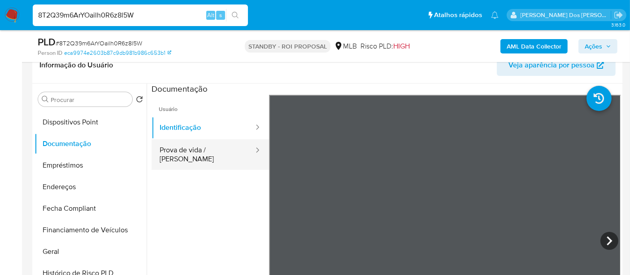
click at [215, 145] on button "Prova de vida / [PERSON_NAME]" at bounding box center [203, 154] width 103 height 31
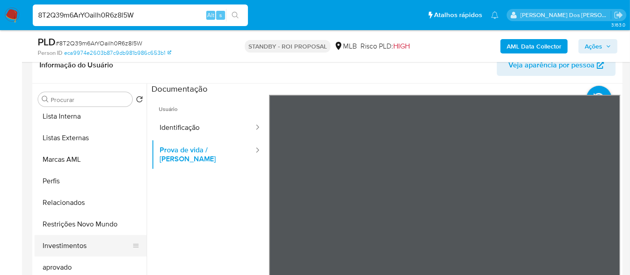
scroll to position [486, 0]
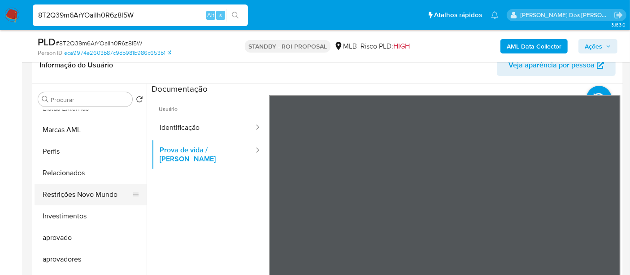
click at [105, 193] on button "Restrições Novo Mundo" at bounding box center [87, 194] width 105 height 22
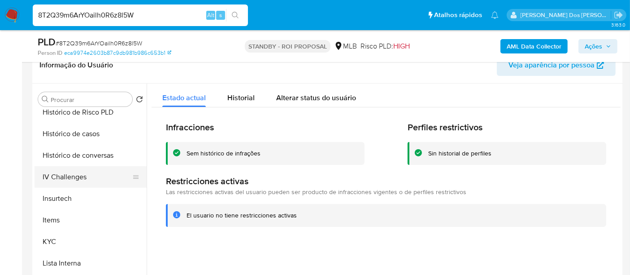
scroll to position [287, 0]
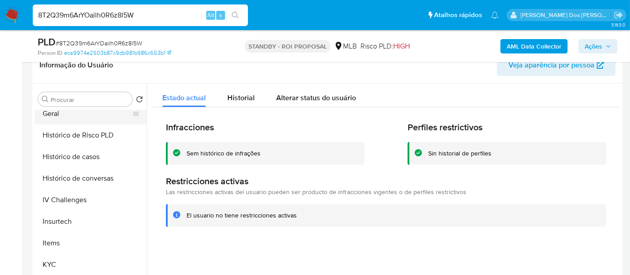
click at [48, 110] on button "Geral" at bounding box center [87, 114] width 105 height 22
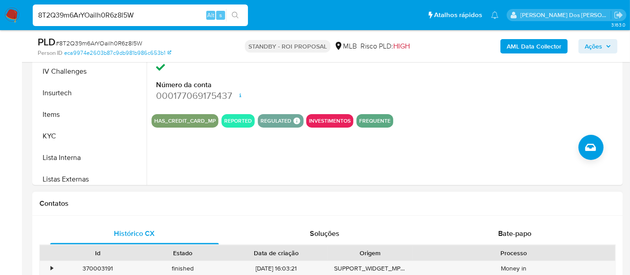
scroll to position [349, 0]
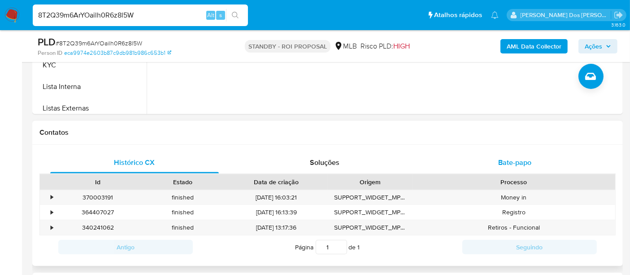
click at [503, 161] on span "Bate-papo" at bounding box center [514, 162] width 33 height 10
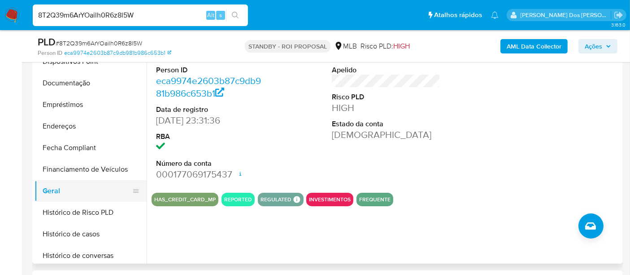
scroll to position [137, 0]
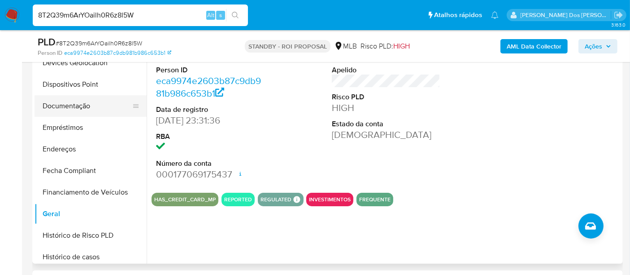
click at [65, 111] on button "Documentação" at bounding box center [87, 106] width 105 height 22
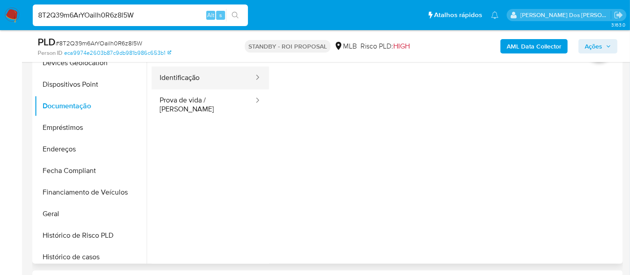
click at [186, 79] on button "Identificação" at bounding box center [203, 77] width 103 height 23
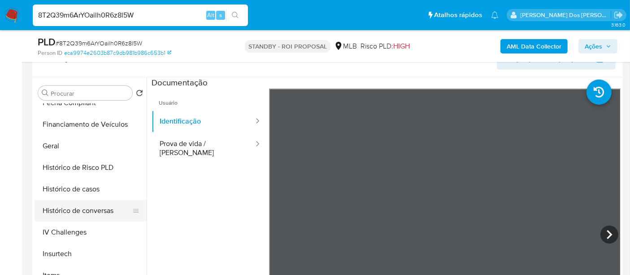
scroll to position [199, 0]
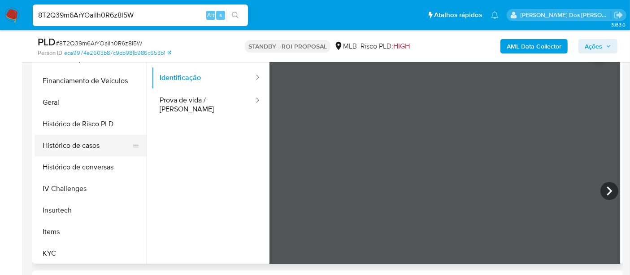
click at [88, 147] on button "Histórico de casos" at bounding box center [87, 146] width 105 height 22
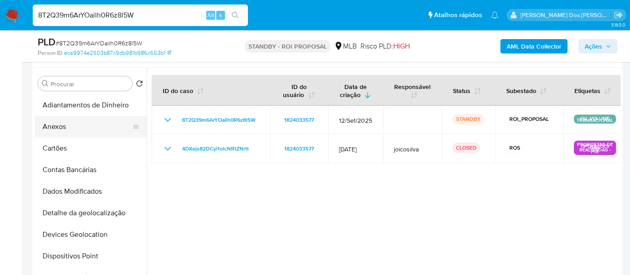
scroll to position [149, 0]
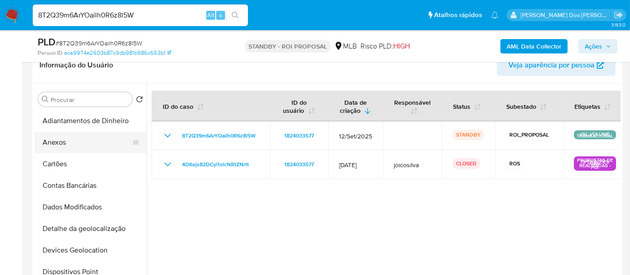
click at [59, 143] on button "Anexos" at bounding box center [87, 142] width 105 height 22
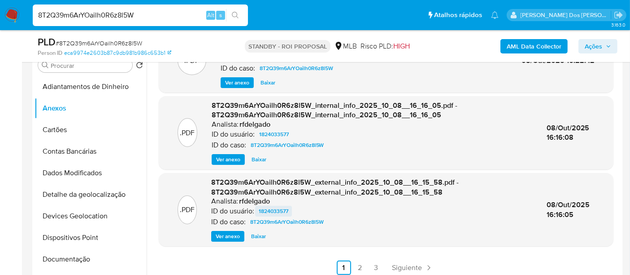
scroll to position [199, 0]
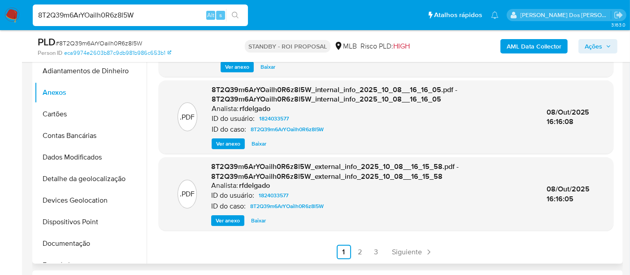
click at [356, 250] on link "2" at bounding box center [360, 251] width 14 height 14
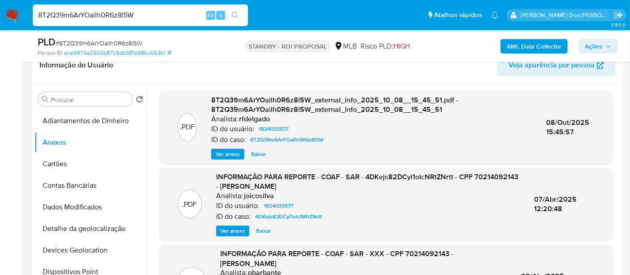
scroll to position [50, 0]
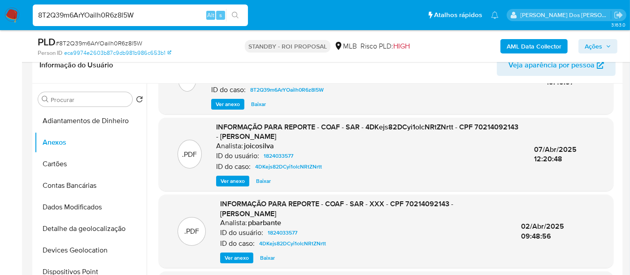
click at [233, 180] on span "Ver anexo" at bounding box center [233, 180] width 24 height 9
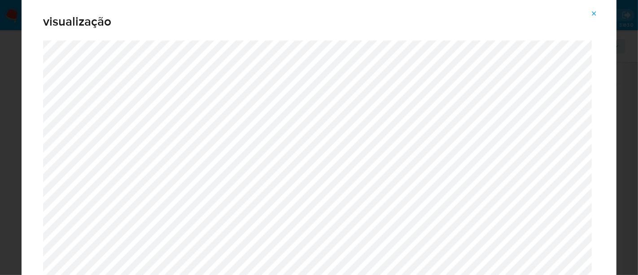
click at [594, 12] on icon "Attachment preview" at bounding box center [593, 13] width 7 height 7
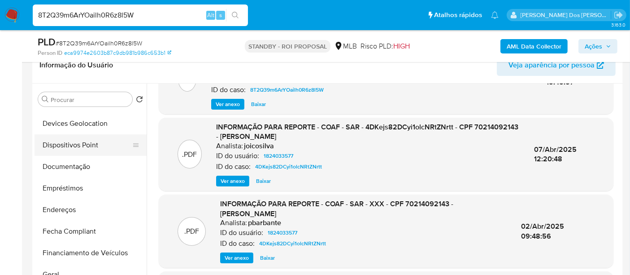
scroll to position [149, 0]
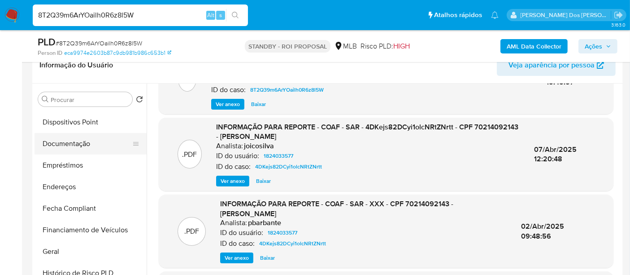
click at [77, 147] on button "Documentação" at bounding box center [87, 144] width 105 height 22
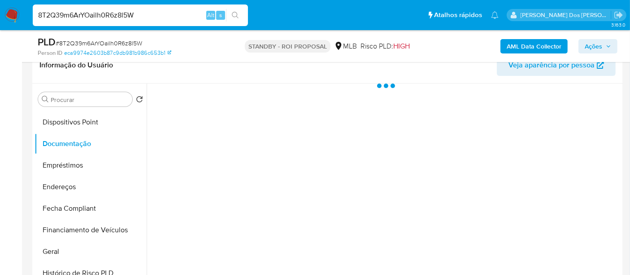
scroll to position [0, 0]
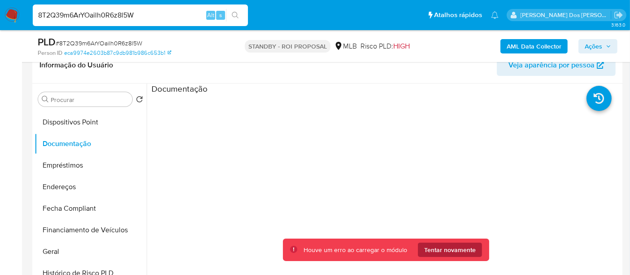
click at [453, 247] on span "Tentar novamente" at bounding box center [450, 249] width 52 height 14
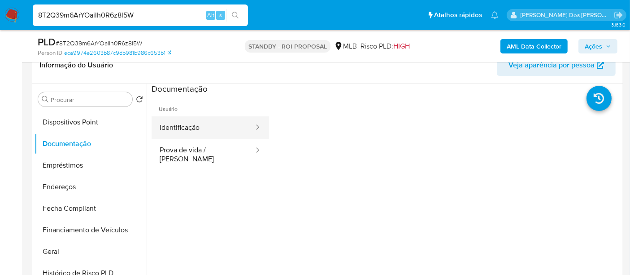
click at [196, 133] on button "Identificação" at bounding box center [203, 127] width 103 height 23
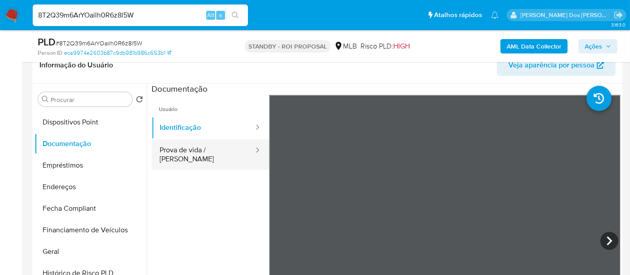
click at [220, 149] on button "Prova de vida / [PERSON_NAME]" at bounding box center [203, 154] width 103 height 31
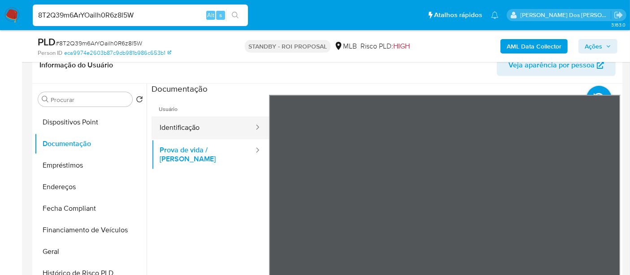
click at [185, 125] on button "Identificação" at bounding box center [203, 127] width 103 height 23
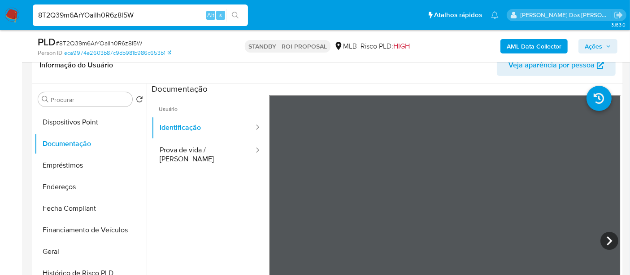
click at [138, 15] on input "8T2Q39m6ArYOailh0R6z8l5W" at bounding box center [140, 15] width 215 height 12
paste input "zTH842oqngfY8D5rI4ORBg3t"
type input "zTH842oqngfY8D5rI4ORBg3t"
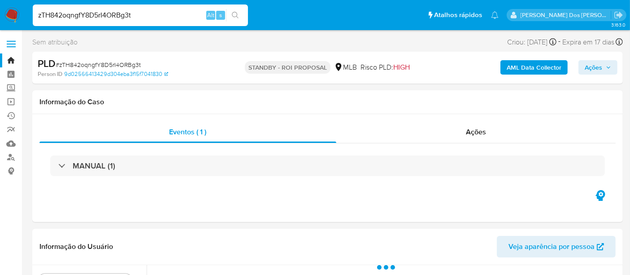
select select "10"
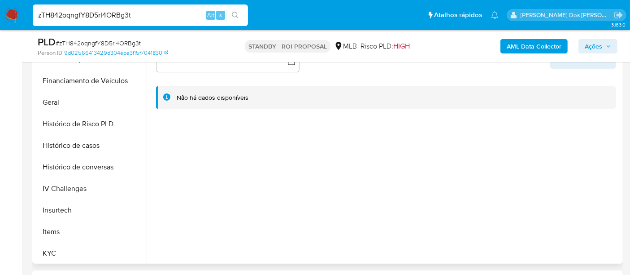
scroll to position [349, 0]
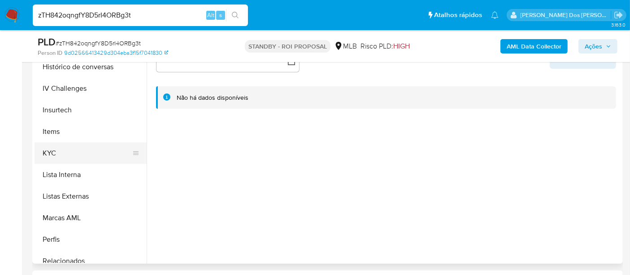
click at [49, 153] on button "KYC" at bounding box center [87, 153] width 105 height 22
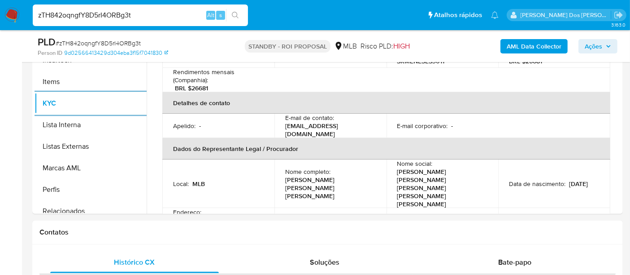
scroll to position [199, 0]
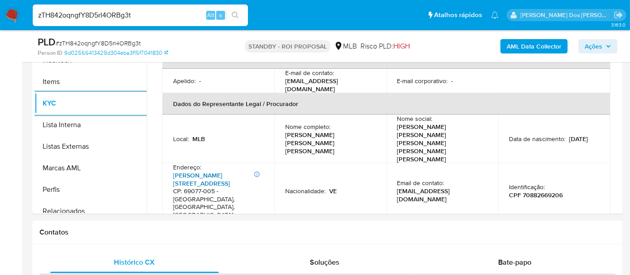
click at [227, 170] on link "Rua Joao Do Mato 6, Japiim" at bounding box center [201, 178] width 57 height 17
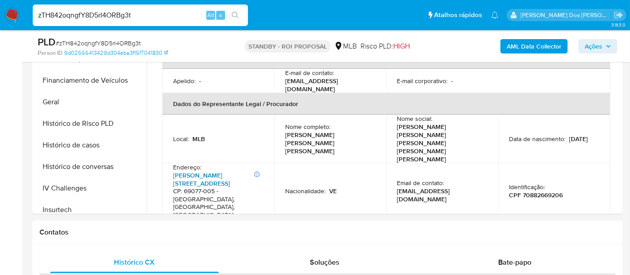
scroll to position [199, 0]
click at [91, 144] on button "Histórico de casos" at bounding box center [87, 146] width 105 height 22
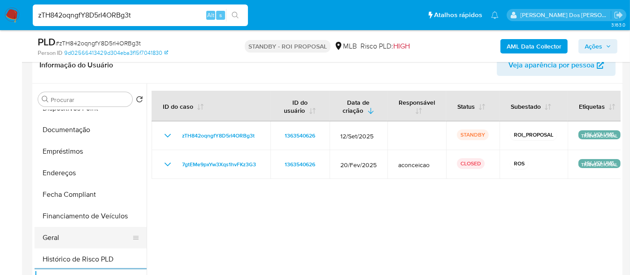
scroll to position [99, 0]
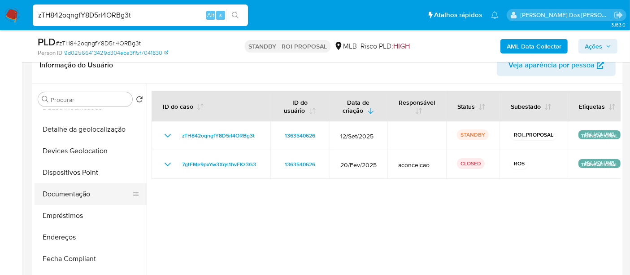
click at [69, 192] on button "Documentação" at bounding box center [87, 194] width 105 height 22
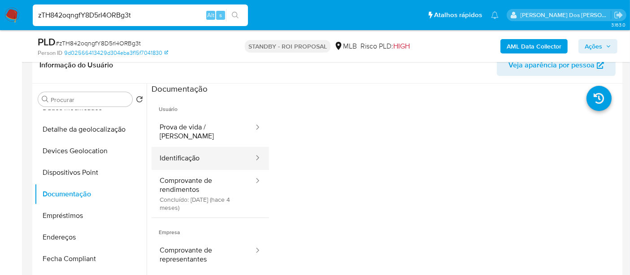
click at [174, 153] on button "Identificação" at bounding box center [203, 158] width 103 height 23
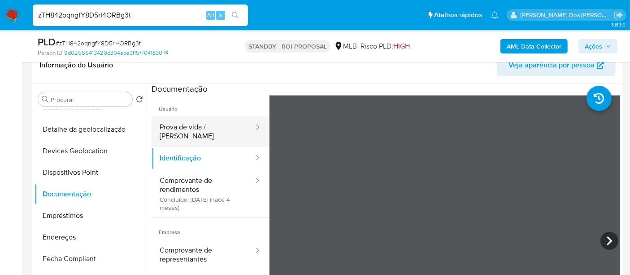
click at [233, 131] on button "Prova de vida / [PERSON_NAME]" at bounding box center [203, 131] width 103 height 31
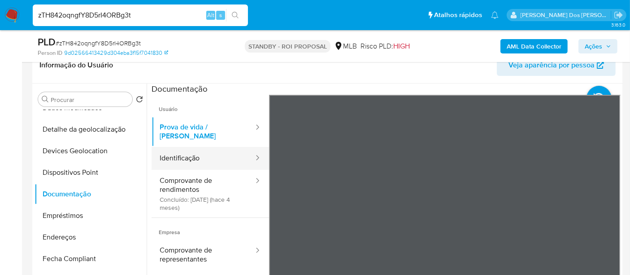
scroll to position [199, 0]
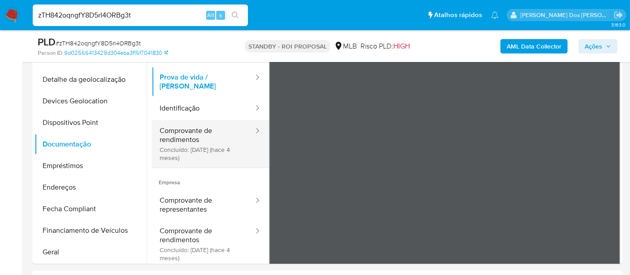
click at [179, 129] on button "Comprovante de rendimentos Concluído: 24/06/2025 (hace 4 meses)" at bounding box center [203, 144] width 103 height 48
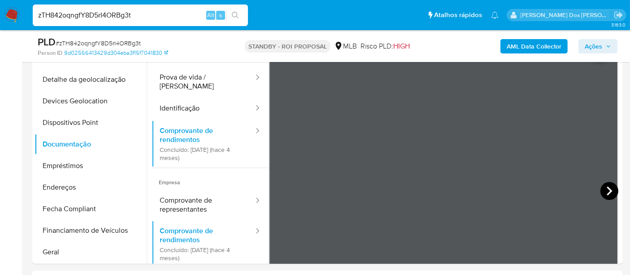
click at [602, 192] on icon at bounding box center [610, 191] width 18 height 18
click at [607, 187] on icon at bounding box center [609, 190] width 5 height 9
click at [274, 185] on icon at bounding box center [280, 191] width 18 height 18
click at [611, 193] on icon at bounding box center [610, 191] width 18 height 18
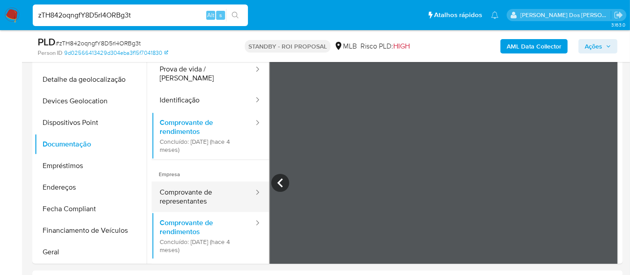
scroll to position [0, 0]
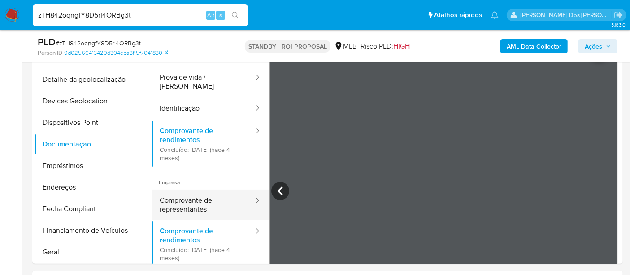
click at [198, 197] on button "Comprovante de representantes" at bounding box center [203, 204] width 103 height 31
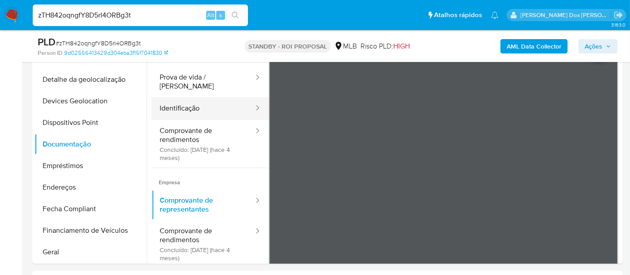
click at [183, 99] on button "Identificação" at bounding box center [203, 108] width 103 height 23
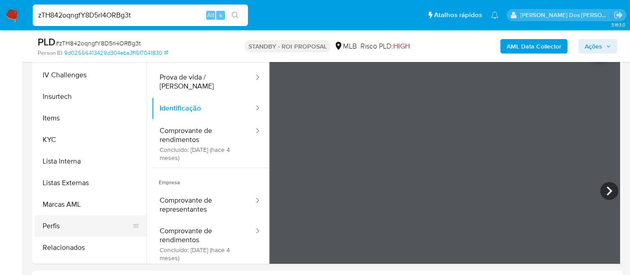
scroll to position [398, 0]
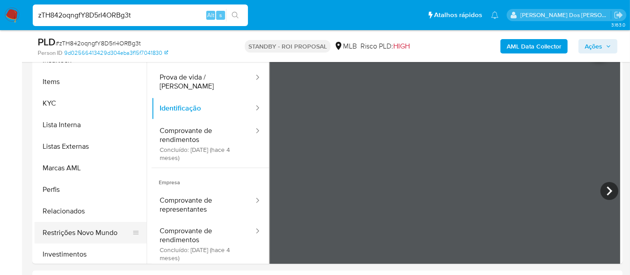
click at [93, 229] on button "Restrições Novo Mundo" at bounding box center [87, 233] width 105 height 22
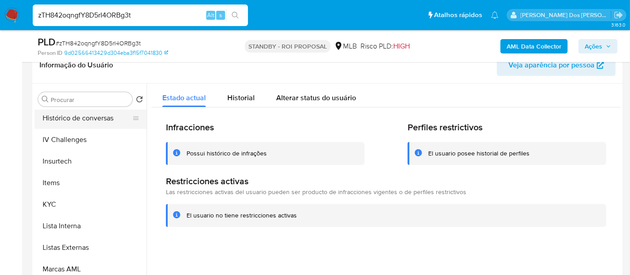
scroll to position [249, 0]
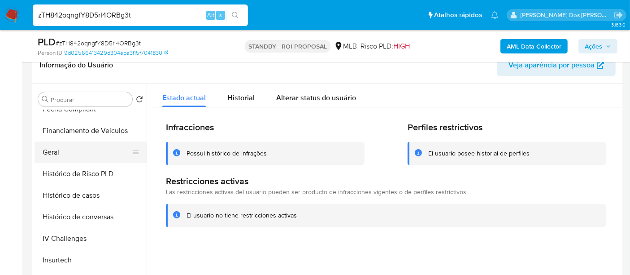
click at [49, 154] on button "Geral" at bounding box center [87, 152] width 105 height 22
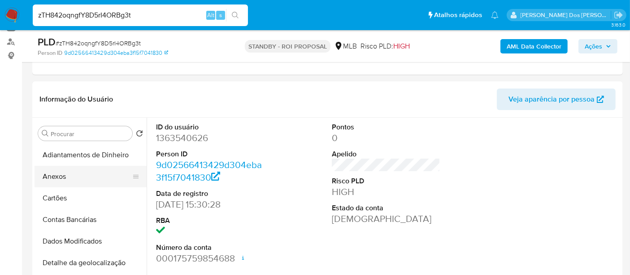
scroll to position [100, 0]
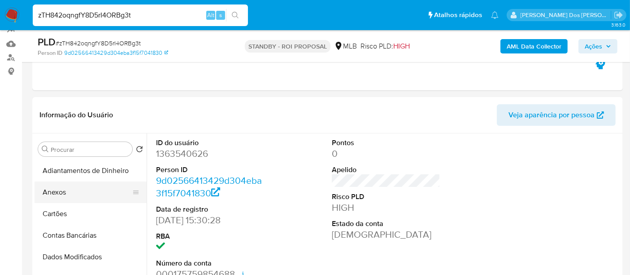
click at [62, 186] on button "Anexos" at bounding box center [87, 192] width 105 height 22
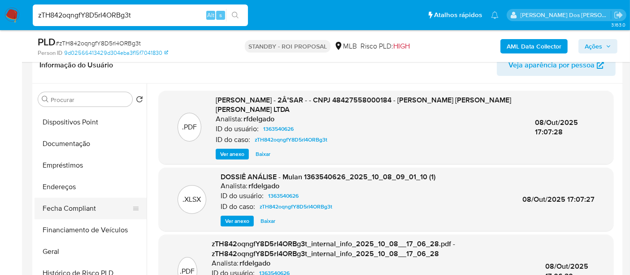
scroll to position [199, 0]
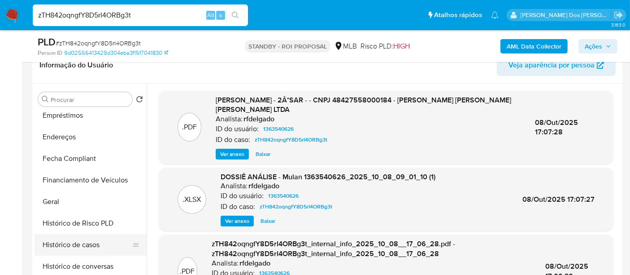
click at [85, 237] on button "Histórico de casos" at bounding box center [87, 245] width 105 height 22
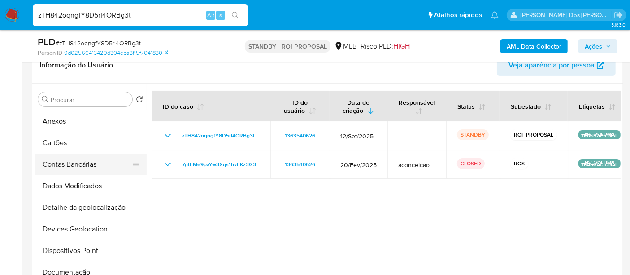
scroll to position [0, 0]
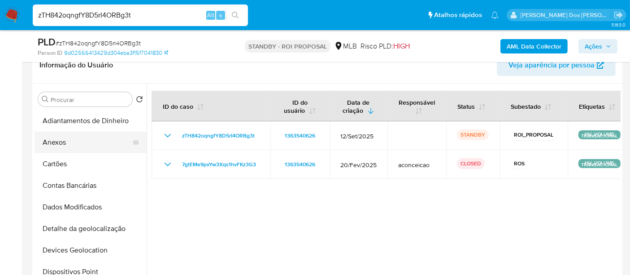
click at [57, 142] on button "Anexos" at bounding box center [87, 142] width 105 height 22
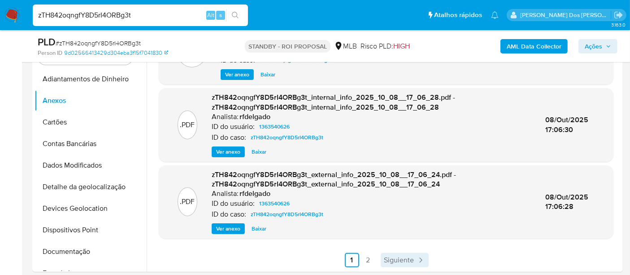
scroll to position [249, 0]
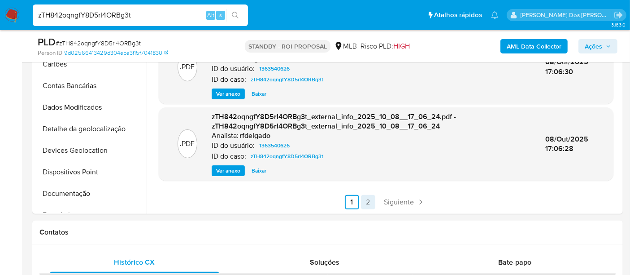
click at [363, 200] on link "2" at bounding box center [368, 202] width 14 height 14
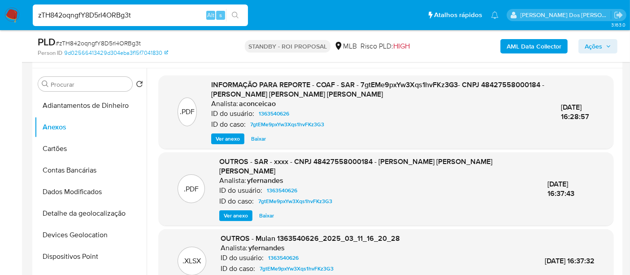
scroll to position [149, 0]
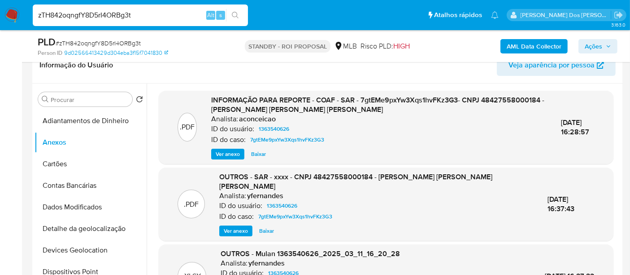
click at [228, 155] on span "Ver anexo" at bounding box center [228, 153] width 24 height 9
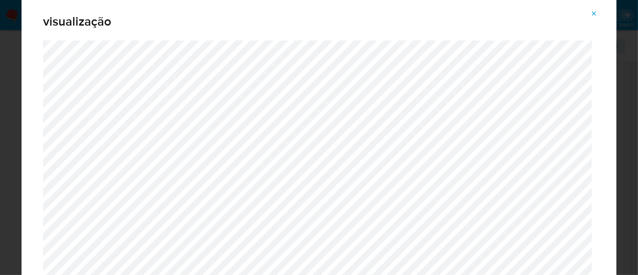
click at [597, 13] on icon "Attachment preview" at bounding box center [593, 13] width 7 height 7
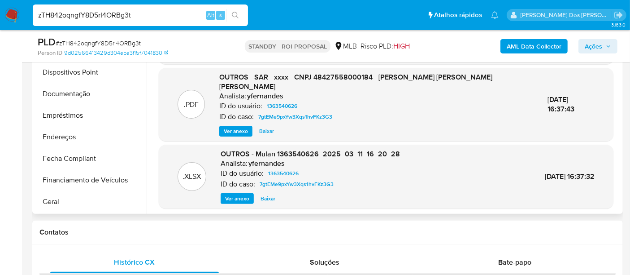
scroll to position [199, 0]
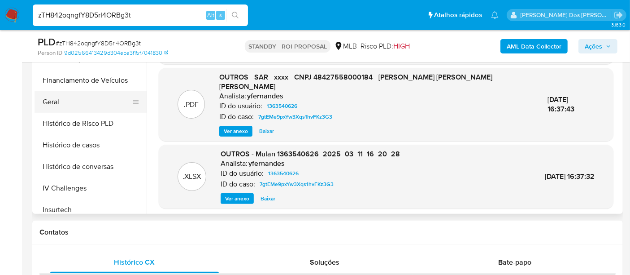
click at [51, 99] on button "Geral" at bounding box center [87, 102] width 105 height 22
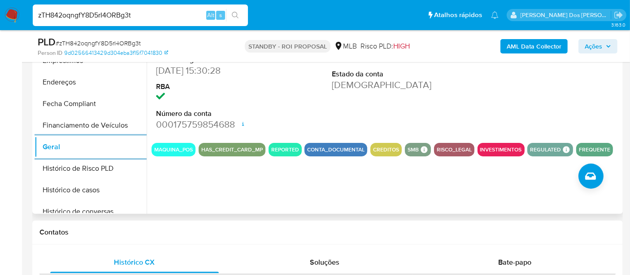
scroll to position [0, 0]
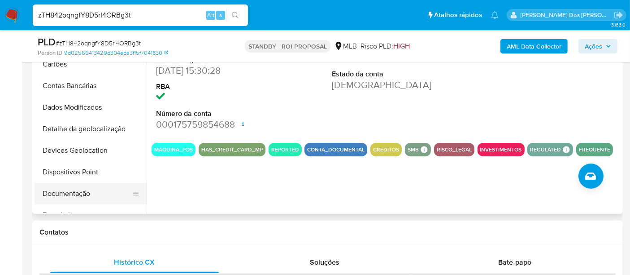
drag, startPoint x: 76, startPoint y: 193, endPoint x: 107, endPoint y: 200, distance: 31.8
click at [76, 193] on button "Documentação" at bounding box center [87, 194] width 105 height 22
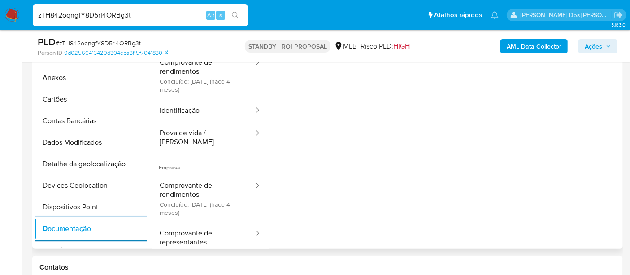
scroll to position [199, 0]
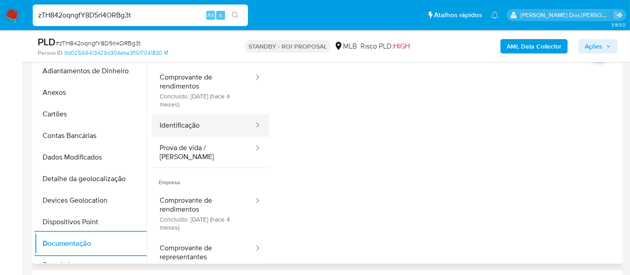
click at [197, 127] on button "Identificação" at bounding box center [203, 125] width 103 height 23
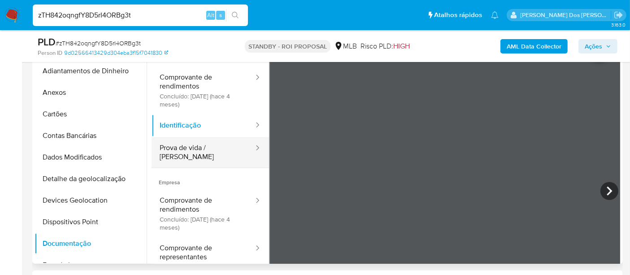
click at [195, 149] on button "Prova de vida / [PERSON_NAME]" at bounding box center [203, 152] width 103 height 31
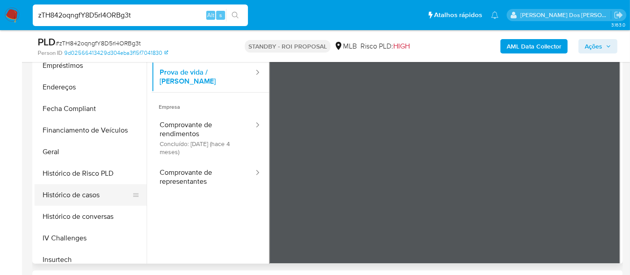
click at [88, 194] on button "Histórico de casos" at bounding box center [87, 195] width 105 height 22
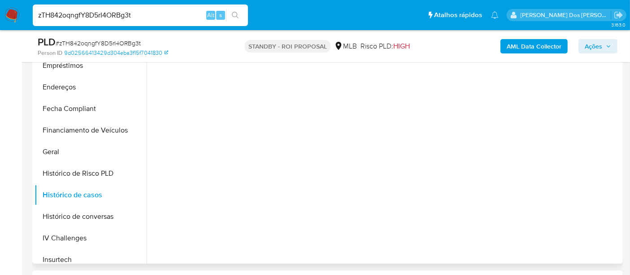
scroll to position [0, 0]
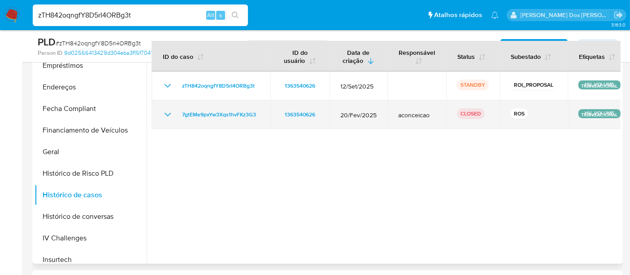
click at [164, 117] on icon "Mostrar/Ocultar" at bounding box center [167, 114] width 11 height 11
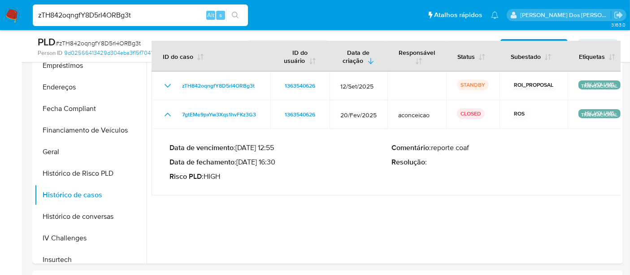
click at [84, 14] on input "zTH842oqngfY8D5rI4ORBg3t" at bounding box center [140, 15] width 215 height 12
paste input "fd9VBPJwXpGqimfDPwH0MyYz"
type input "fd9VBPJwXpGqimfDPwH0MyYz"
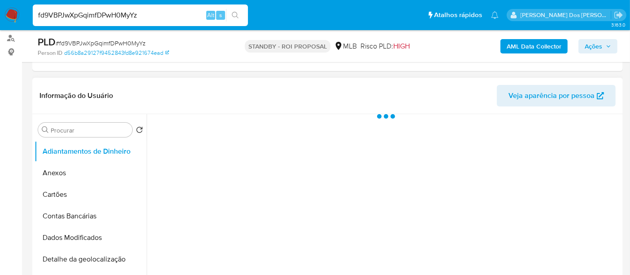
scroll to position [199, 0]
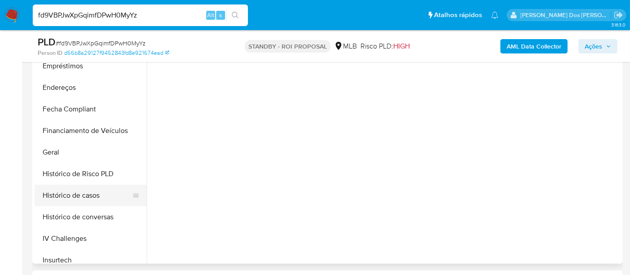
select select "10"
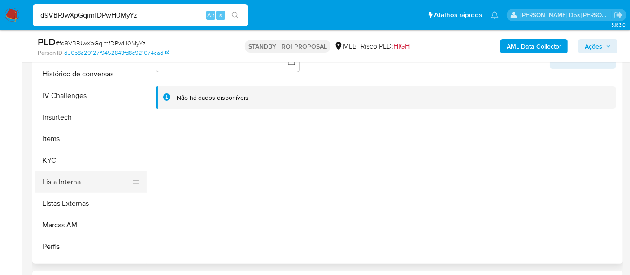
scroll to position [349, 0]
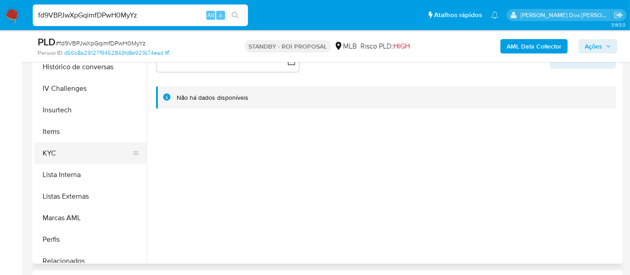
click at [55, 152] on button "KYC" at bounding box center [87, 153] width 105 height 22
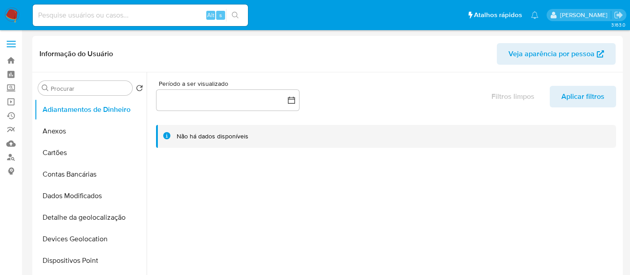
select select "10"
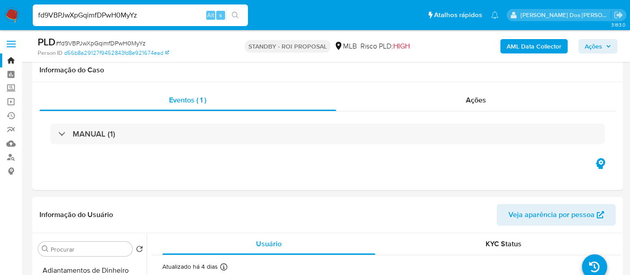
select select "10"
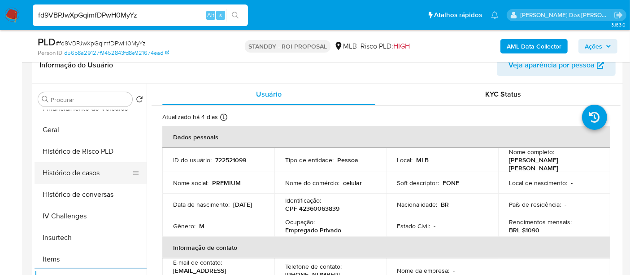
scroll to position [249, 0]
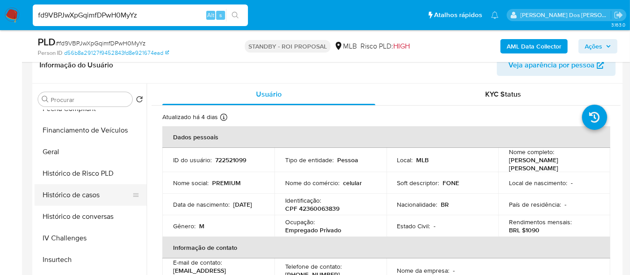
click at [87, 189] on button "Histórico de casos" at bounding box center [87, 195] width 105 height 22
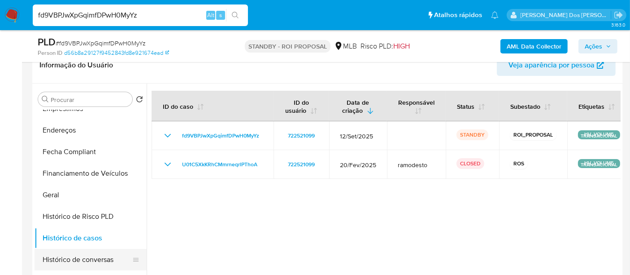
scroll to position [149, 0]
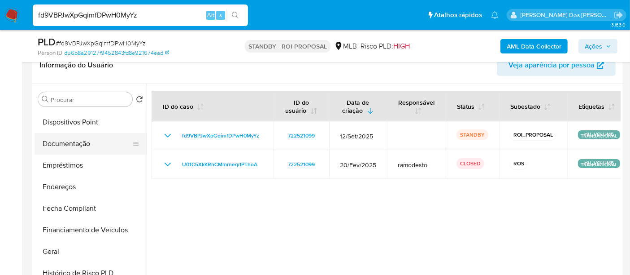
click at [65, 144] on button "Documentação" at bounding box center [87, 144] width 105 height 22
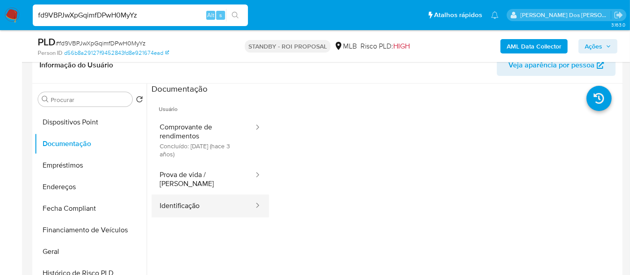
click at [177, 194] on button "Identificação" at bounding box center [203, 205] width 103 height 23
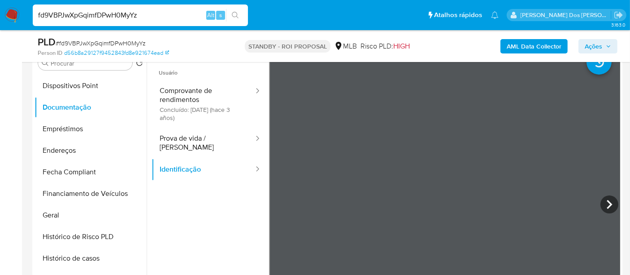
scroll to position [199, 0]
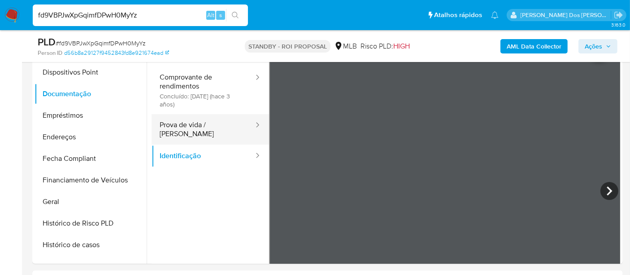
click at [218, 131] on button "Prova de vida / [PERSON_NAME]" at bounding box center [203, 129] width 103 height 31
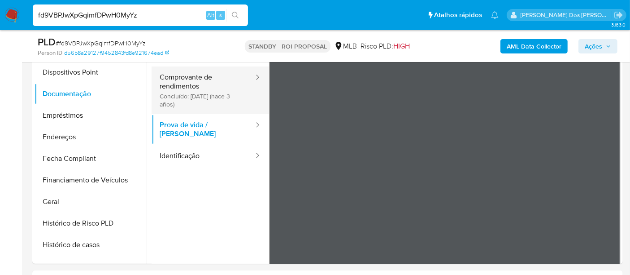
click at [176, 95] on button "Comprovante de rendimentos Concluído: [DATE] (hace 3 años)" at bounding box center [203, 90] width 103 height 48
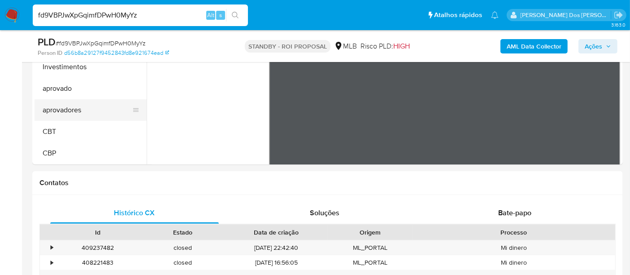
scroll to position [249, 0]
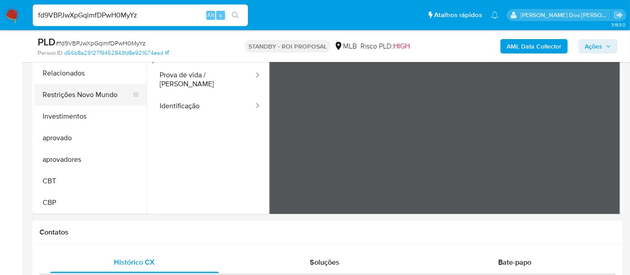
click at [87, 96] on button "Restrições Novo Mundo" at bounding box center [87, 95] width 105 height 22
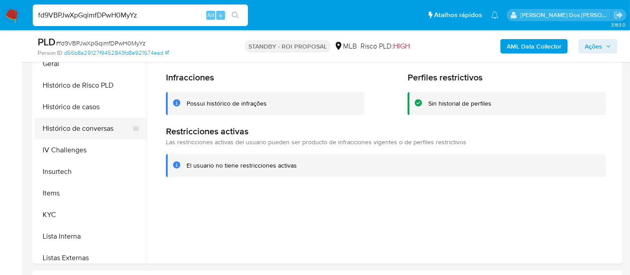
scroll to position [237, 0]
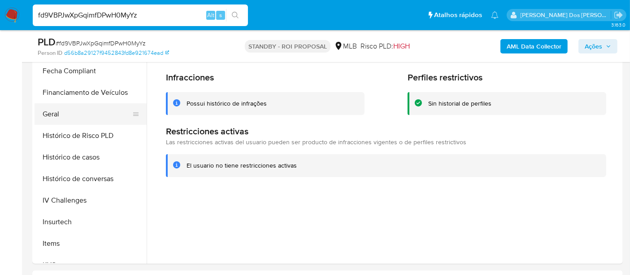
click at [52, 115] on button "Geral" at bounding box center [87, 114] width 105 height 22
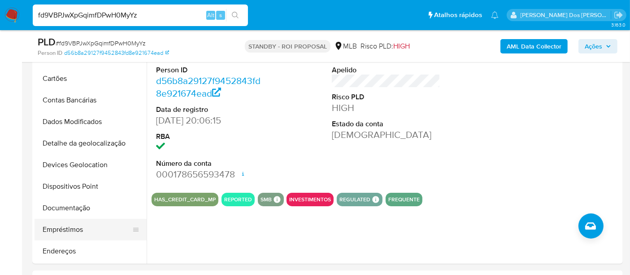
scroll to position [0, 0]
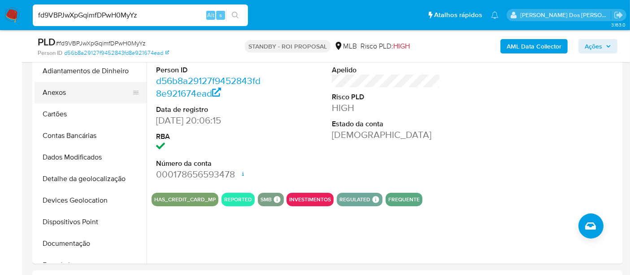
click at [53, 92] on button "Anexos" at bounding box center [87, 93] width 105 height 22
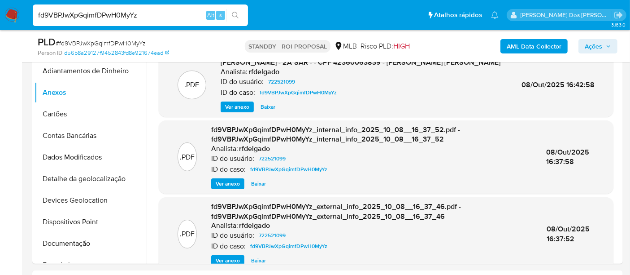
scroll to position [105, 0]
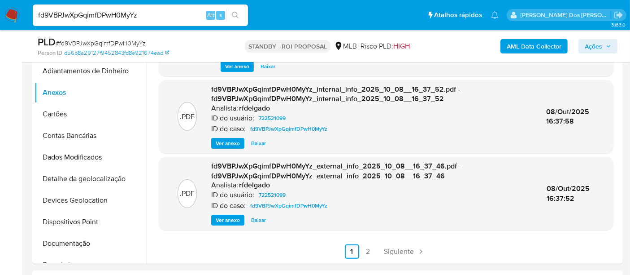
click at [364, 248] on link "2" at bounding box center [368, 251] width 14 height 14
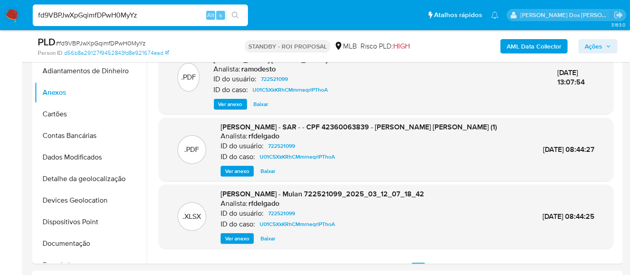
scroll to position [149, 0]
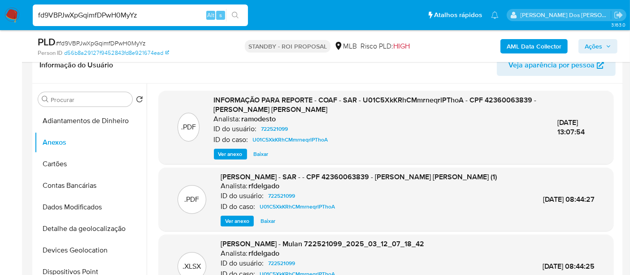
click at [236, 152] on span "Ver anexo" at bounding box center [230, 153] width 24 height 9
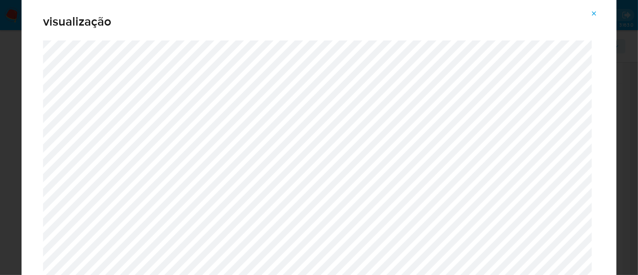
click at [590, 14] on icon "Attachment preview" at bounding box center [593, 13] width 7 height 7
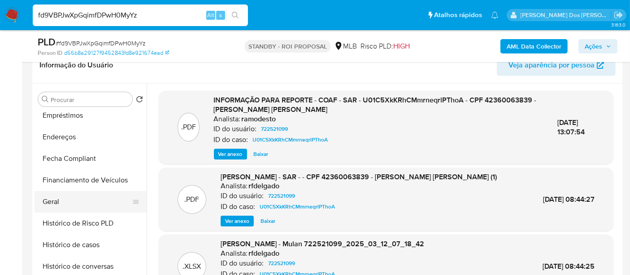
scroll to position [249, 0]
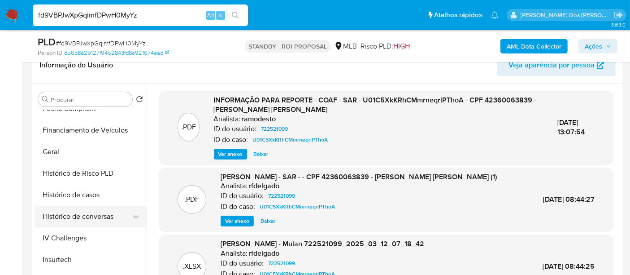
click at [92, 219] on button "Histórico de conversas" at bounding box center [87, 216] width 105 height 22
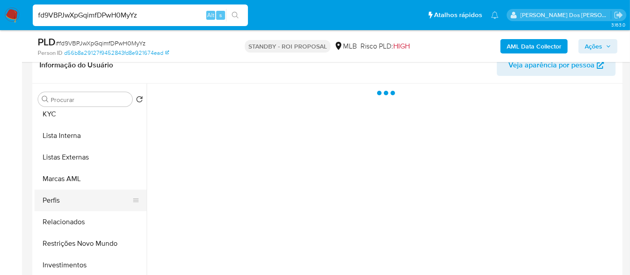
scroll to position [486, 0]
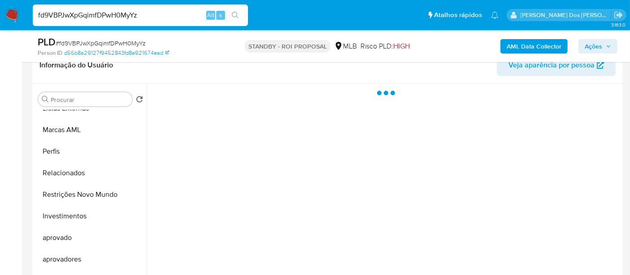
click at [95, 192] on button "Restrições Novo Mundo" at bounding box center [91, 194] width 112 height 22
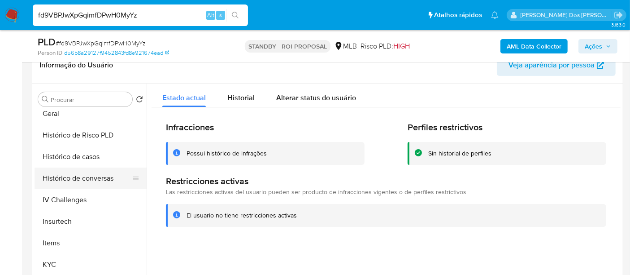
scroll to position [237, 0]
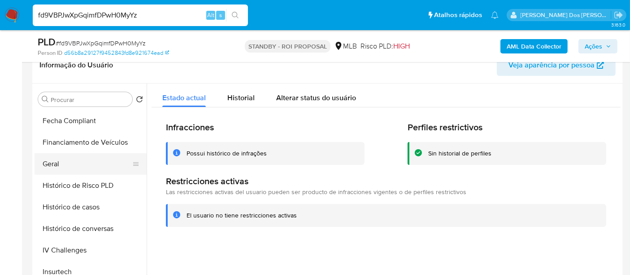
click at [53, 163] on button "Geral" at bounding box center [87, 164] width 105 height 22
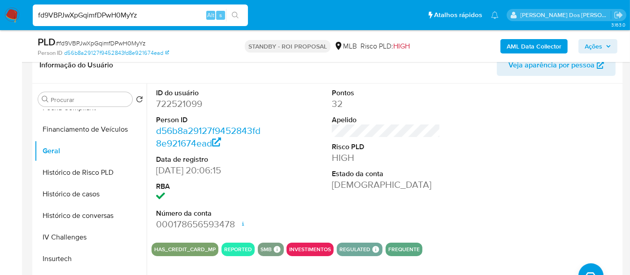
scroll to position [349, 0]
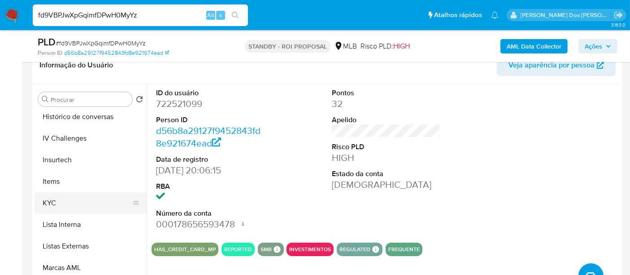
click at [55, 201] on button "KYC" at bounding box center [87, 203] width 105 height 22
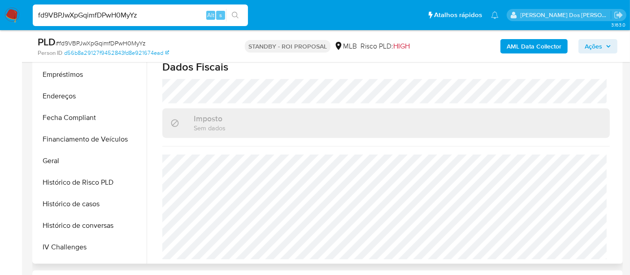
scroll to position [149, 0]
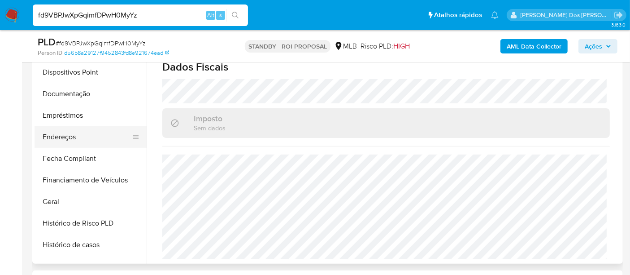
click at [63, 138] on button "Endereços" at bounding box center [87, 137] width 105 height 22
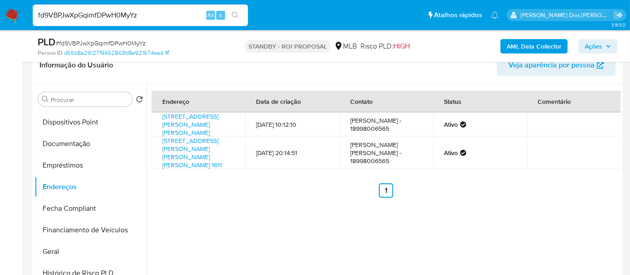
click at [142, 20] on input "fd9VBPJwXpGqimfDPwH0MyYz" at bounding box center [140, 15] width 215 height 12
click at [142, 18] on input "fd9VBPJwXpGqimfDPwH0MyYz" at bounding box center [140, 15] width 215 height 12
paste input "Bi1vi05EdgcpvzqnpeGOHn4D"
type input "Bi1vi05EdgcpvzqnpeGOHn4D"
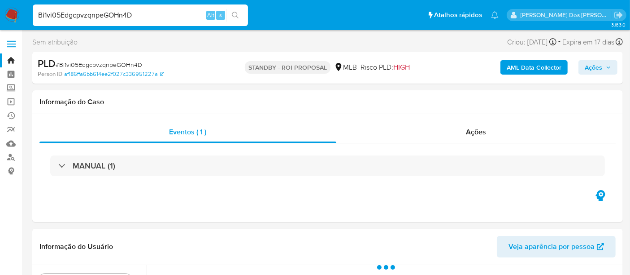
select select "10"
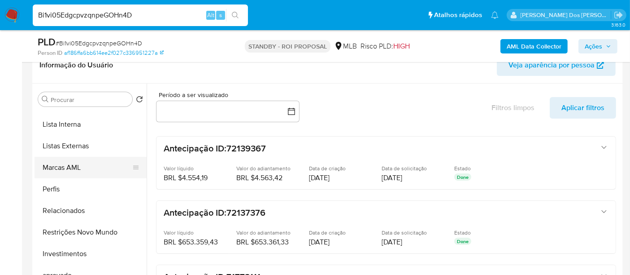
scroll to position [398, 0]
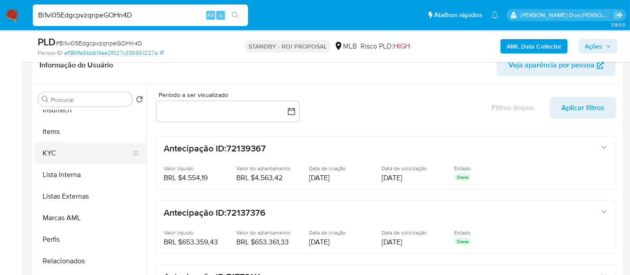
click at [51, 156] on button "KYC" at bounding box center [87, 153] width 105 height 22
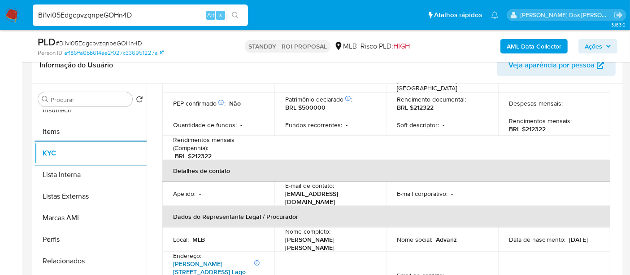
scroll to position [199, 0]
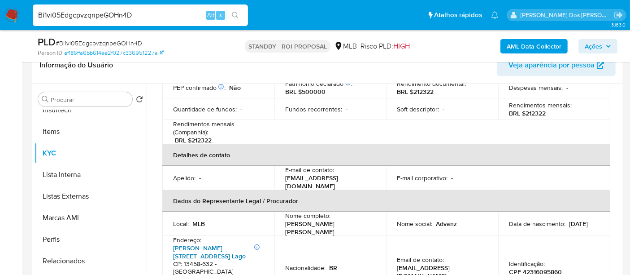
click at [216, 243] on link "[PERSON_NAME][STREET_ADDRESS] Lago" at bounding box center [209, 251] width 73 height 17
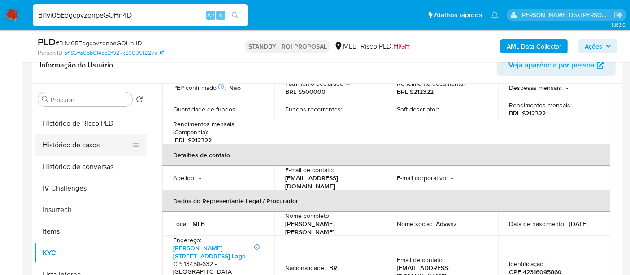
click at [82, 140] on button "Histórico de casos" at bounding box center [87, 145] width 105 height 22
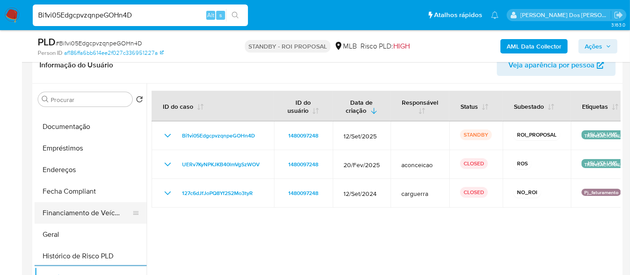
scroll to position [149, 0]
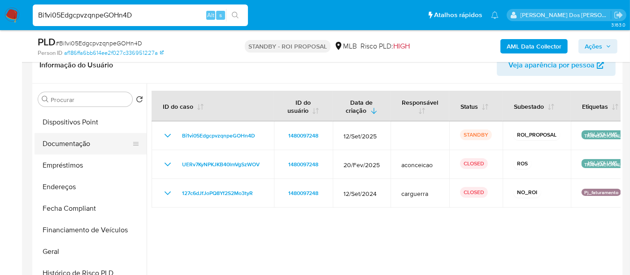
click at [69, 143] on button "Documentação" at bounding box center [87, 144] width 105 height 22
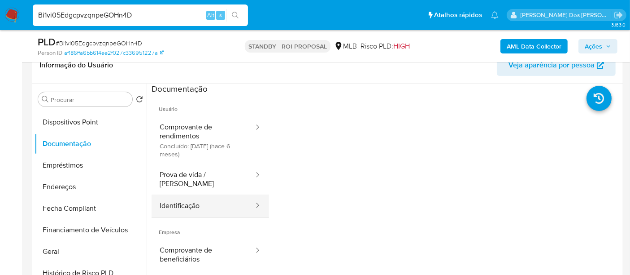
click at [178, 199] on button "Identificação" at bounding box center [203, 205] width 103 height 23
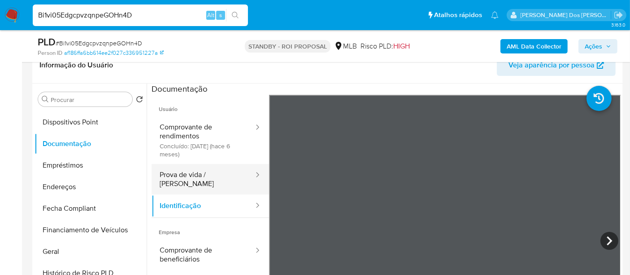
click at [209, 182] on button "Prova de vida / [PERSON_NAME]" at bounding box center [203, 179] width 103 height 31
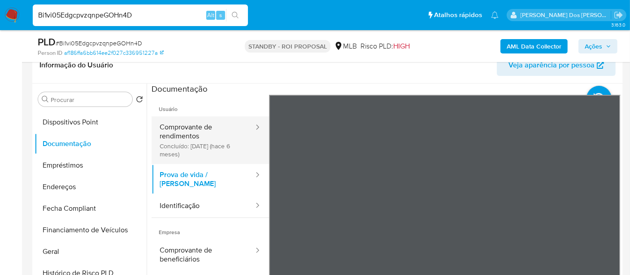
click at [207, 142] on button "Comprovante de rendimentos Concluído: [DATE] (hace 6 meses)" at bounding box center [203, 140] width 103 height 48
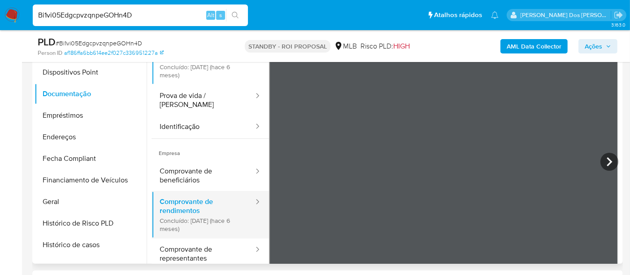
scroll to position [50, 0]
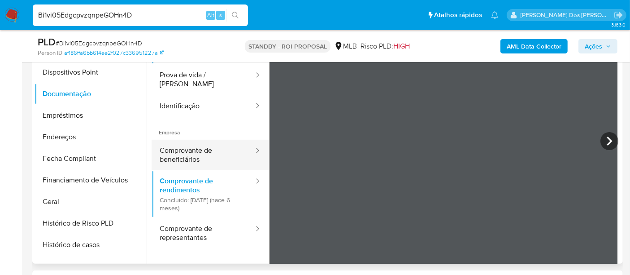
click at [193, 148] on button "Comprovante de beneficiários" at bounding box center [203, 155] width 103 height 31
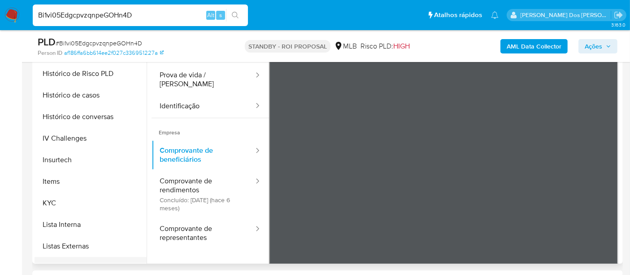
scroll to position [398, 0]
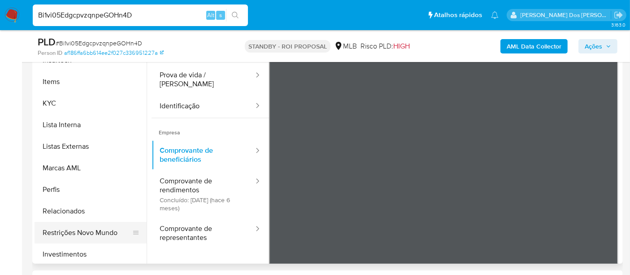
click at [93, 226] on button "Restrições Novo Mundo" at bounding box center [87, 233] width 105 height 22
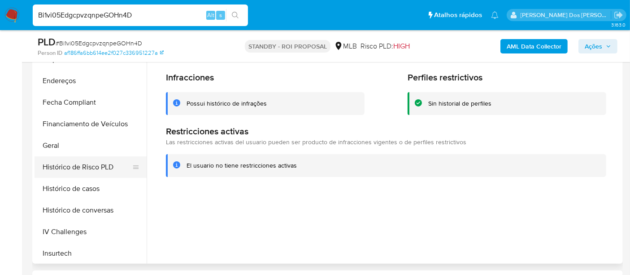
scroll to position [199, 0]
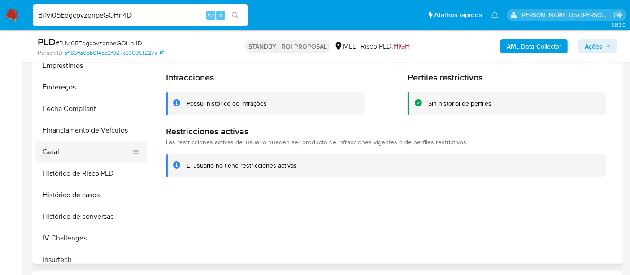
click at [49, 150] on button "Geral" at bounding box center [87, 152] width 105 height 22
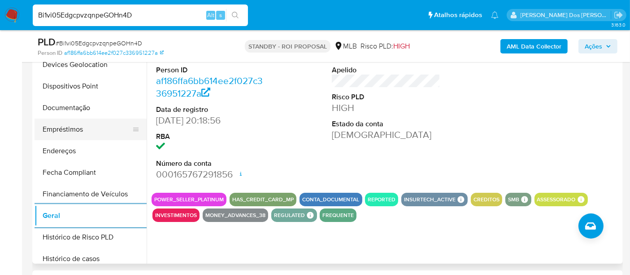
scroll to position [100, 0]
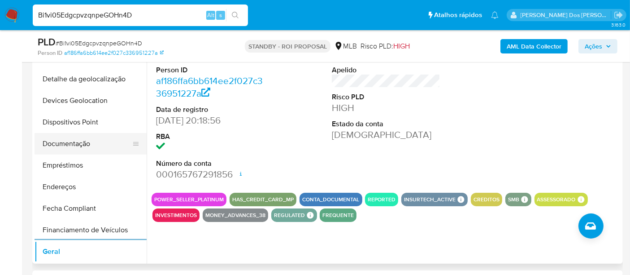
click at [80, 146] on button "Documentação" at bounding box center [87, 144] width 105 height 22
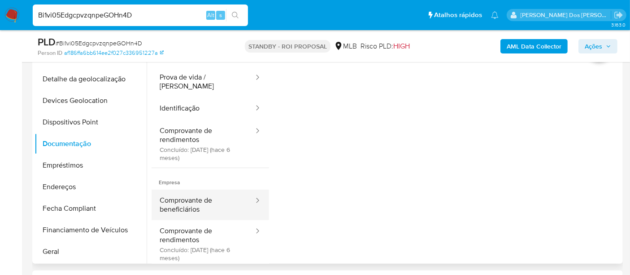
scroll to position [50, 0]
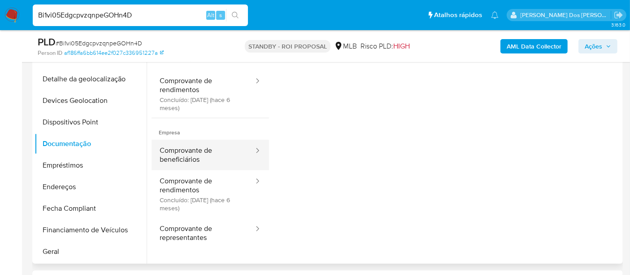
click at [189, 155] on button "Comprovante de beneficiários" at bounding box center [203, 155] width 103 height 31
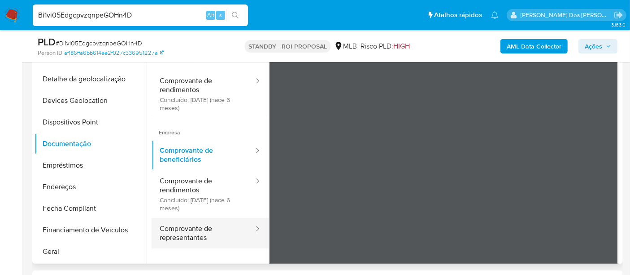
click at [182, 218] on button "Comprovante de representantes" at bounding box center [203, 233] width 103 height 31
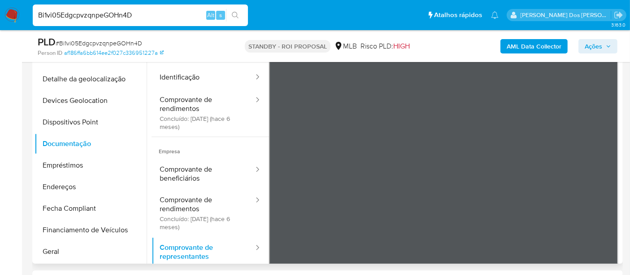
scroll to position [0, 0]
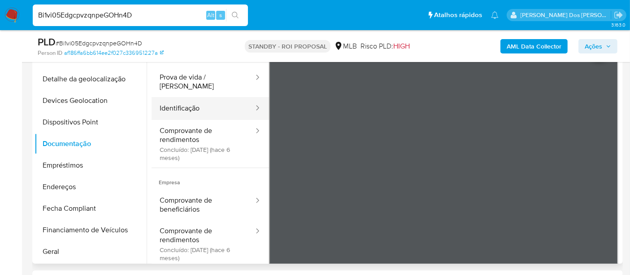
click at [183, 98] on button "Identificação" at bounding box center [203, 108] width 103 height 23
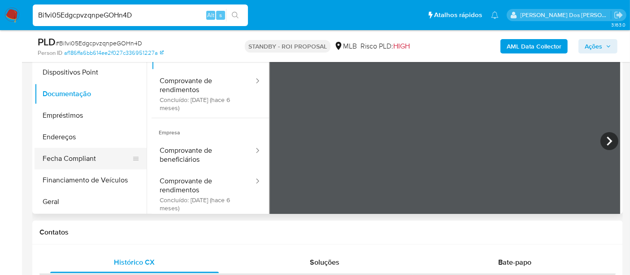
scroll to position [199, 0]
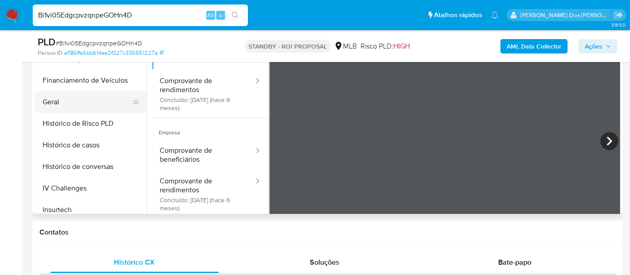
click at [52, 101] on button "Geral" at bounding box center [87, 102] width 105 height 22
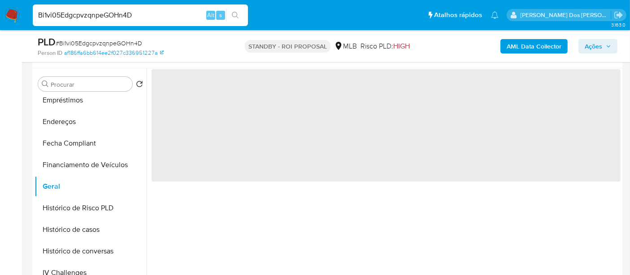
scroll to position [149, 0]
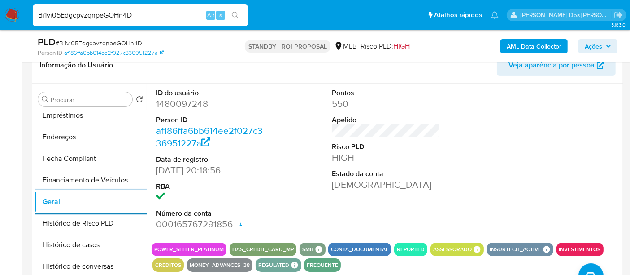
click at [87, 19] on input "Bi1vi05EdgcpvzqnpeGOHn4D" at bounding box center [140, 15] width 215 height 12
paste input "QawNtKA2RvKaP42DP6EexQ4G"
type input "QawNtKA2RvKaP42DP6EexQ4G"
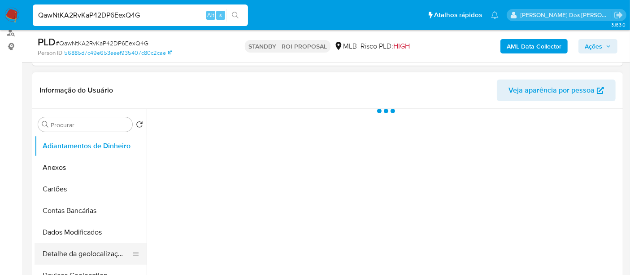
scroll to position [199, 0]
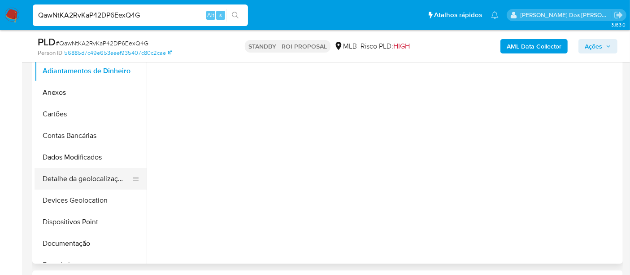
select select "10"
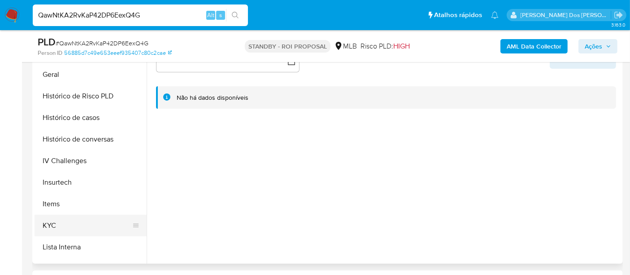
scroll to position [299, 0]
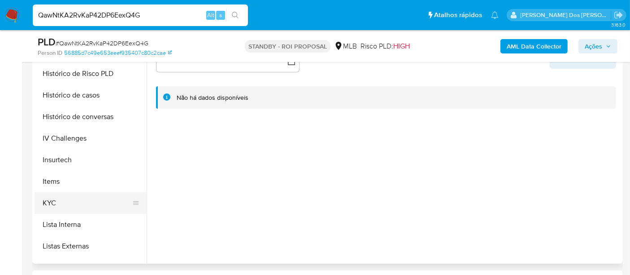
click at [52, 201] on button "KYC" at bounding box center [87, 203] width 105 height 22
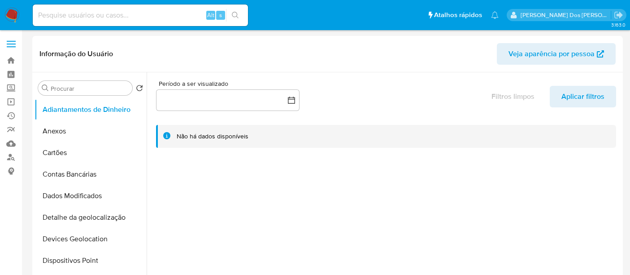
select select "10"
click at [131, 13] on input at bounding box center [140, 15] width 215 height 12
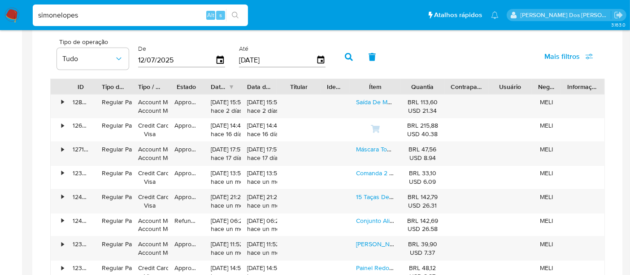
click at [135, 17] on input "simonelopes" at bounding box center [140, 15] width 215 height 12
type input "[EMAIL_ADDRESS][DOMAIN_NAME]"
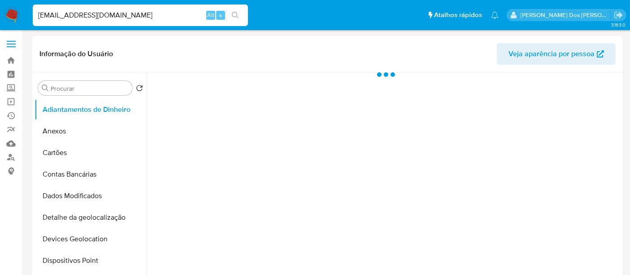
select select "10"
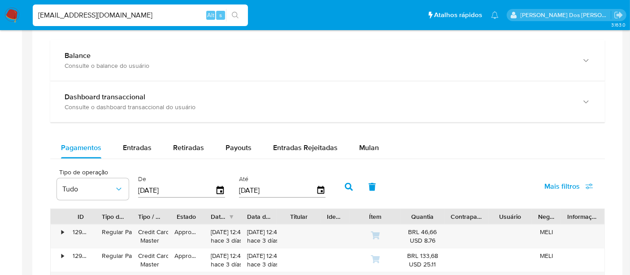
scroll to position [598, 0]
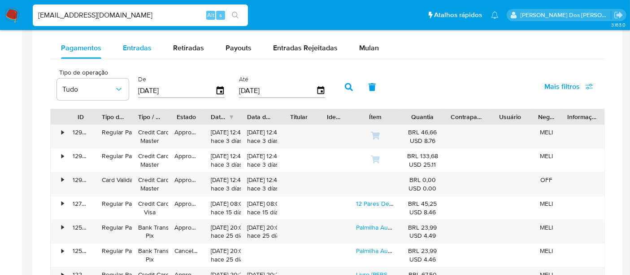
click at [126, 47] on span "Entradas" at bounding box center [137, 48] width 29 height 10
select select "10"
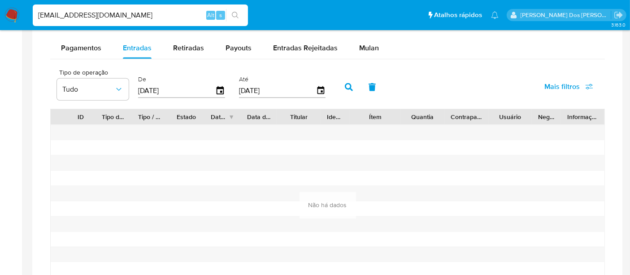
click at [114, 13] on input "[EMAIL_ADDRESS][DOMAIN_NAME]" at bounding box center [140, 15] width 215 height 12
click at [114, 12] on input "[EMAIL_ADDRESS][DOMAIN_NAME]" at bounding box center [140, 15] width 215 height 12
paste input "412537567"
type input "412537567"
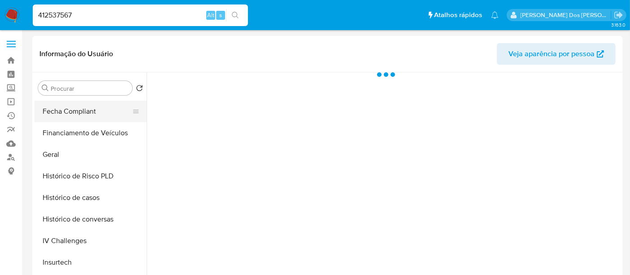
select select "10"
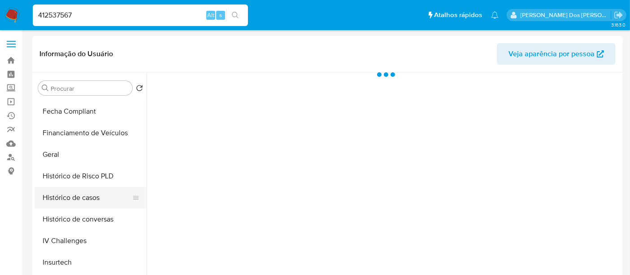
scroll to position [249, 0]
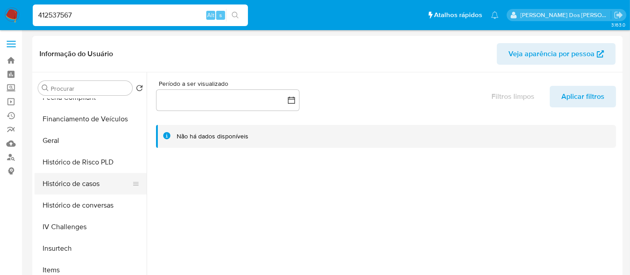
click at [78, 185] on button "Histórico de casos" at bounding box center [87, 184] width 105 height 22
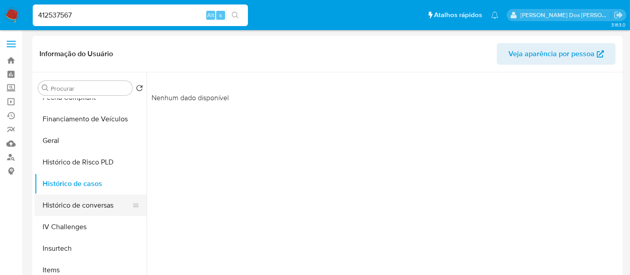
scroll to position [149, 0]
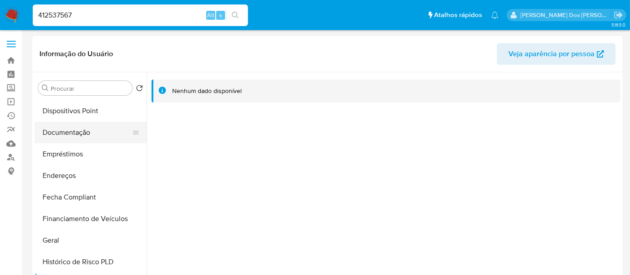
click at [61, 132] on button "Documentação" at bounding box center [87, 133] width 105 height 22
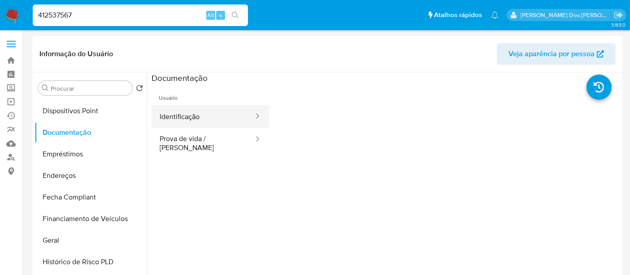
click at [190, 120] on button "Identificação" at bounding box center [203, 116] width 103 height 23
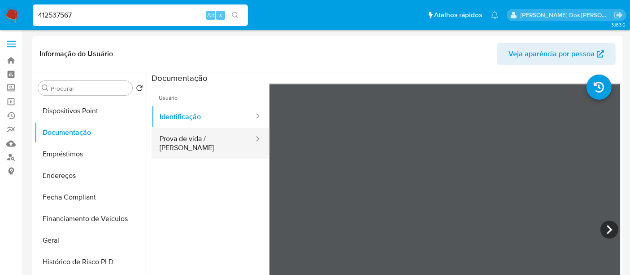
click at [193, 146] on button "Prova de vida / [PERSON_NAME]" at bounding box center [203, 143] width 103 height 31
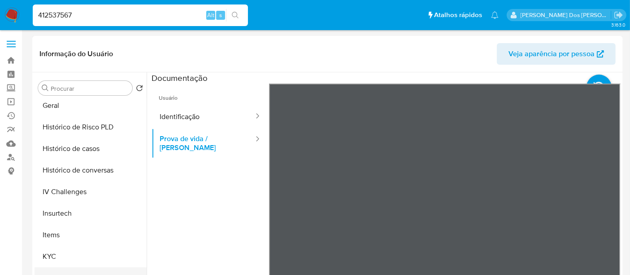
scroll to position [349, 0]
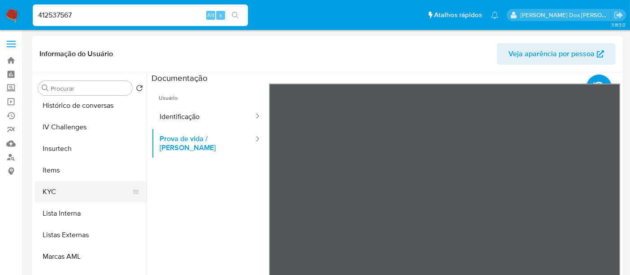
click at [48, 191] on button "KYC" at bounding box center [87, 192] width 105 height 22
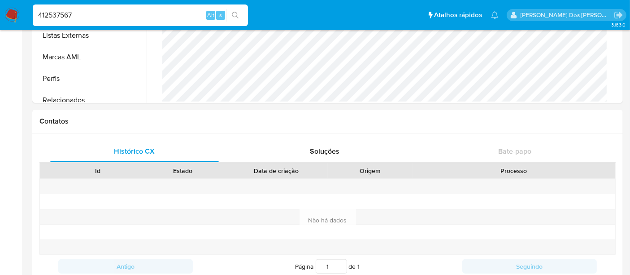
scroll to position [398, 0]
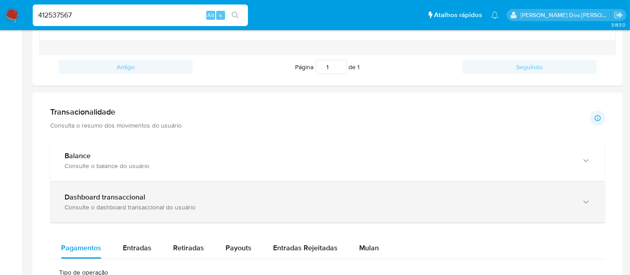
drag, startPoint x: 131, startPoint y: 240, endPoint x: 255, endPoint y: 184, distance: 135.7
click at [131, 240] on div "Entradas" at bounding box center [137, 248] width 29 height 22
select select "10"
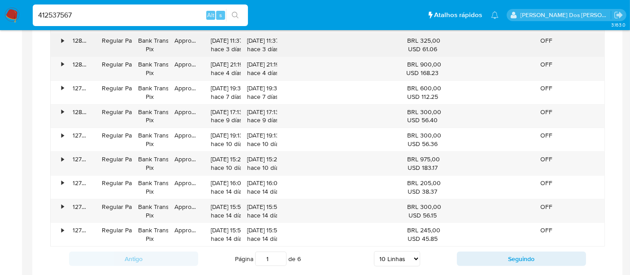
scroll to position [698, 0]
